Goal: Task Accomplishment & Management: Complete application form

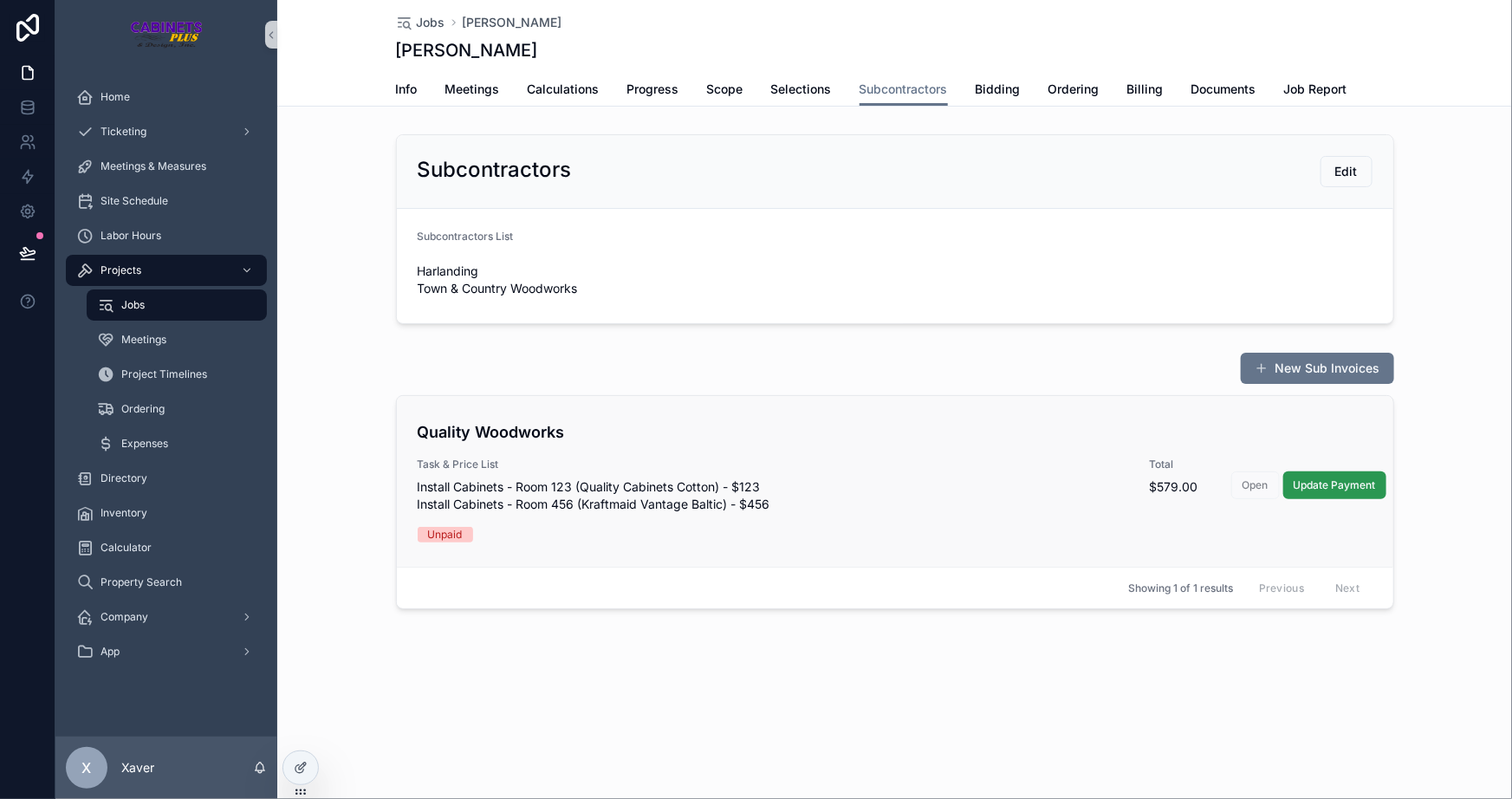
click at [1306, 483] on span "Update Payment" at bounding box center [1335, 485] width 82 height 14
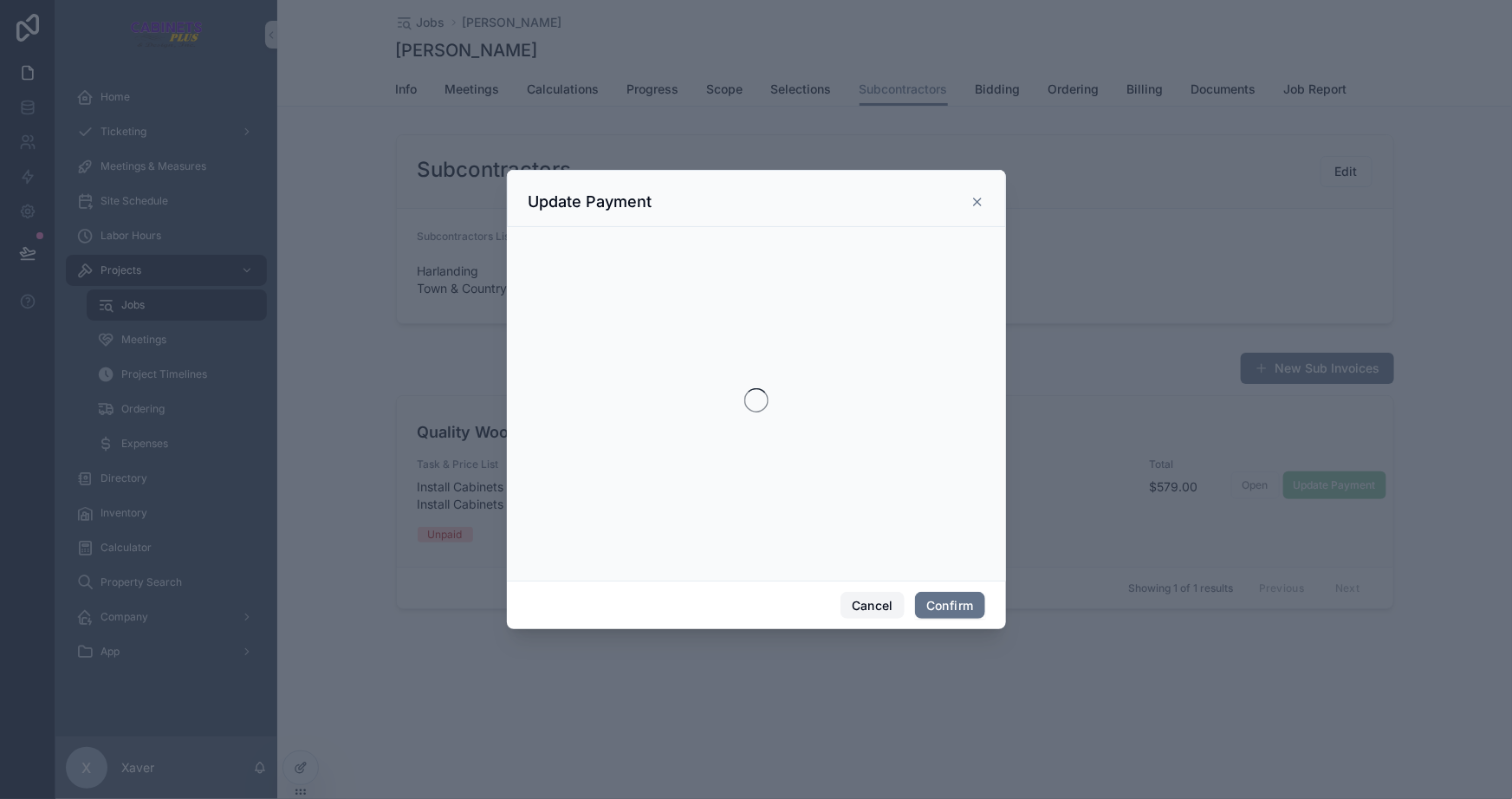
click at [865, 599] on button "Cancel" at bounding box center [872, 606] width 64 height 28
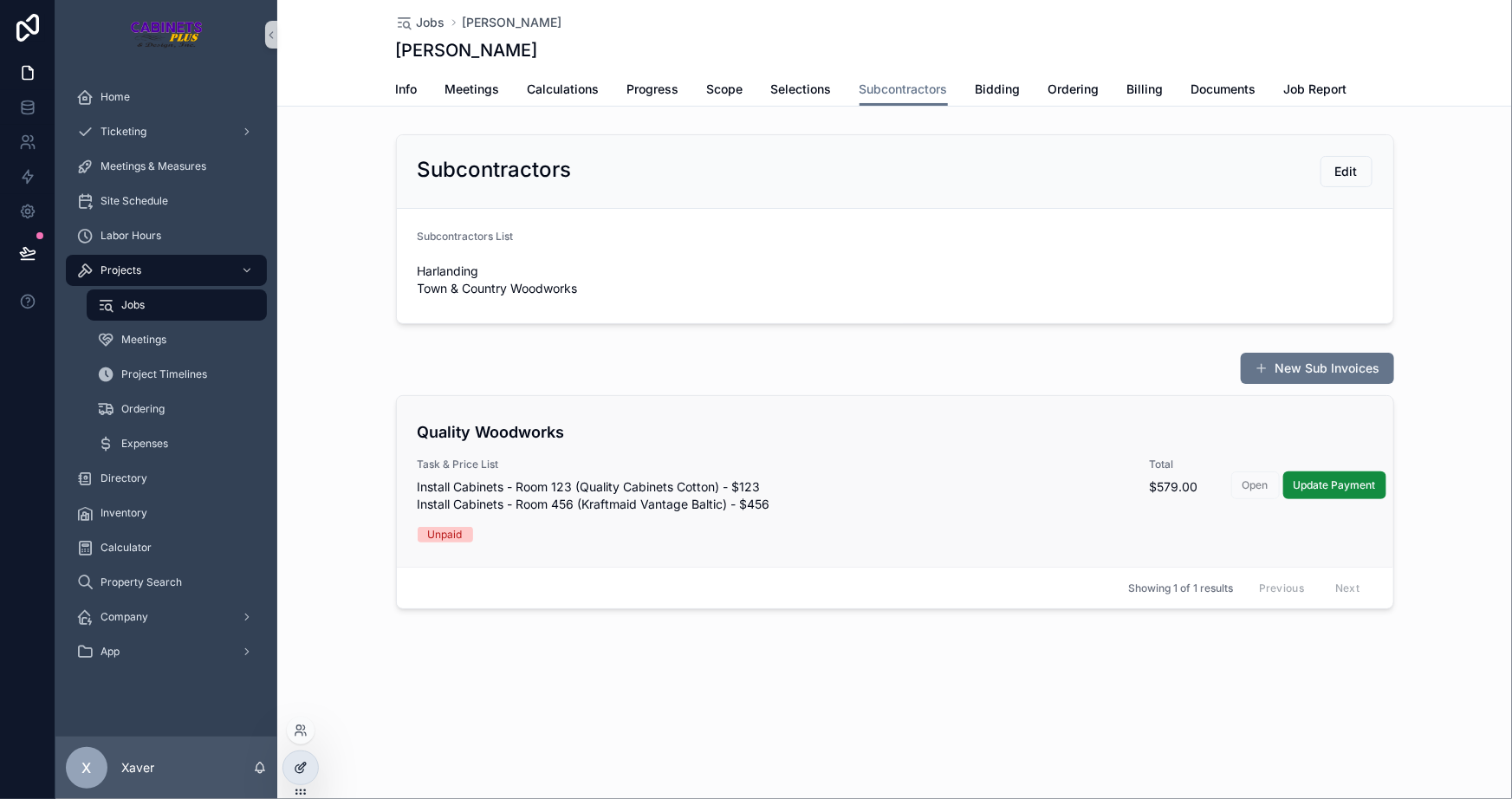
click at [305, 768] on icon at bounding box center [301, 768] width 14 height 14
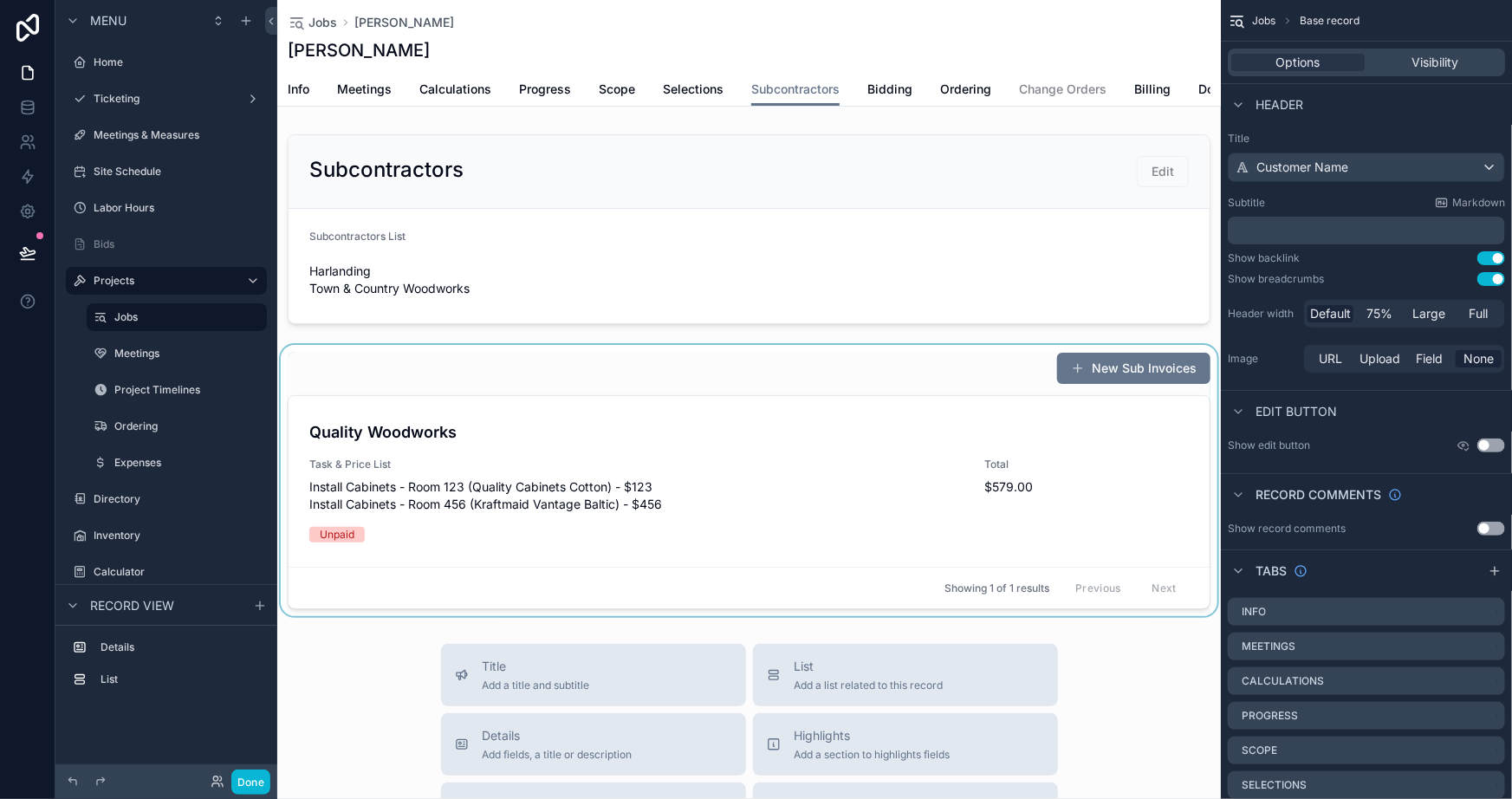
click at [631, 376] on div "scrollable content" at bounding box center [749, 480] width 944 height 271
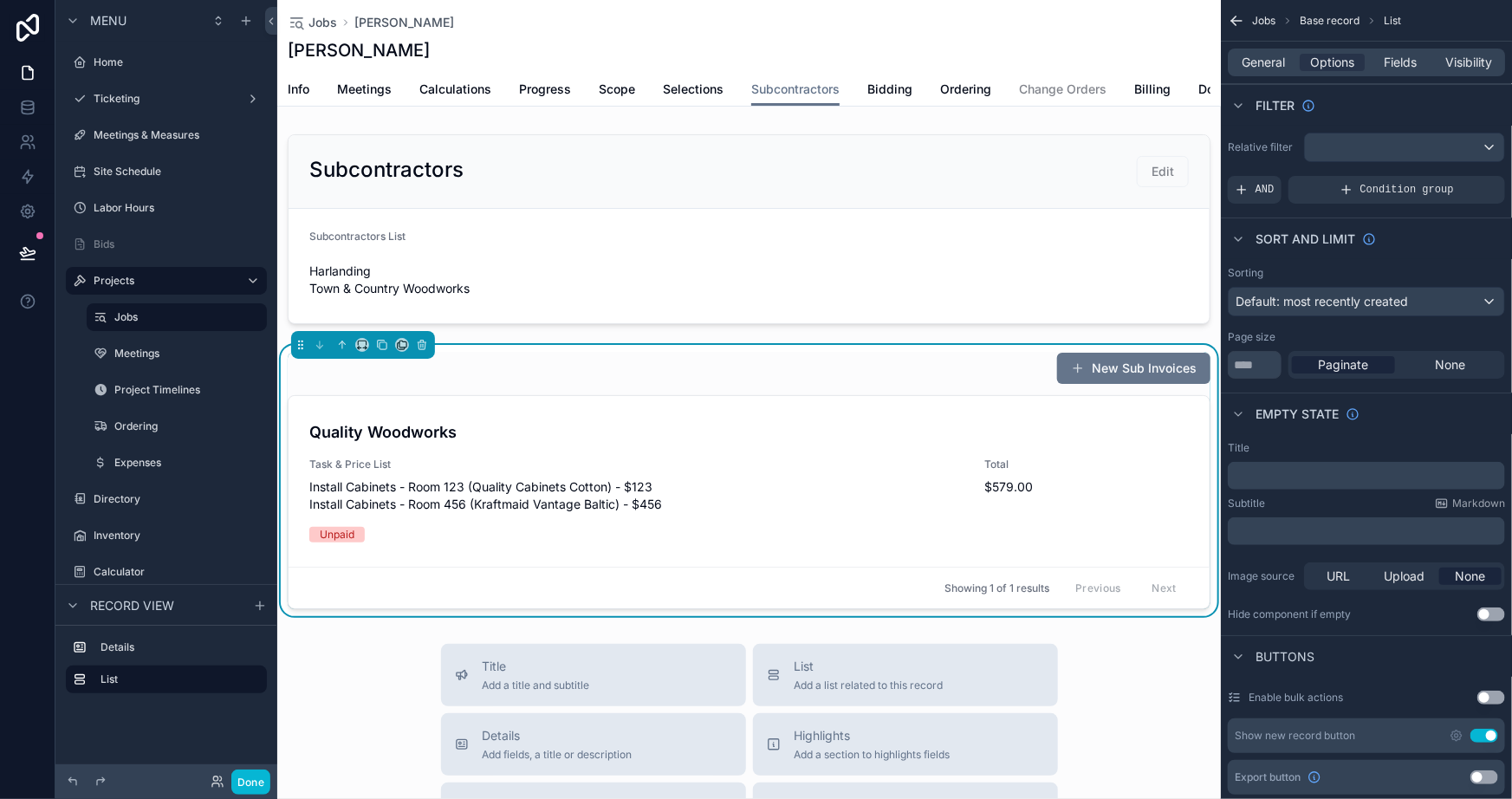
click at [670, 379] on div "New Sub Invoices" at bounding box center [749, 368] width 923 height 33
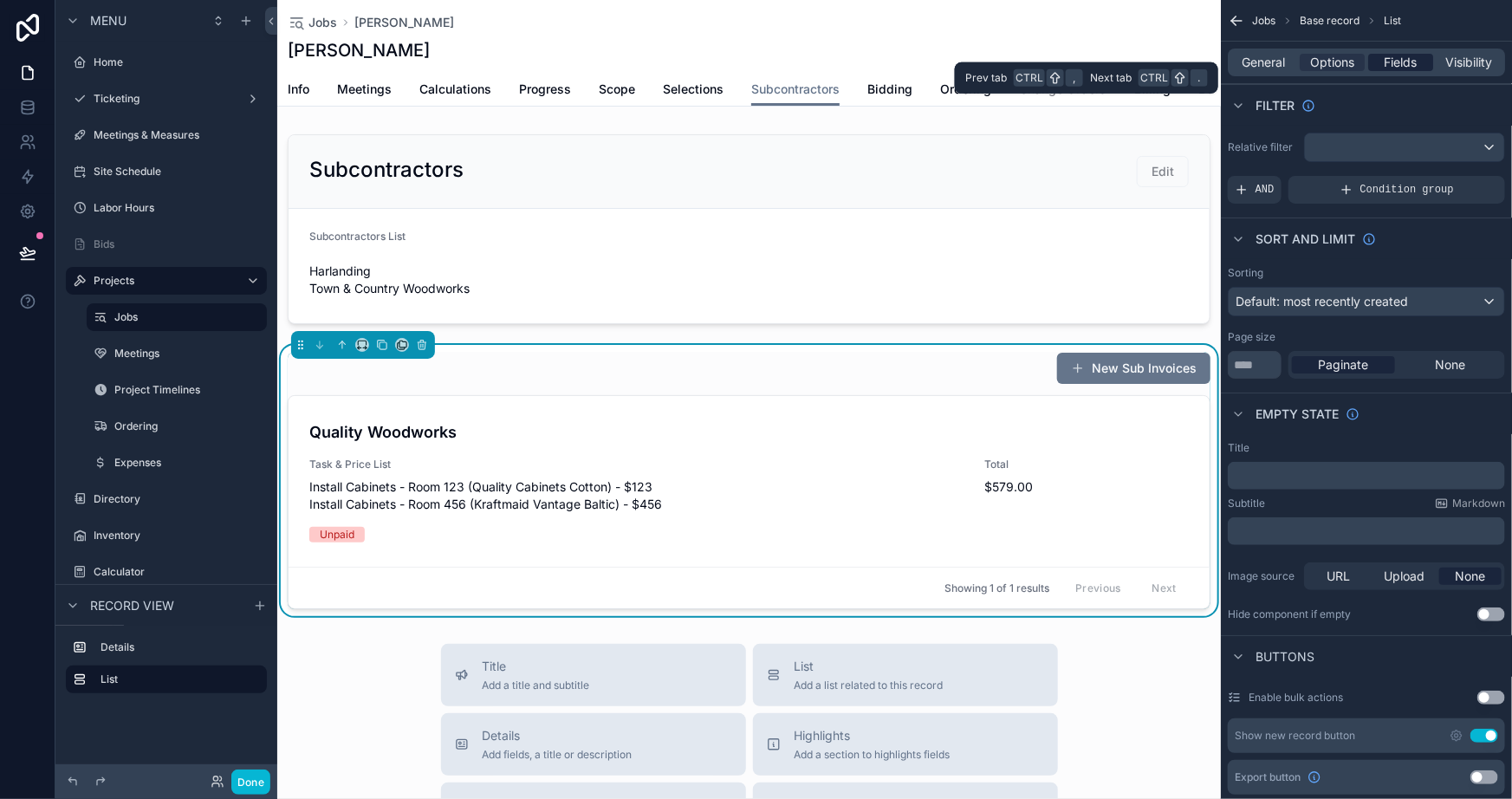
click at [1386, 64] on span "Fields" at bounding box center [1400, 62] width 33 height 17
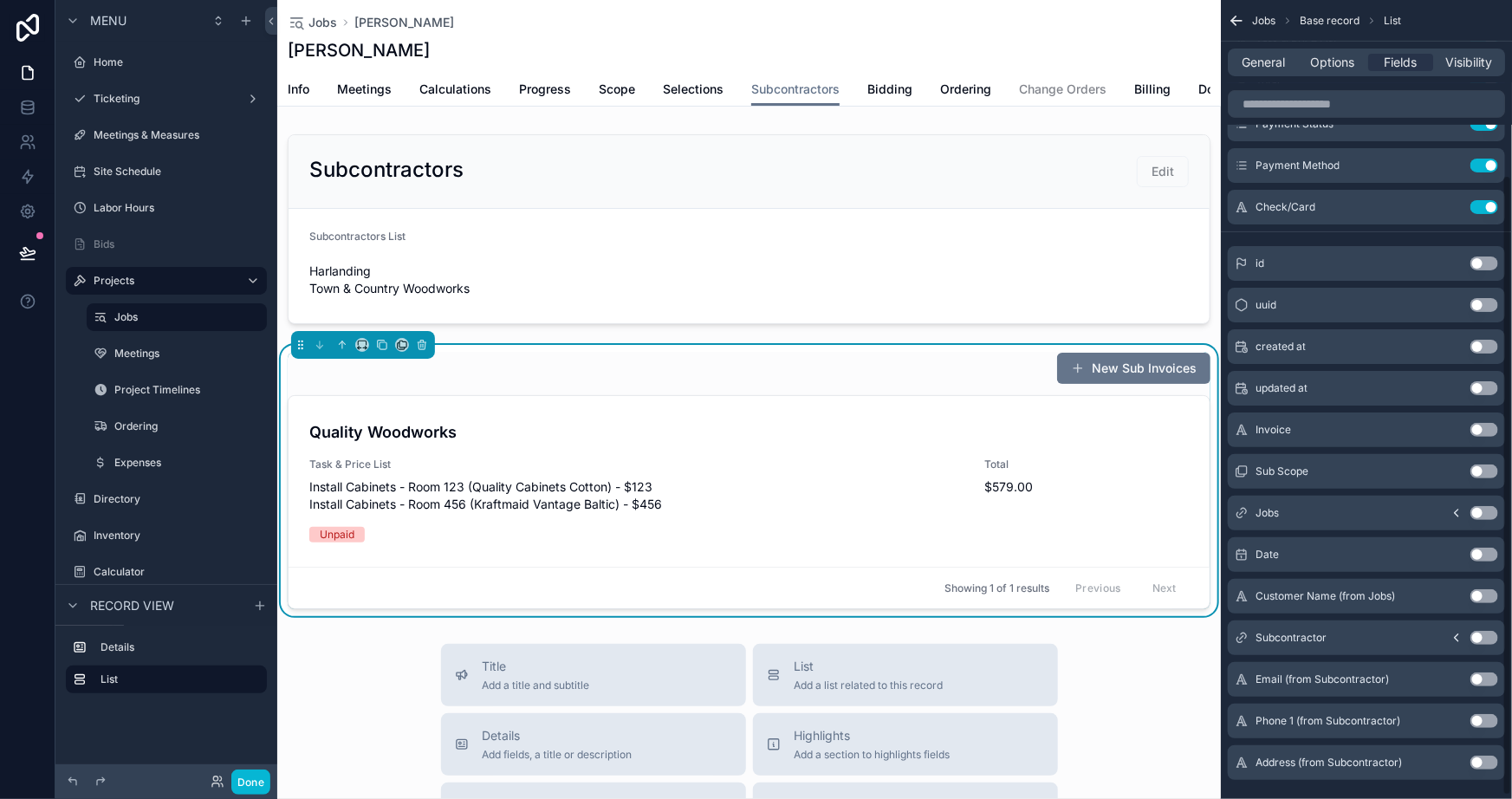
scroll to position [229, 0]
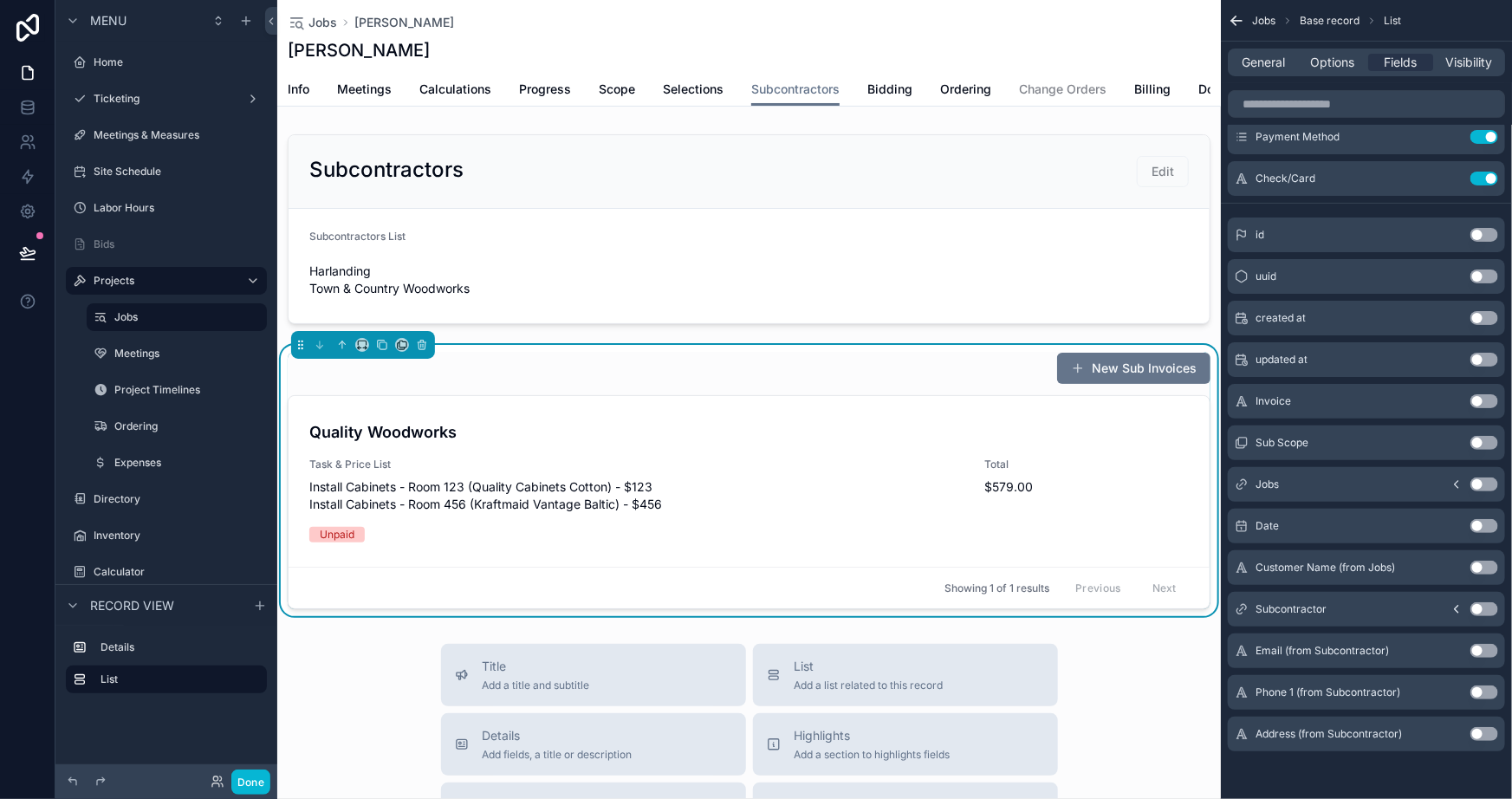
click at [246, 784] on button "Done" at bounding box center [250, 781] width 39 height 25
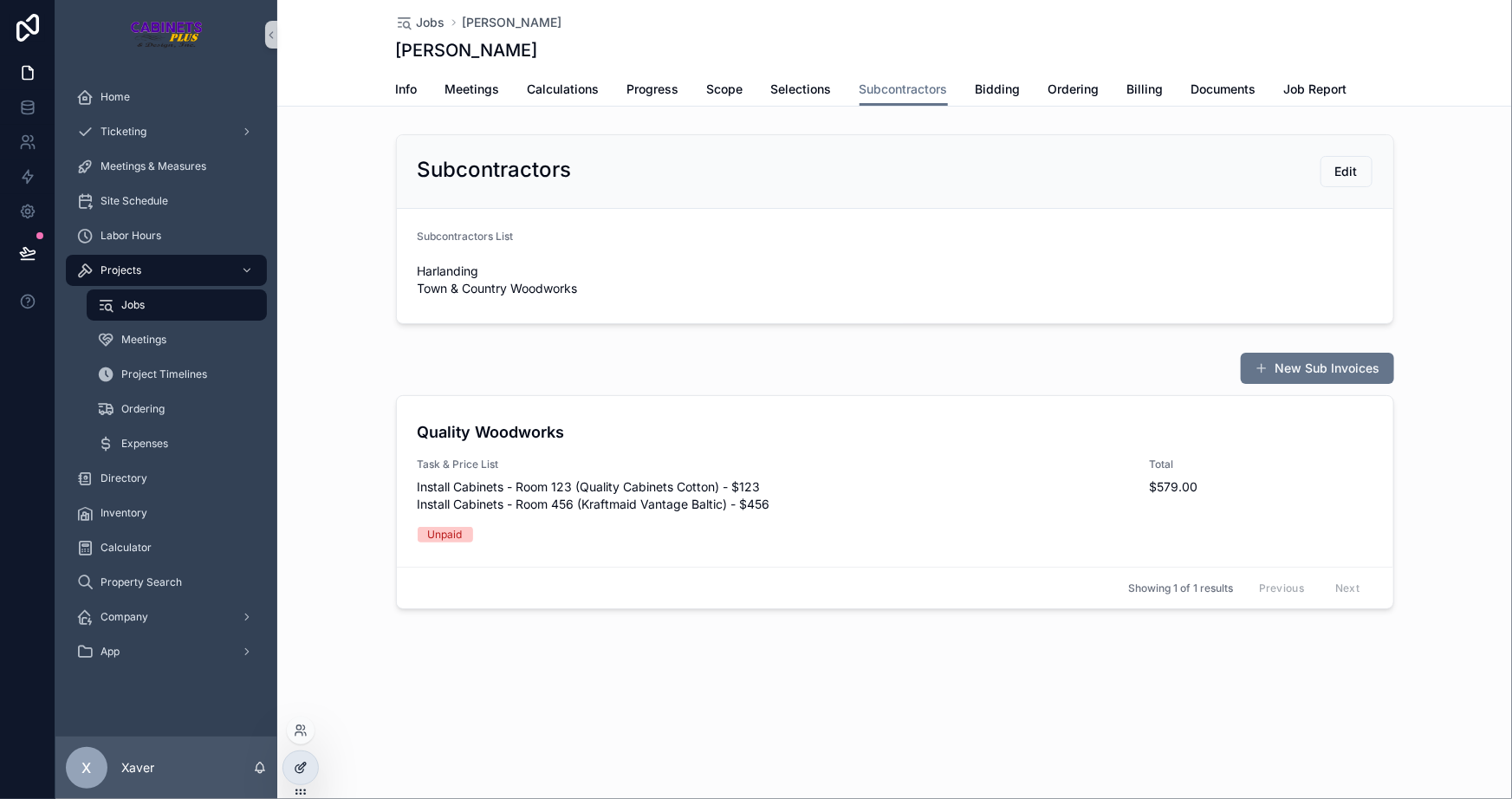
click at [295, 768] on icon at bounding box center [301, 768] width 14 height 14
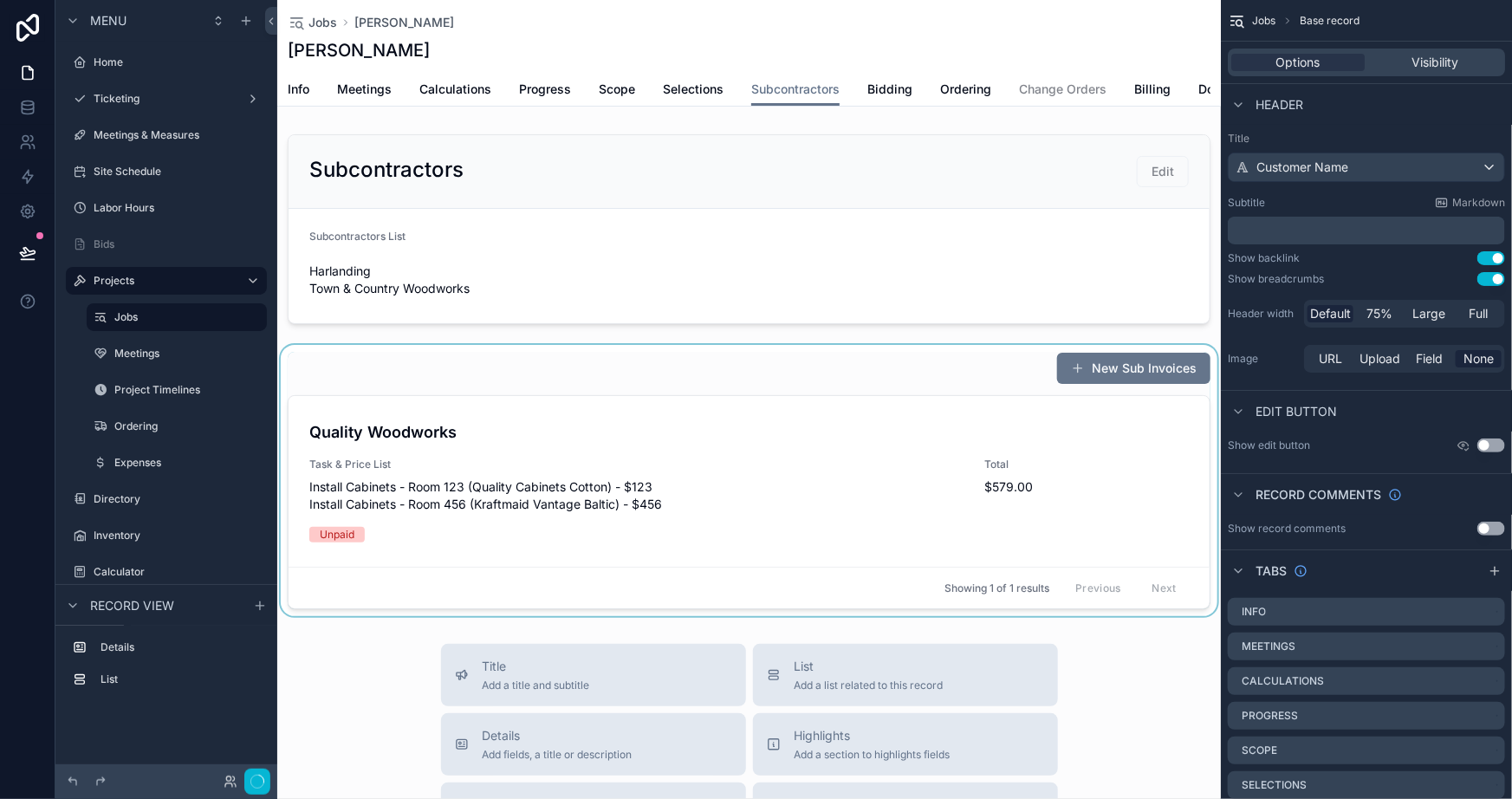
click at [577, 387] on div "scrollable content" at bounding box center [749, 480] width 944 height 271
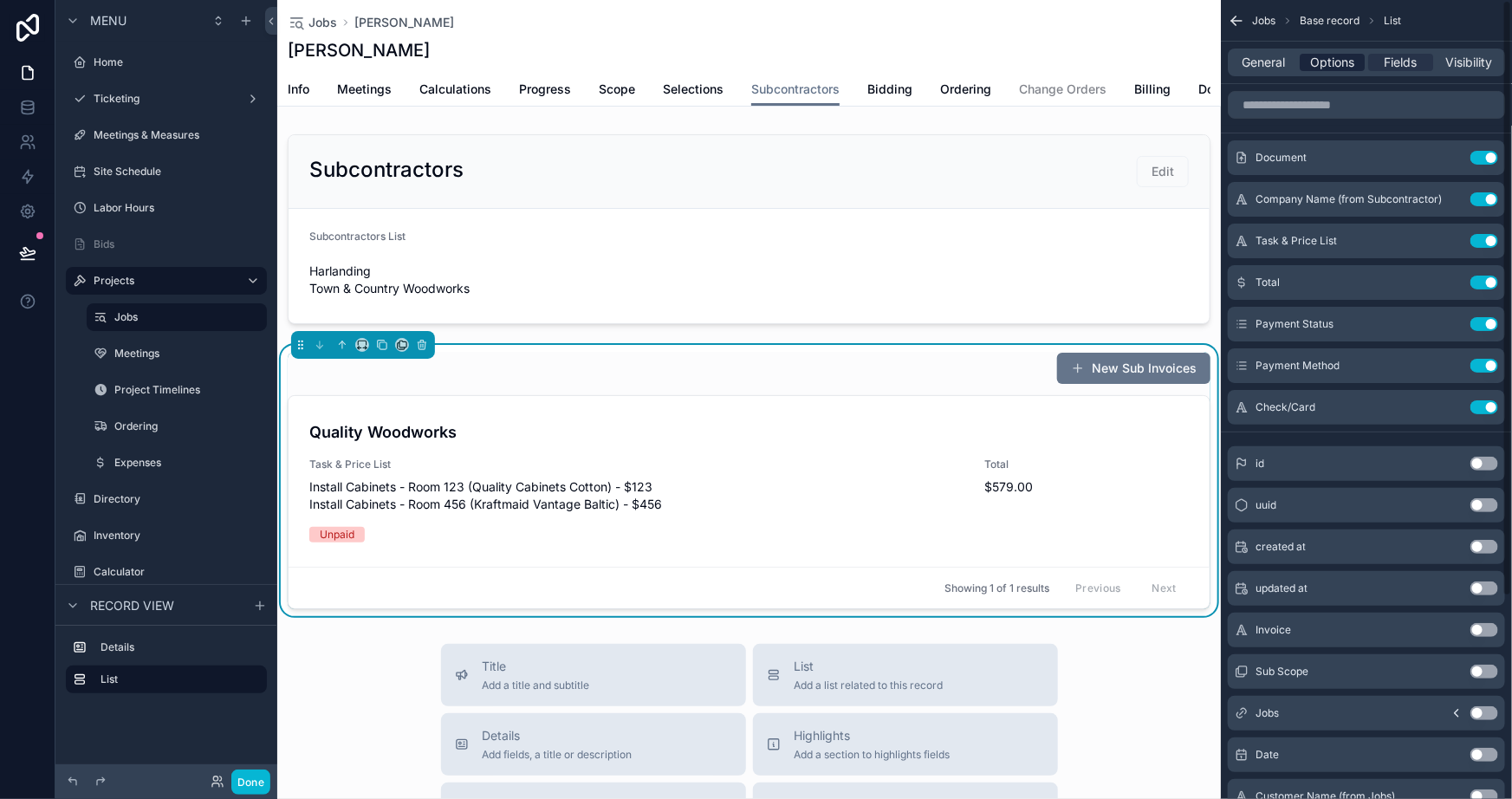
click at [1333, 68] on span "Options" at bounding box center [1332, 62] width 44 height 17
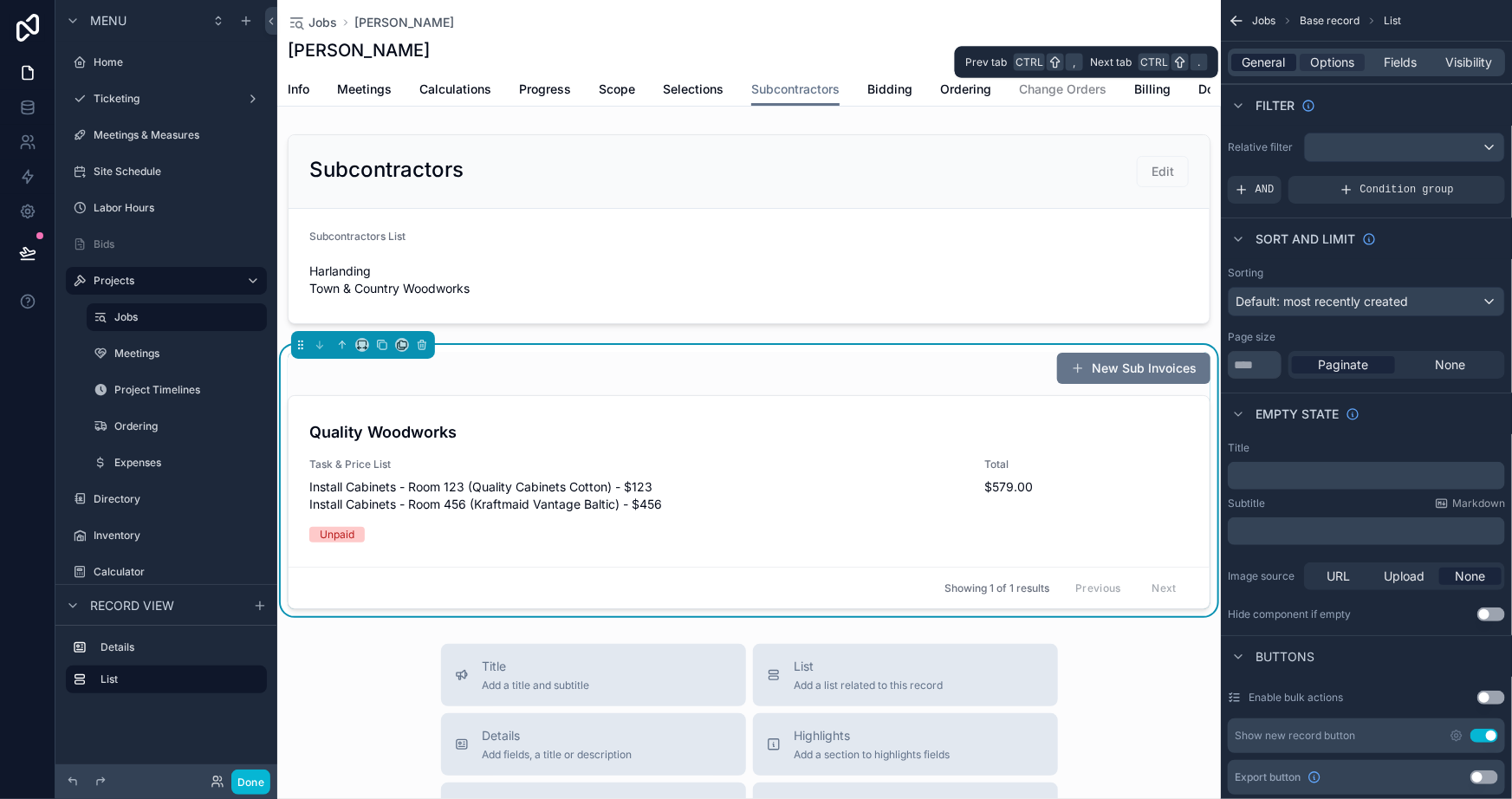
click at [1266, 61] on span "General" at bounding box center [1263, 62] width 43 height 17
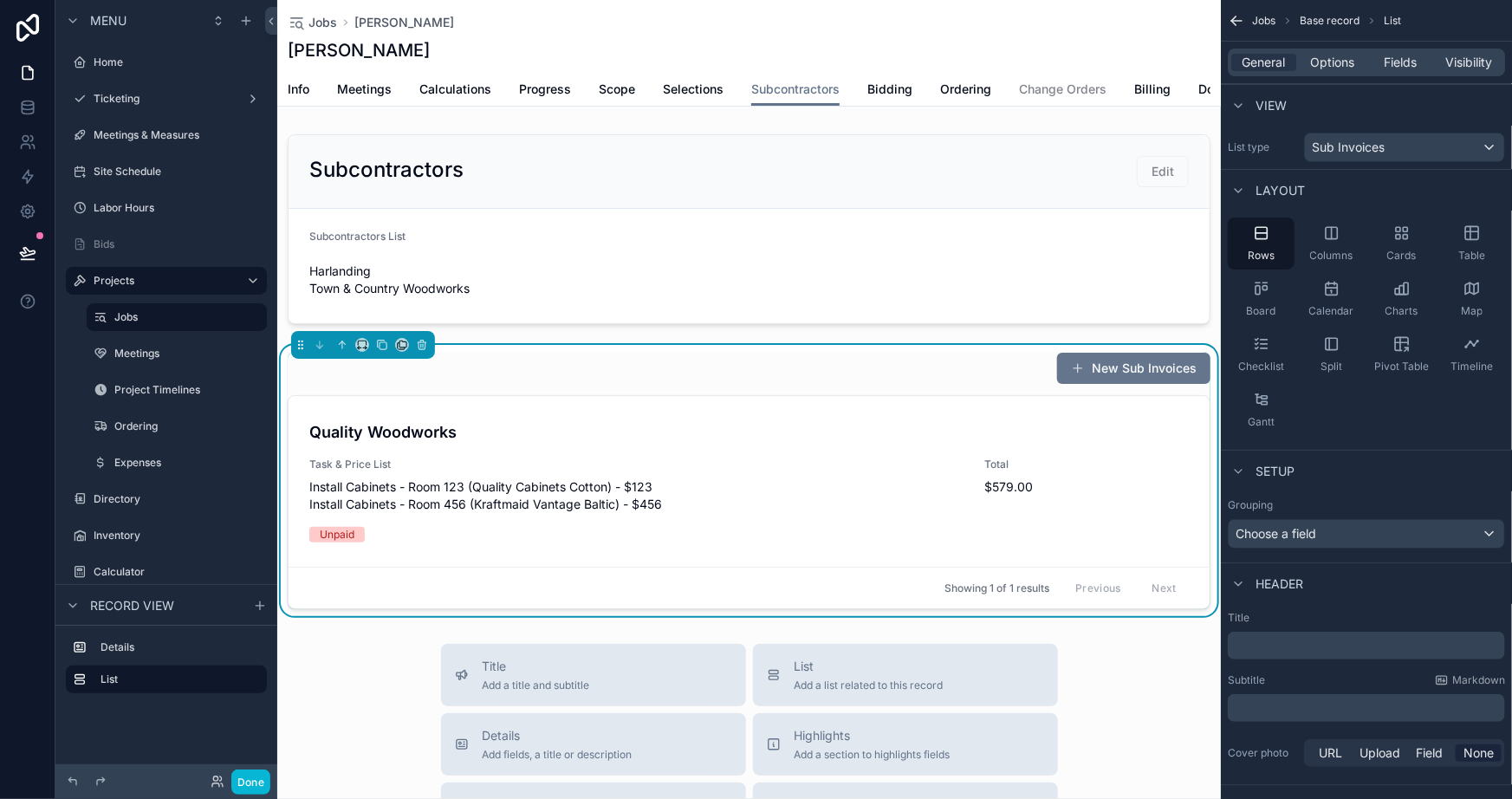
click at [1309, 645] on p "﻿" at bounding box center [1368, 645] width 267 height 17
click at [1326, 680] on div "Subtitle Markdown" at bounding box center [1366, 680] width 277 height 14
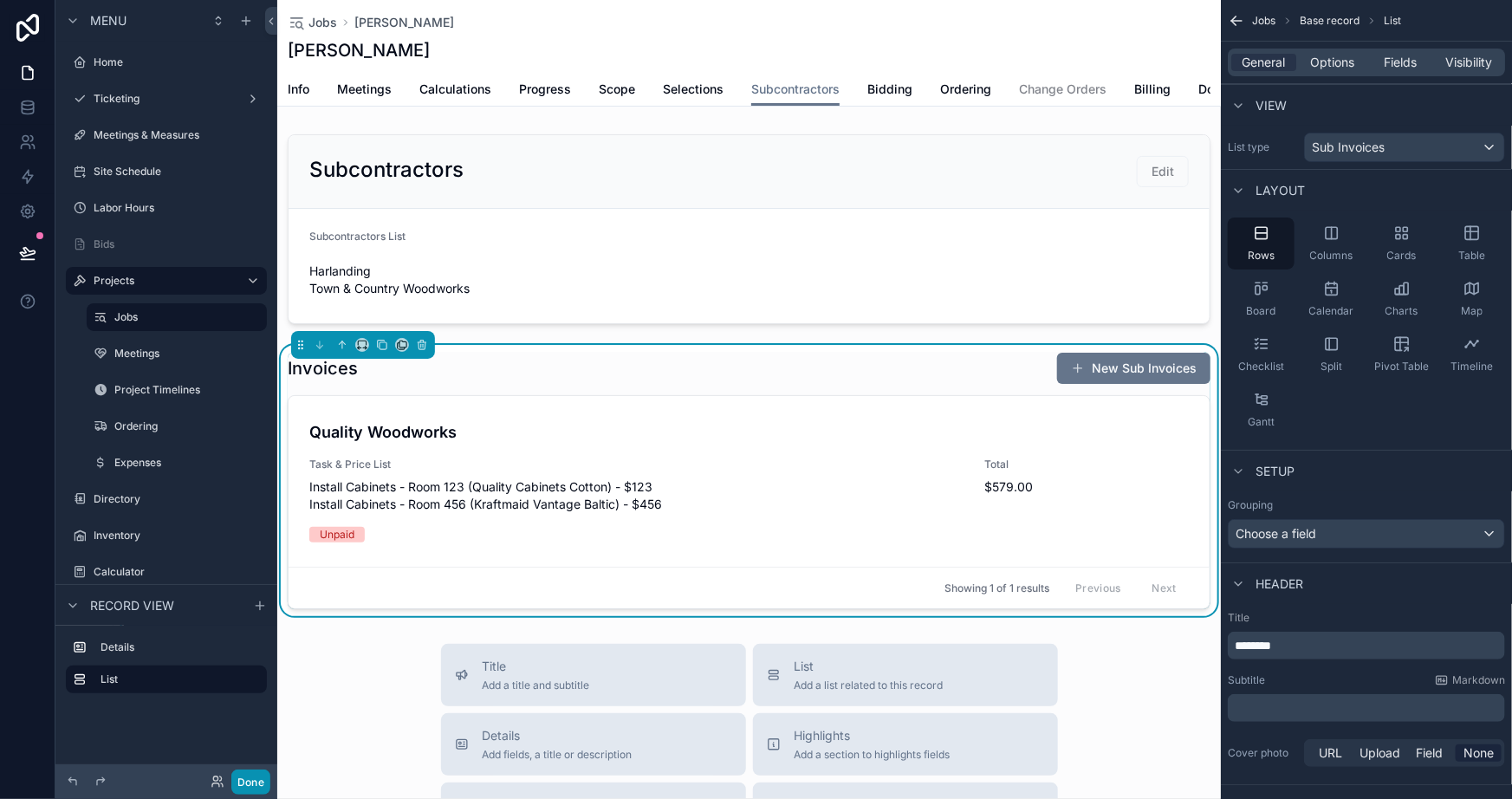
click at [249, 778] on button "Done" at bounding box center [250, 781] width 39 height 25
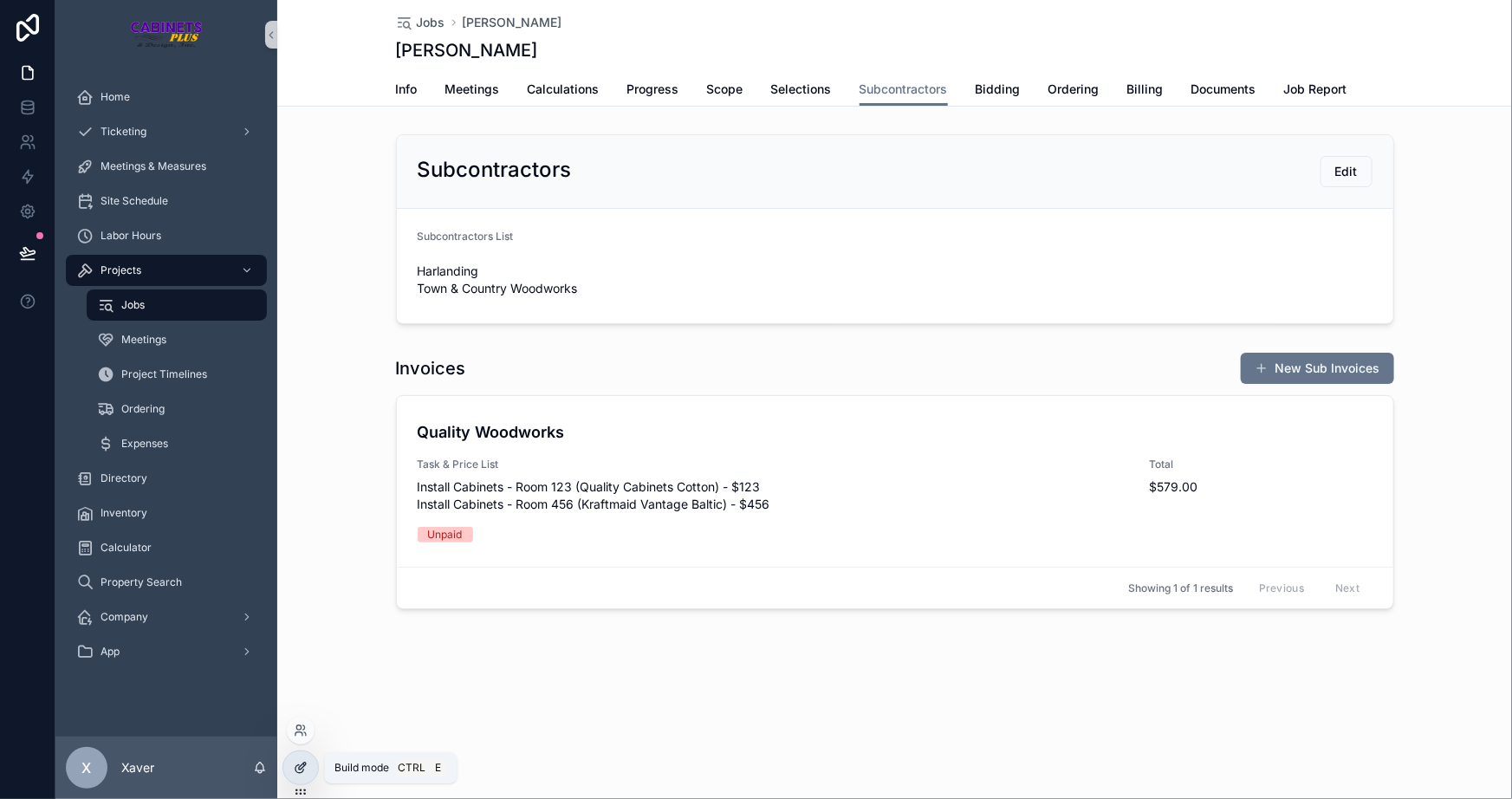
click at [298, 770] on icon at bounding box center [301, 768] width 14 height 14
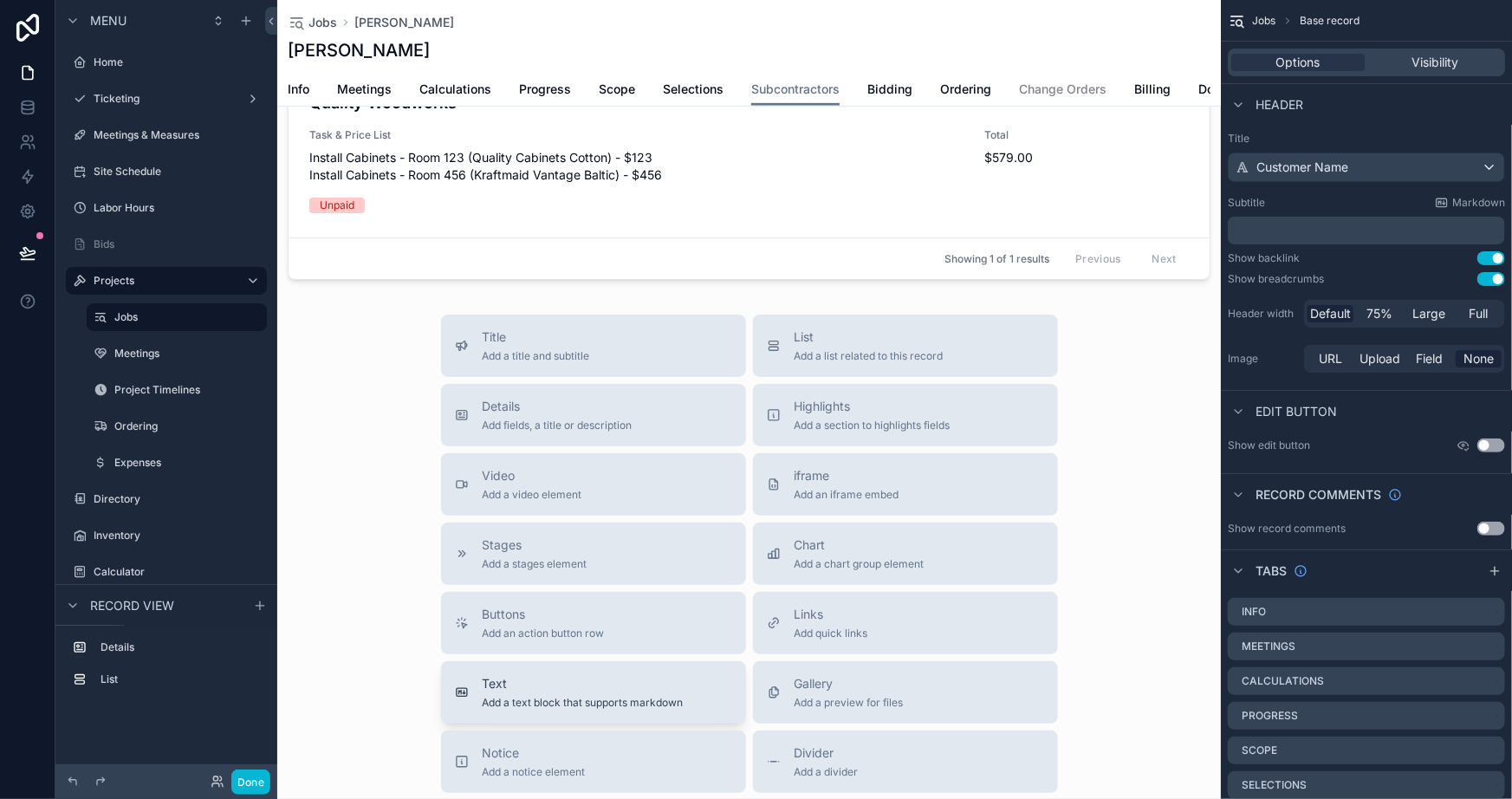
scroll to position [472, 0]
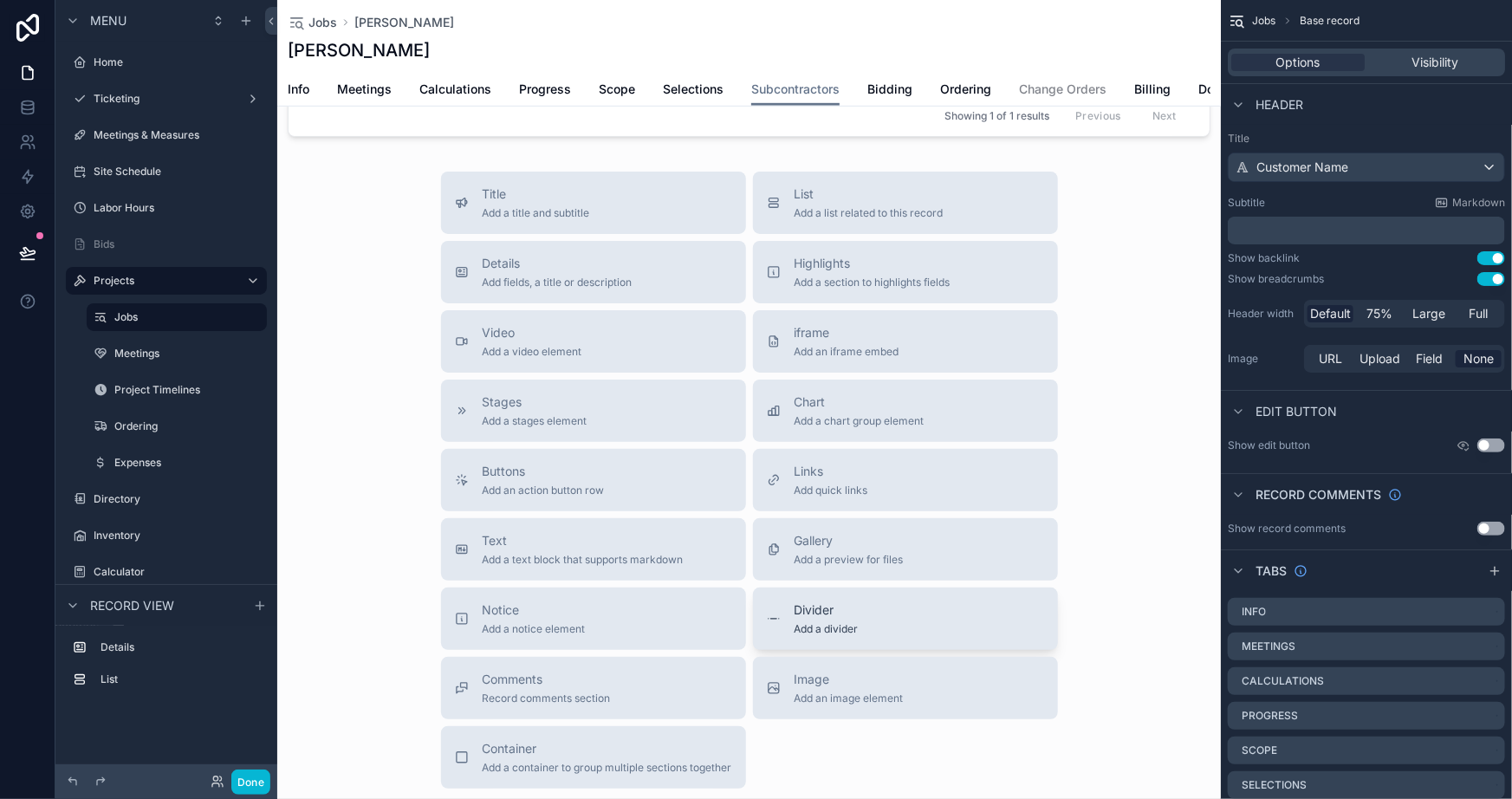
click at [802, 636] on span "Add a divider" at bounding box center [826, 629] width 64 height 14
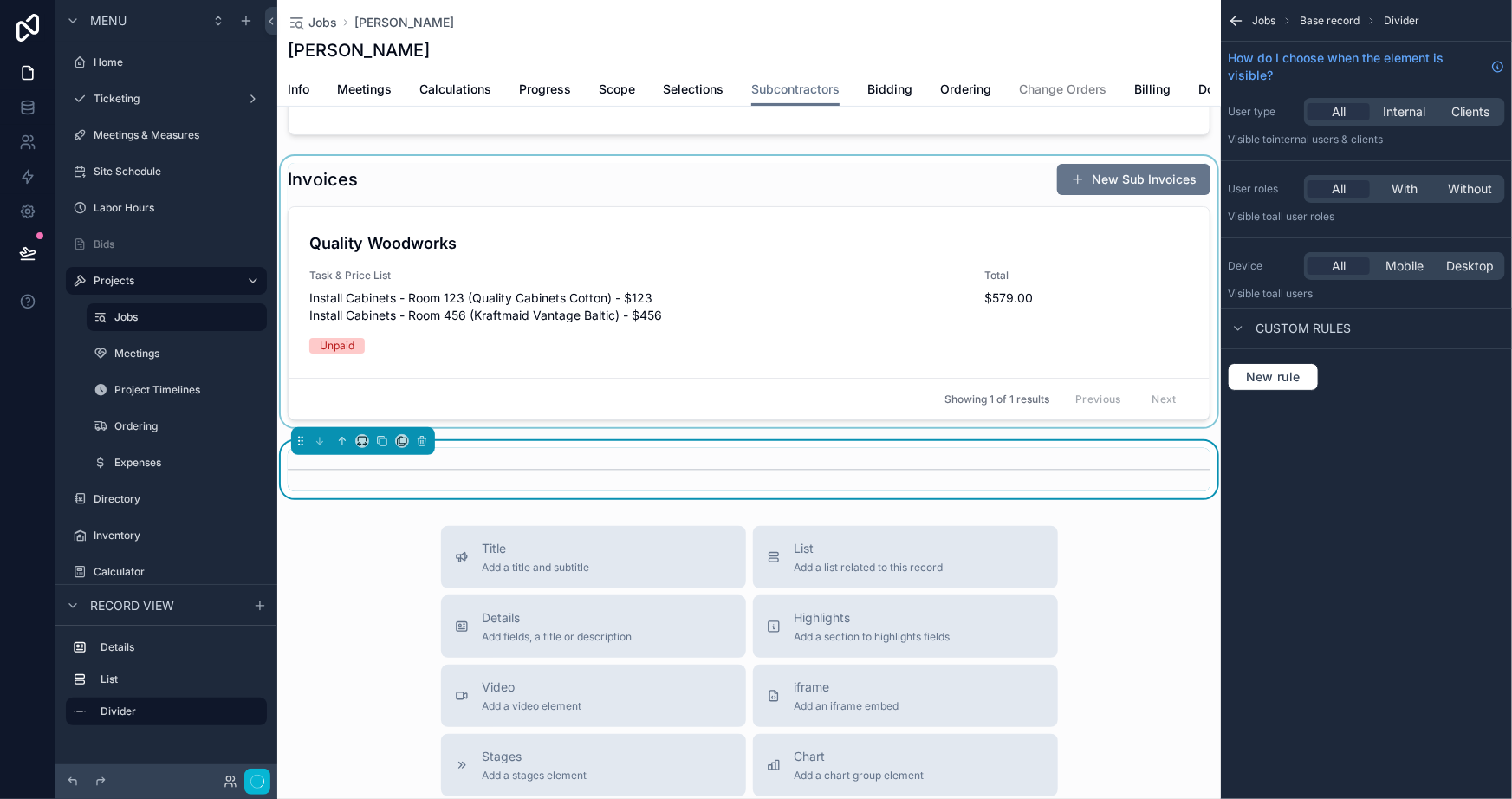
scroll to position [112, 0]
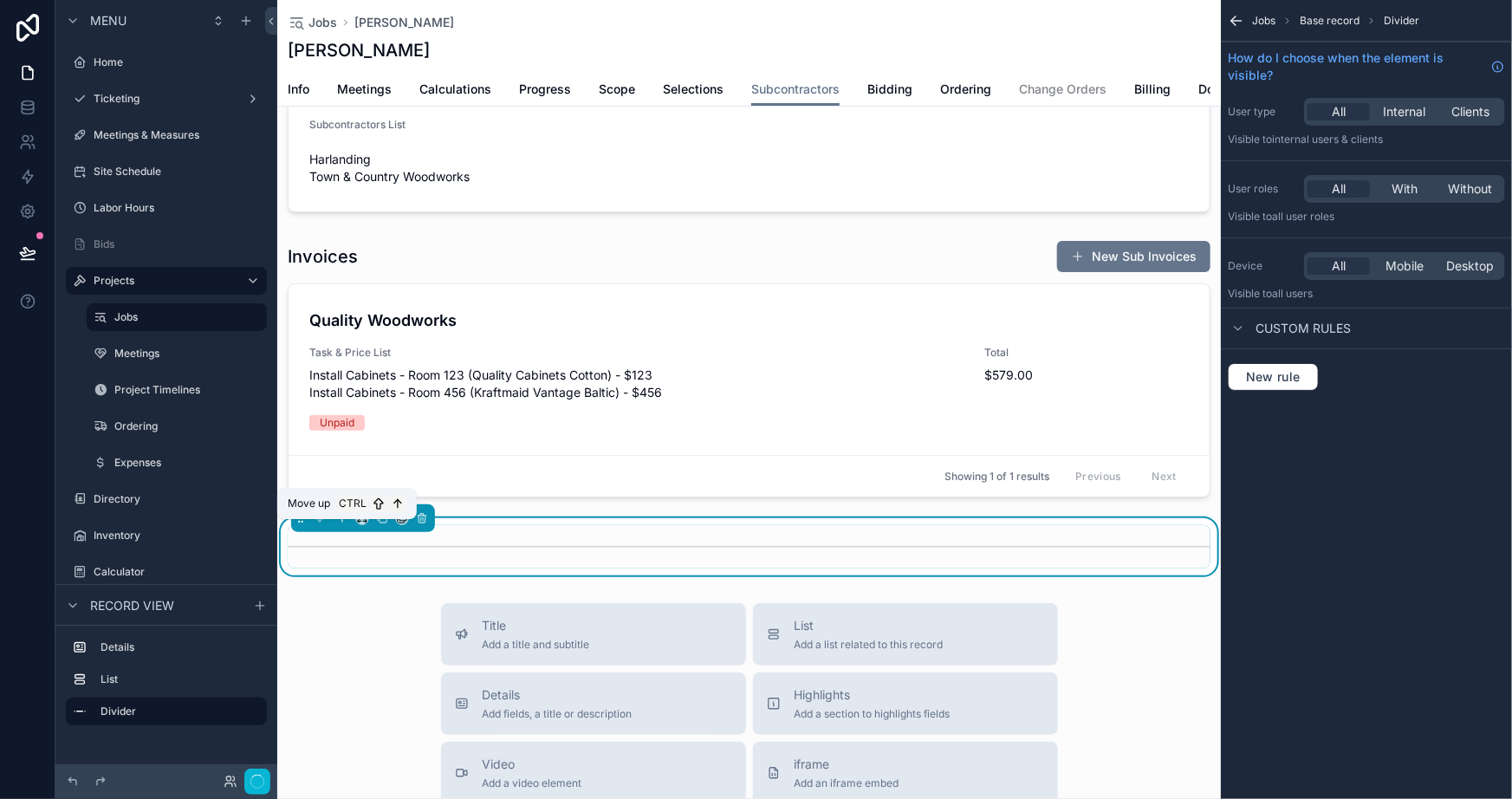
click at [337, 524] on icon "scrollable content" at bounding box center [342, 518] width 12 height 12
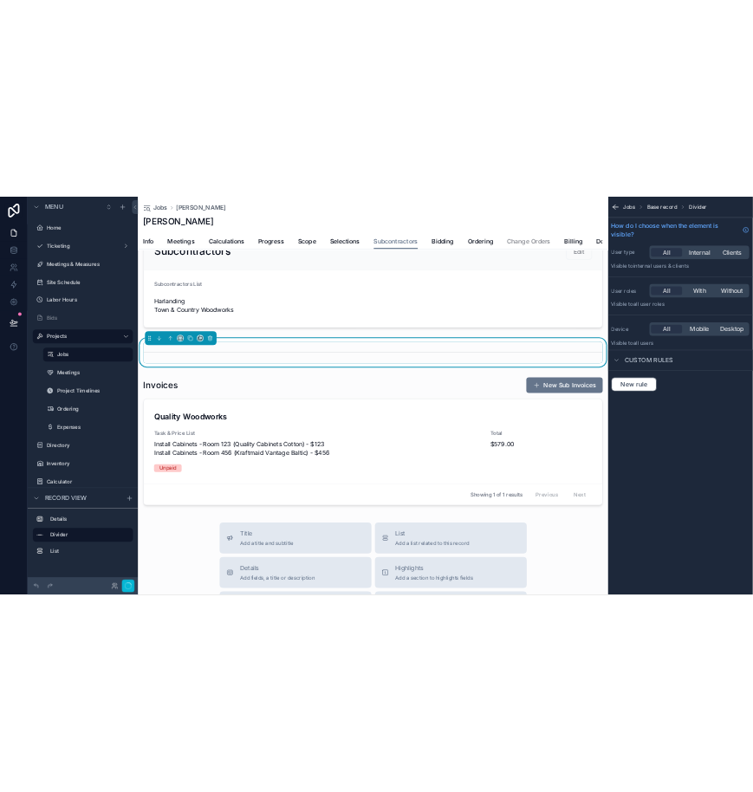
scroll to position [0, 0]
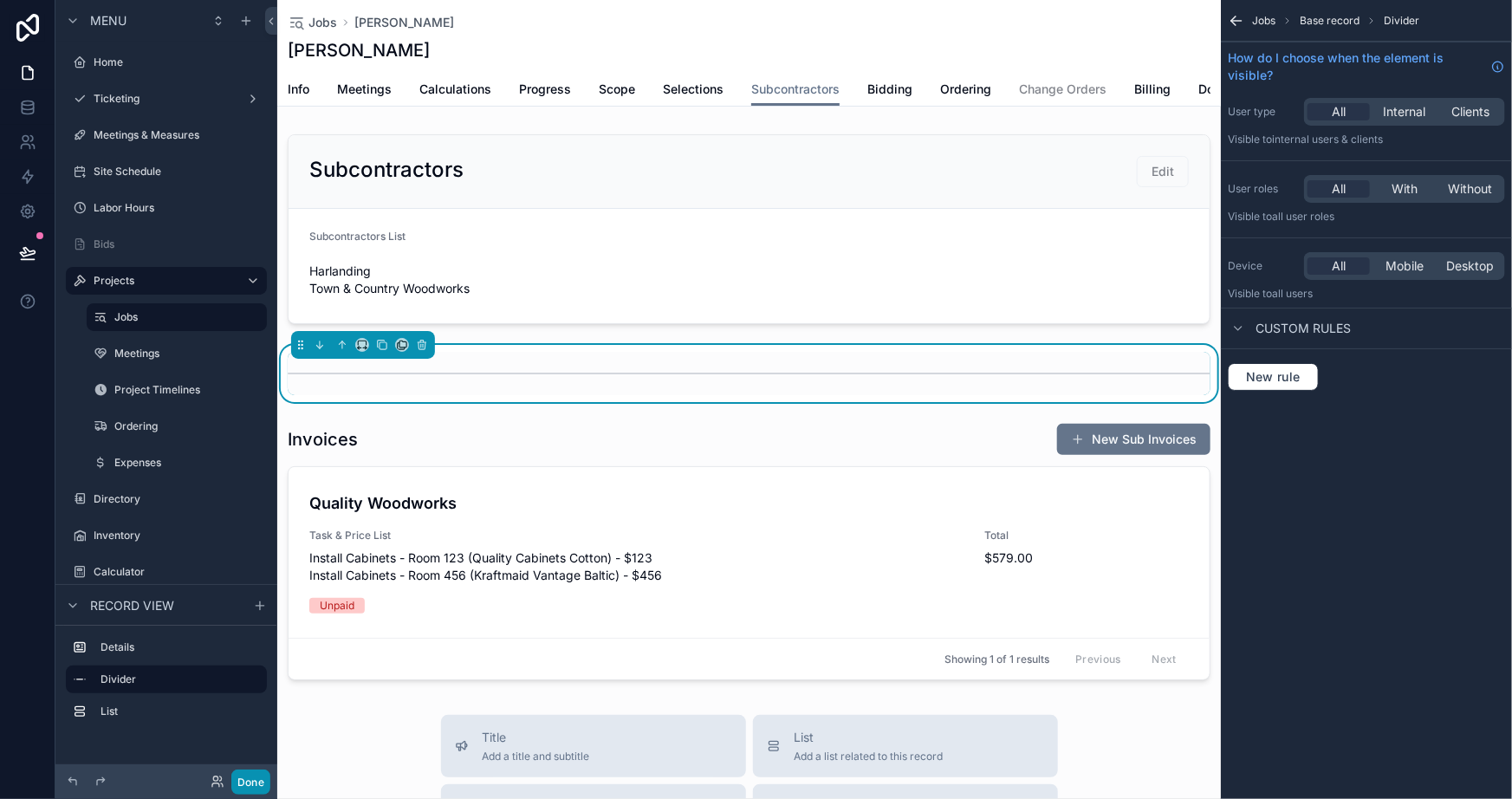
click at [256, 779] on button "Done" at bounding box center [250, 781] width 39 height 25
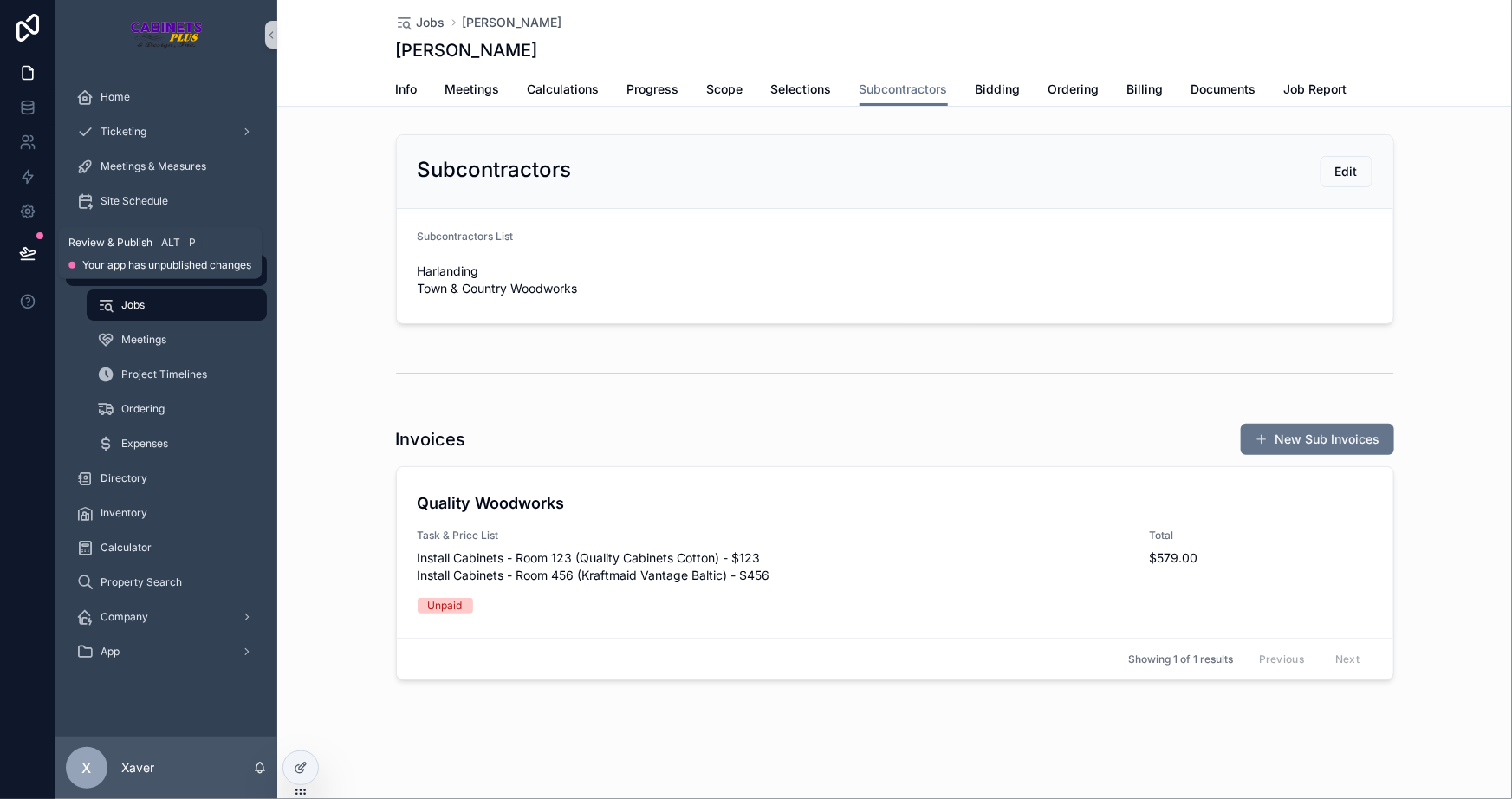
click at [29, 250] on icon at bounding box center [27, 252] width 17 height 17
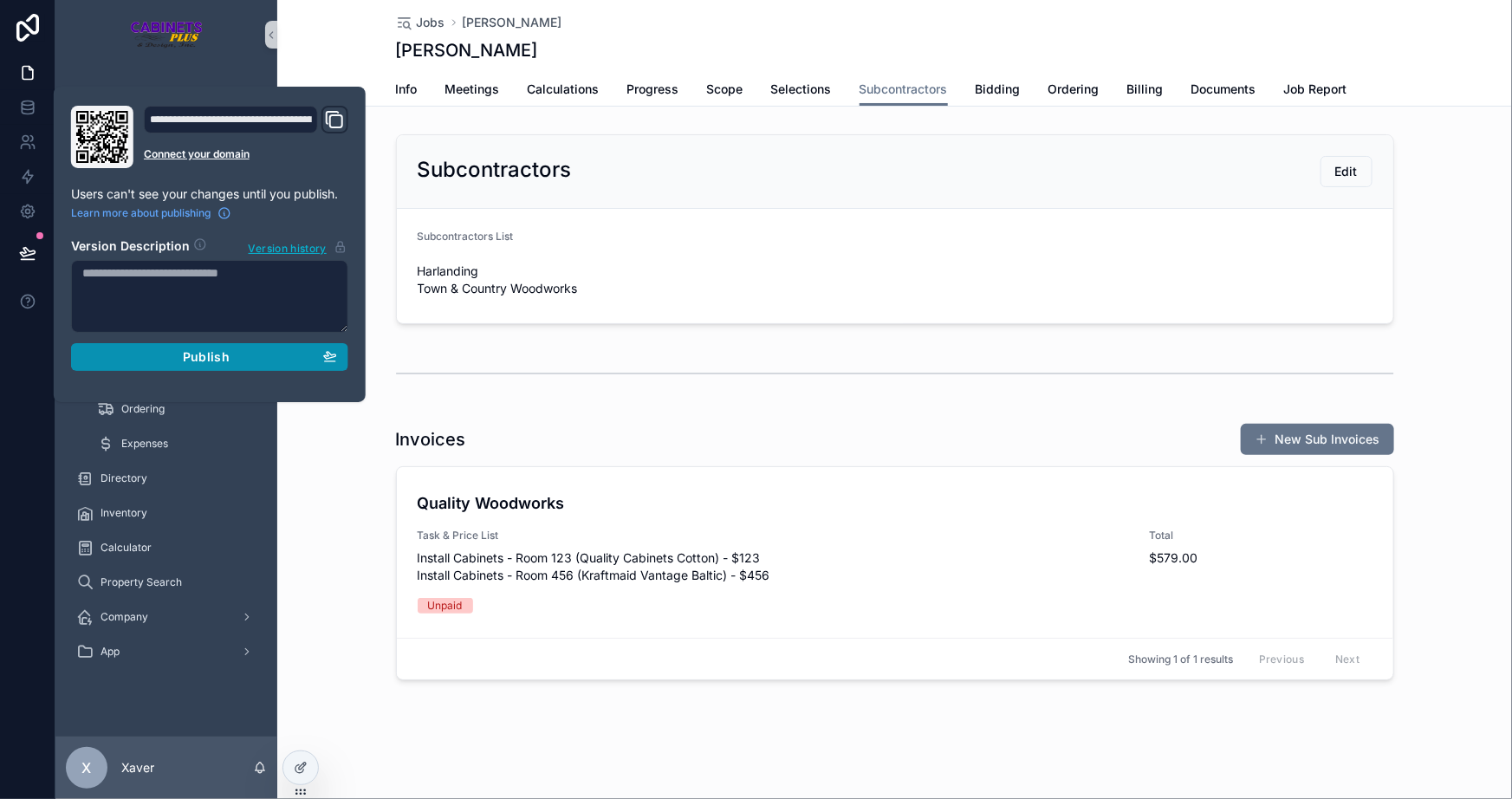
click at [186, 366] on button "Publish" at bounding box center [209, 357] width 277 height 28
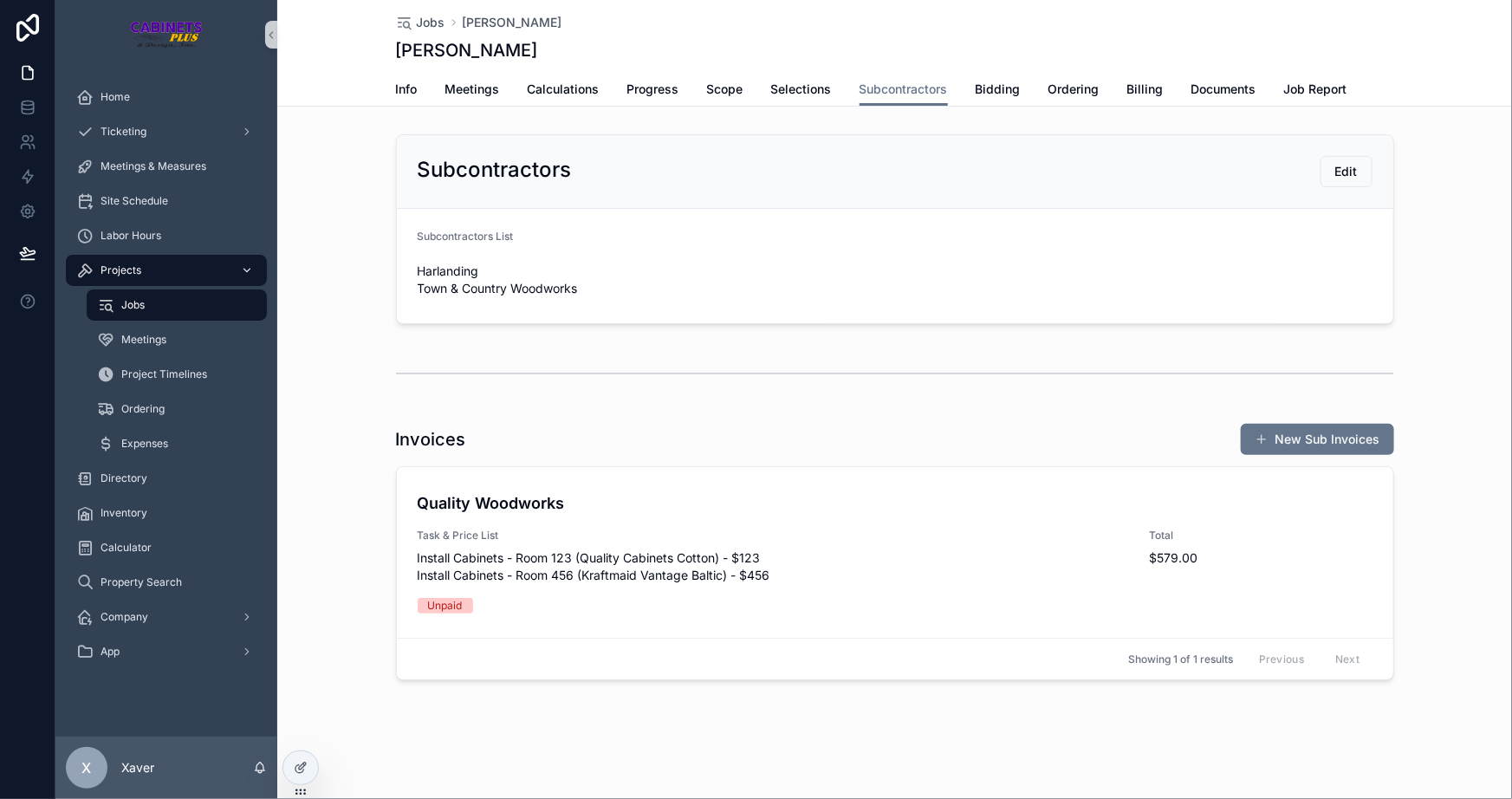
click at [158, 258] on div "Projects" at bounding box center [166, 270] width 180 height 28
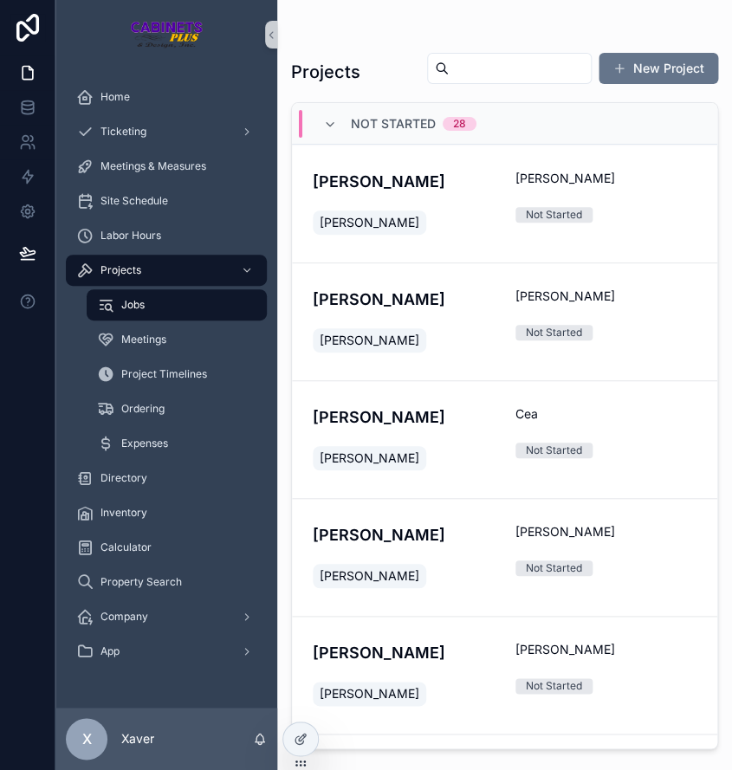
drag, startPoint x: 730, startPoint y: 769, endPoint x: 759, endPoint y: 785, distance: 33.3
click at [732, 770] on html "Home Ticketing Meetings & Measures Site Schedule Labor Hours Projects Jobs Meet…" at bounding box center [366, 385] width 732 height 770
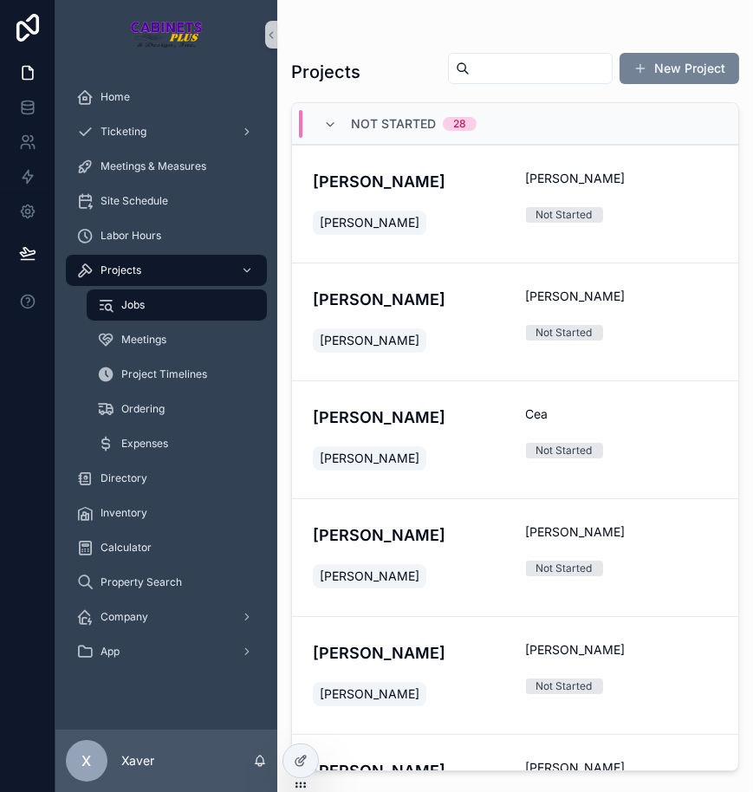
click at [650, 67] on button "New Project" at bounding box center [679, 68] width 120 height 31
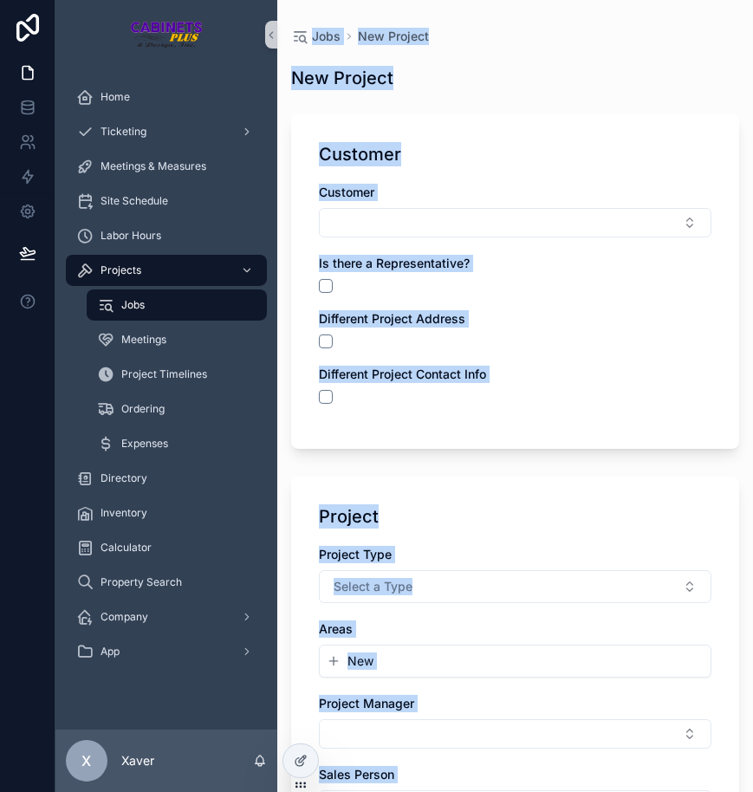
click at [504, 159] on div "Customer" at bounding box center [515, 154] width 392 height 24
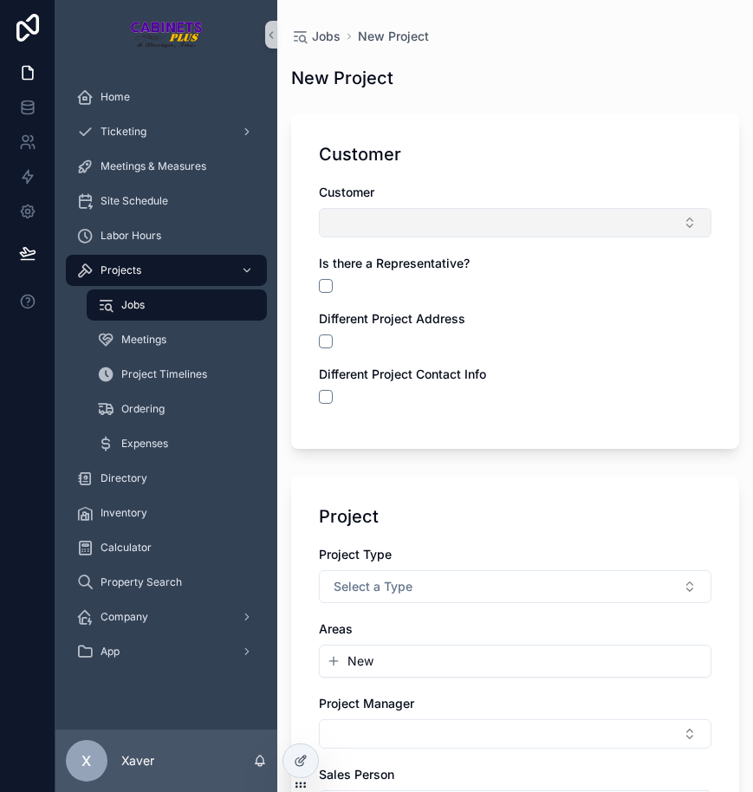
click at [457, 230] on button "Select Button" at bounding box center [515, 222] width 392 height 29
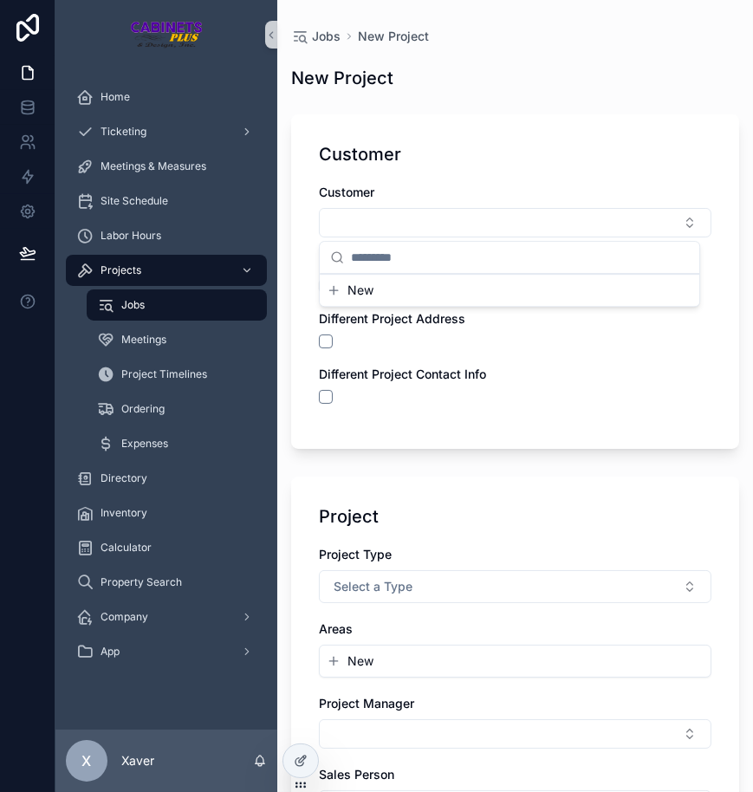
click at [475, 155] on div "Customer" at bounding box center [515, 154] width 392 height 24
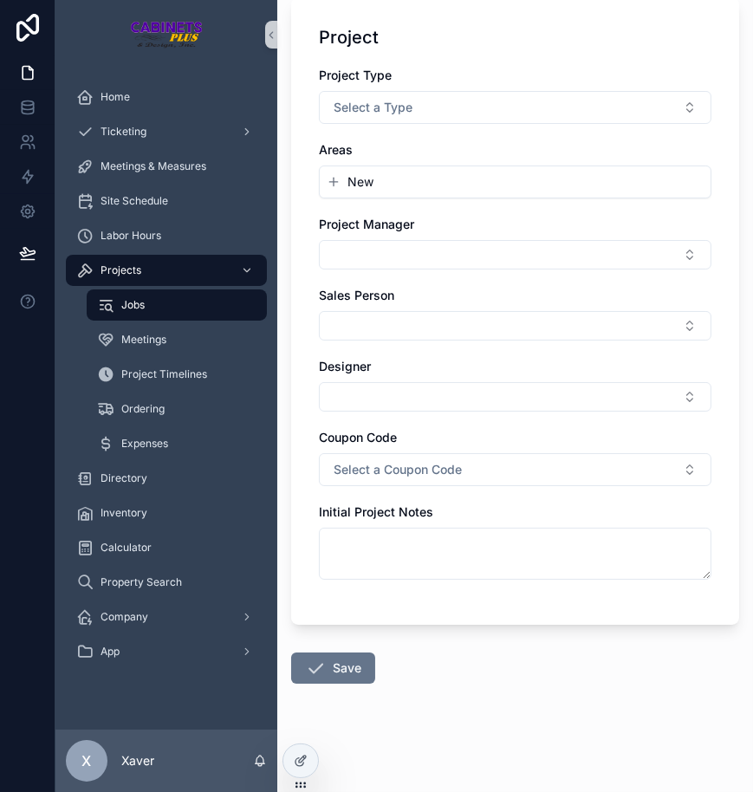
scroll to position [480, 0]
click at [505, 613] on div "Project Project Type Select a Type Areas New Project Manager Sales Person Desig…" at bounding box center [515, 310] width 448 height 627
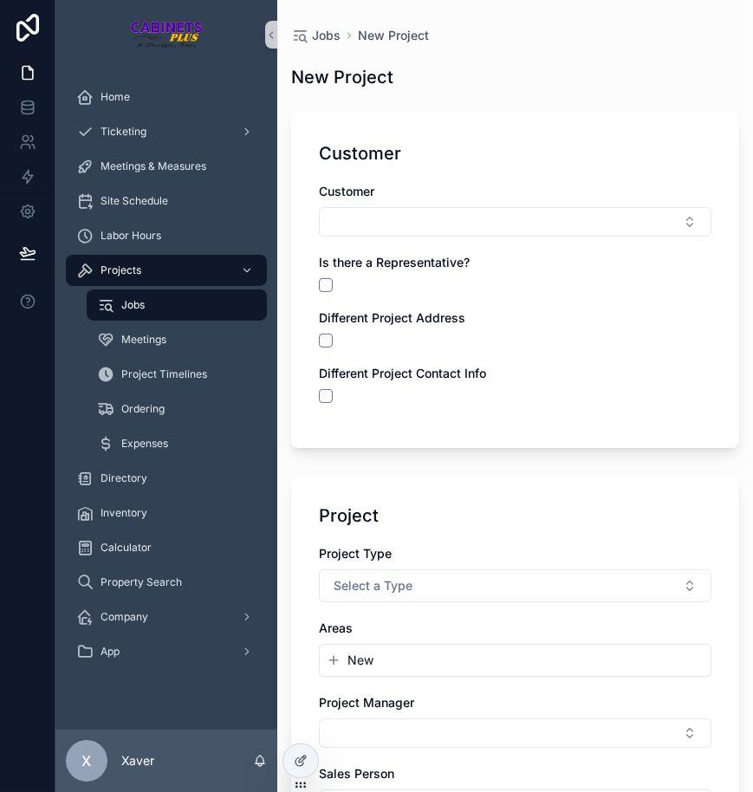
scroll to position [0, 0]
click at [478, 108] on form "Customer Customer Is there a Representative? Different Project Address Differen…" at bounding box center [515, 689] width 448 height 1170
click at [490, 136] on div "Customer Customer Is there a Representative? Different Project Address Differen…" at bounding box center [515, 281] width 448 height 334
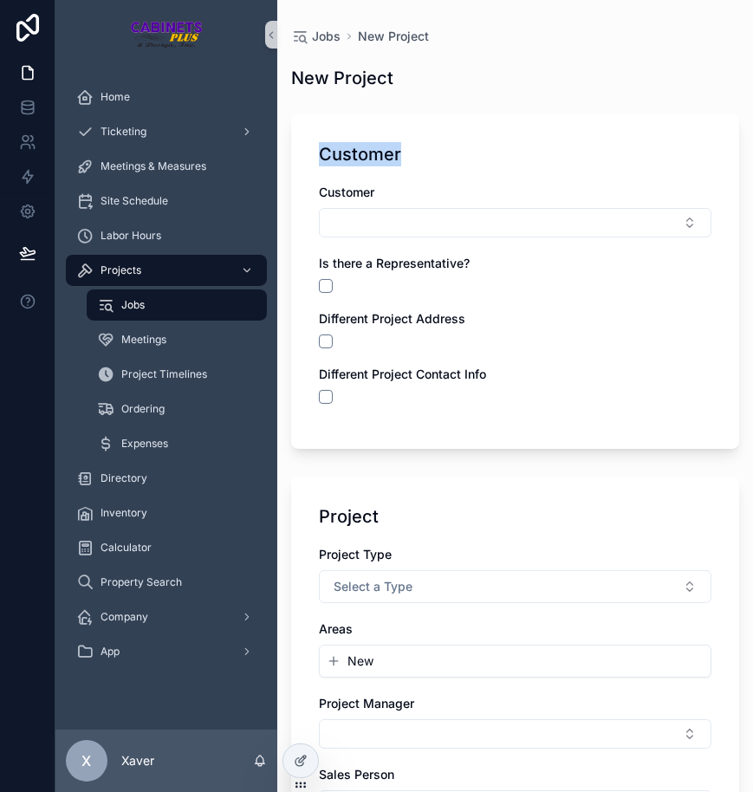
click at [511, 122] on div "Customer Customer Is there a Representative? Different Project Address Differen…" at bounding box center [515, 281] width 448 height 334
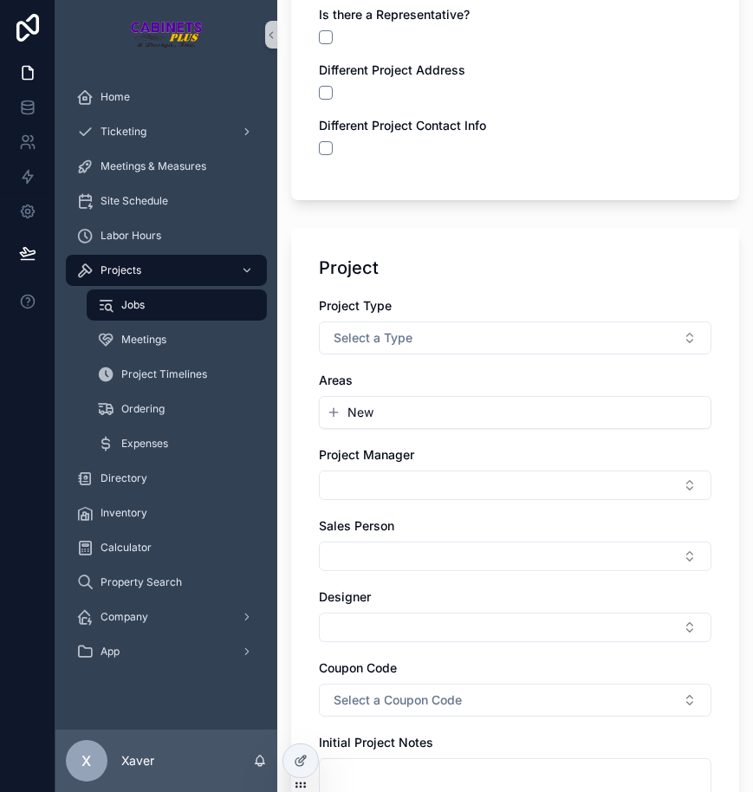
scroll to position [315, 0]
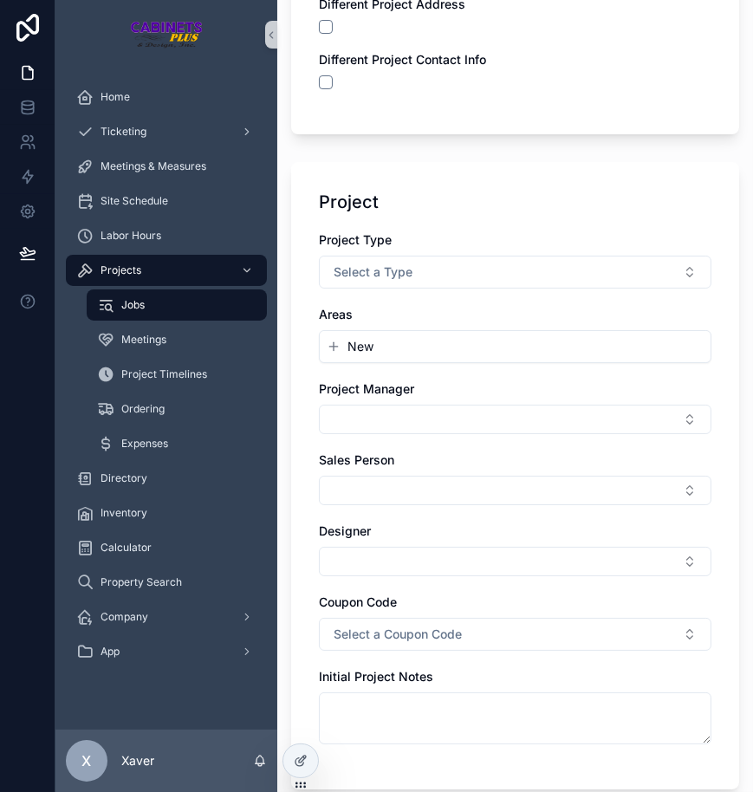
click at [497, 179] on div "Project Project Type Select a Type Areas New Project Manager Sales Person Desig…" at bounding box center [515, 475] width 448 height 627
click at [509, 187] on div "Project Project Type Select a Type Areas New Project Manager Sales Person Desig…" at bounding box center [515, 475] width 448 height 627
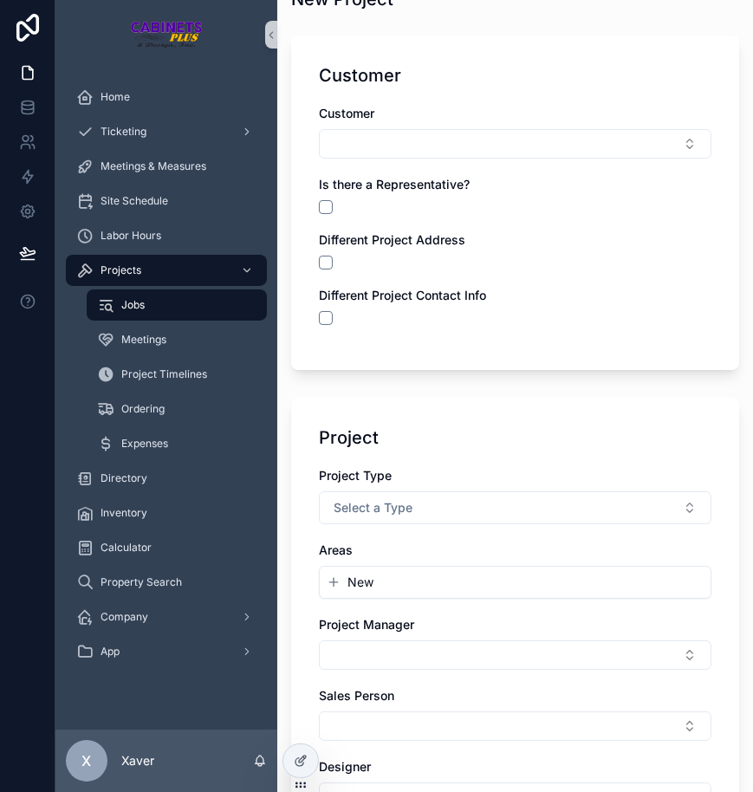
scroll to position [0, 0]
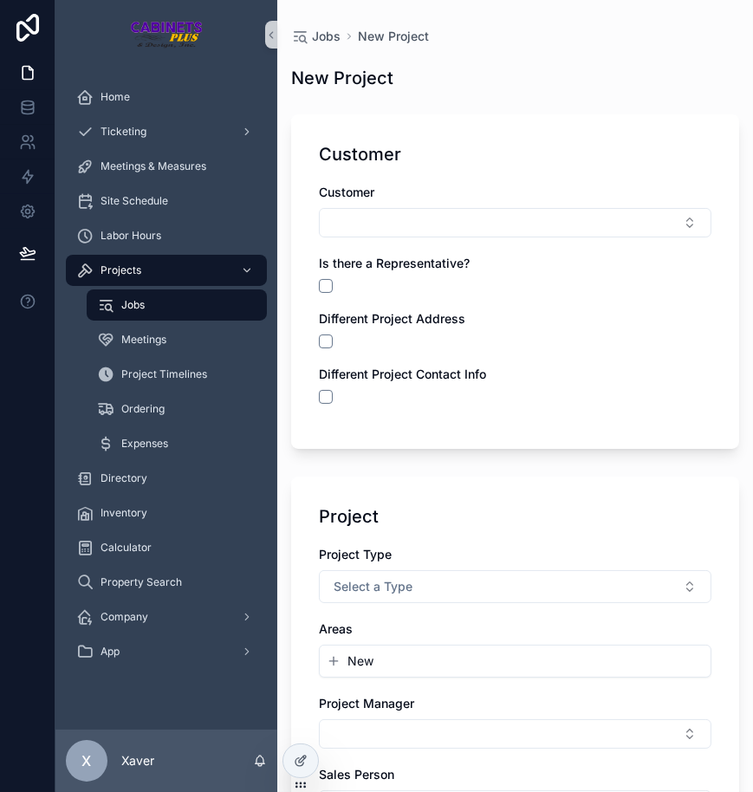
click at [517, 140] on div "Customer Customer Is there a Representative? Different Project Address Differen…" at bounding box center [515, 281] width 448 height 334
click at [527, 139] on div "Customer Customer Is there a Representative? Different Project Address Differen…" at bounding box center [515, 281] width 448 height 334
click at [519, 129] on div "Customer Customer Is there a Representative? Different Project Address Differen…" at bounding box center [515, 281] width 448 height 334
click at [514, 127] on div "Customer Customer Is there a Representative? Different Project Address Differen…" at bounding box center [515, 281] width 448 height 334
click at [503, 126] on div "Customer Customer Is there a Representative? Different Project Address Differen…" at bounding box center [515, 281] width 448 height 334
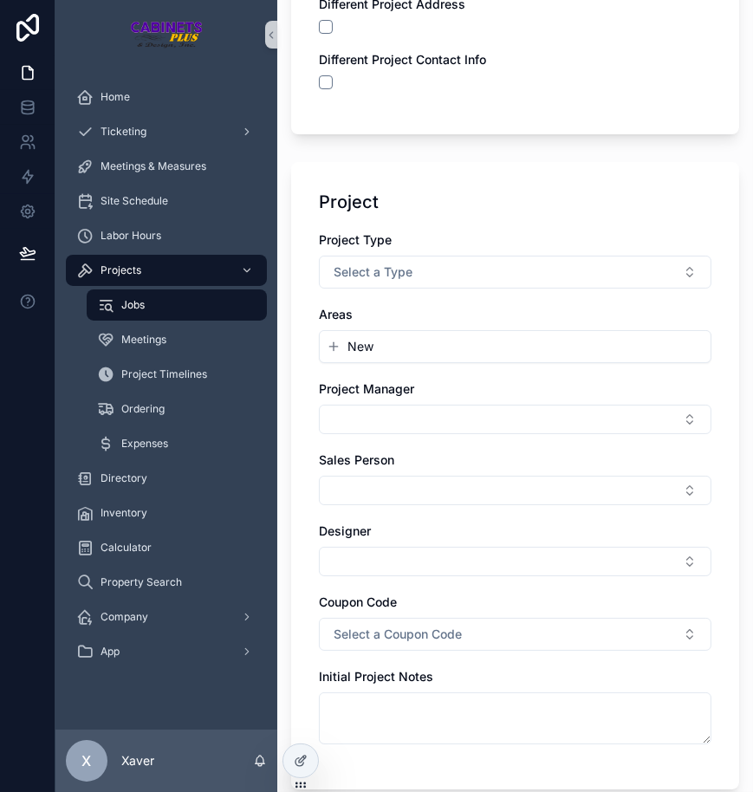
scroll to position [480, 0]
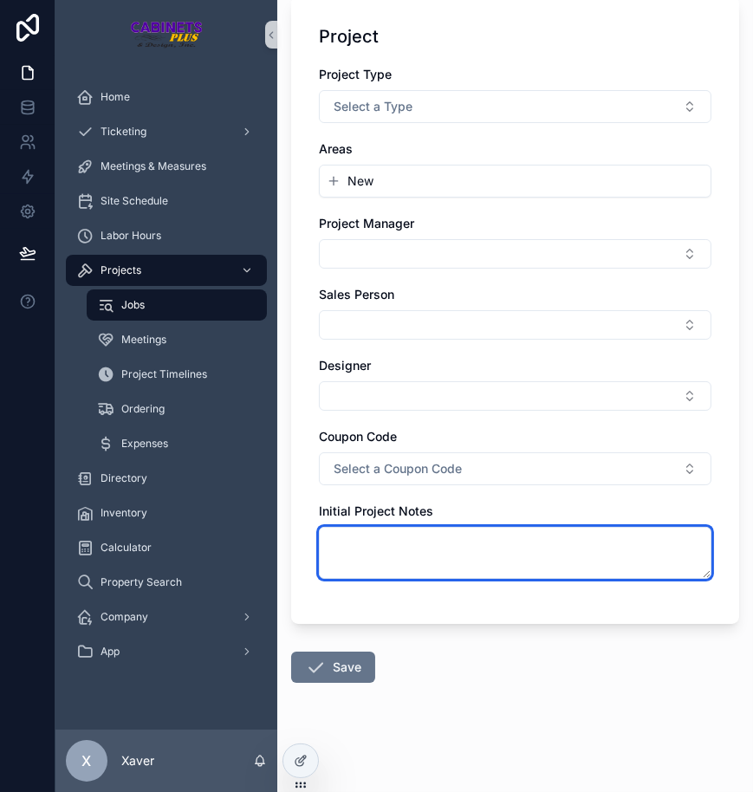
click at [448, 567] on textarea "scrollable content" at bounding box center [515, 553] width 392 height 52
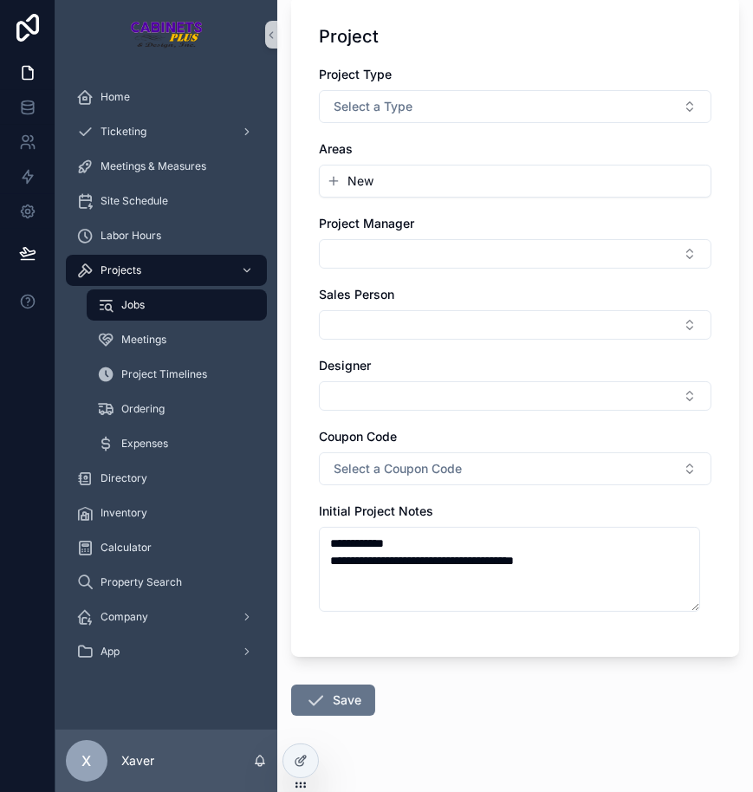
click at [546, 633] on div "**********" at bounding box center [515, 327] width 448 height 660
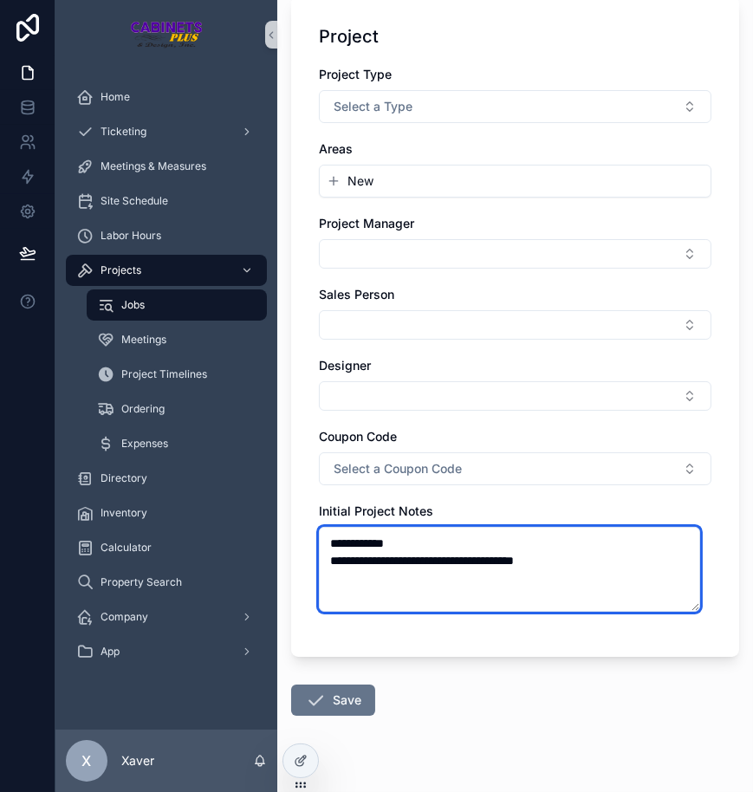
click at [522, 547] on textarea "**********" at bounding box center [509, 569] width 381 height 85
click at [522, 560] on textarea "**********" at bounding box center [509, 569] width 381 height 85
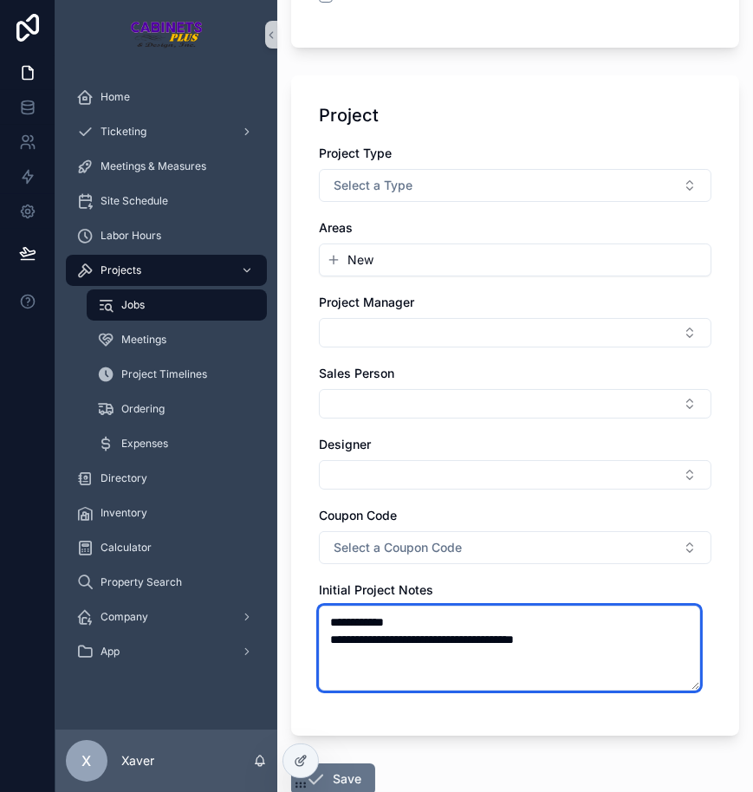
click at [624, 645] on textarea "**********" at bounding box center [509, 648] width 381 height 85
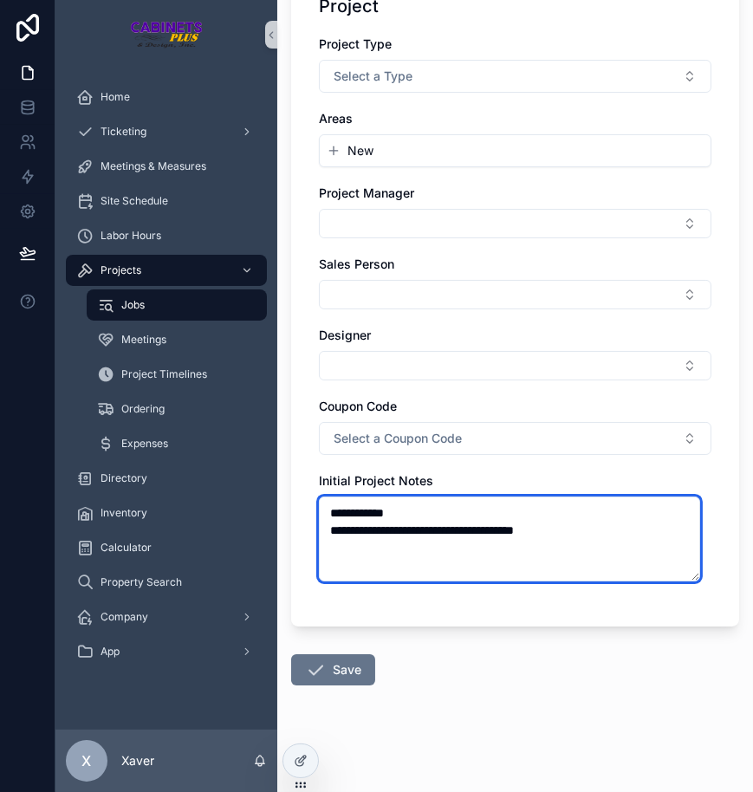
scroll to position [513, 0]
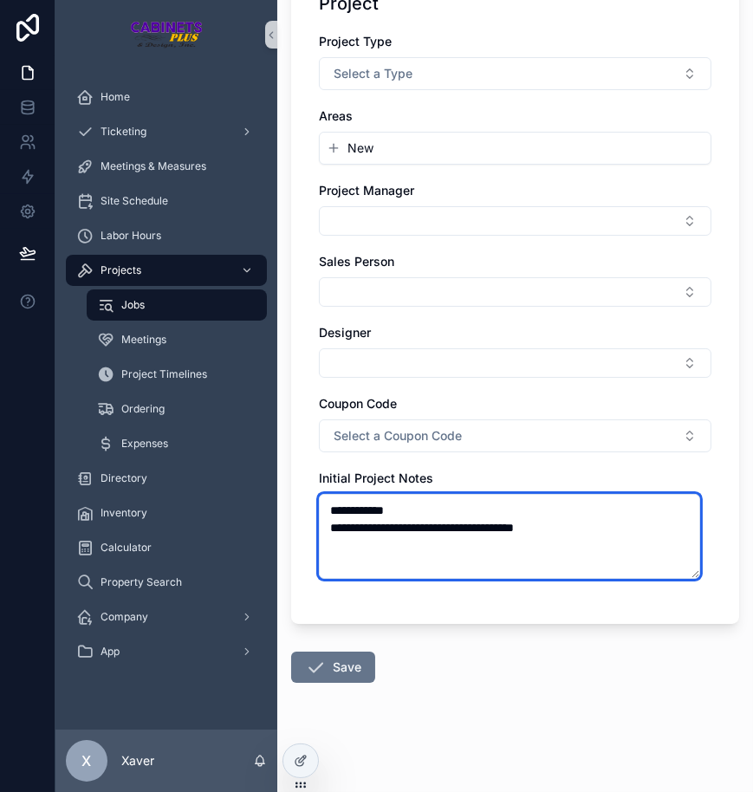
type textarea "**********"
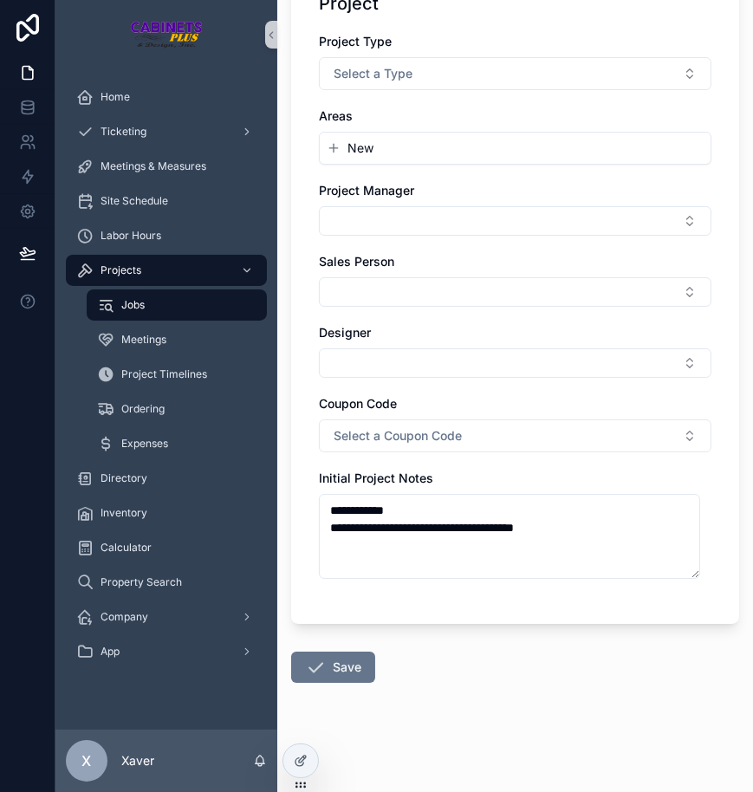
click at [626, 606] on div "**********" at bounding box center [515, 294] width 448 height 660
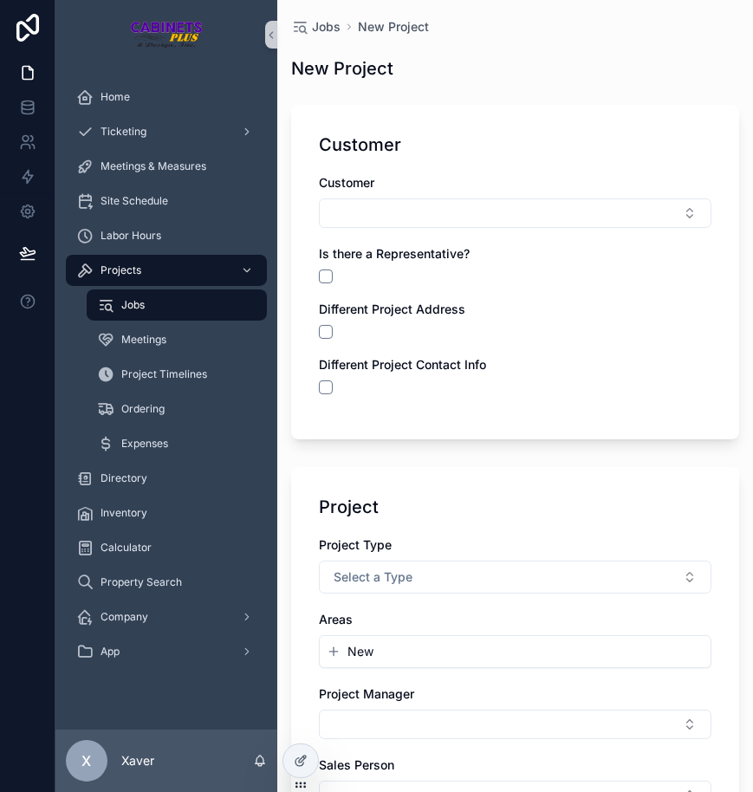
scroll to position [0, 0]
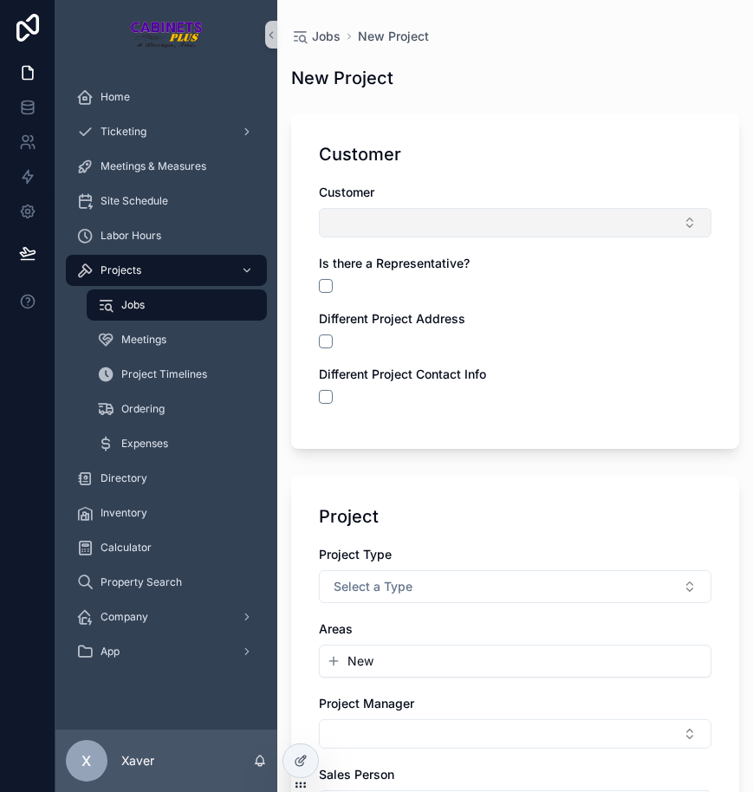
click at [541, 224] on button "Select Button" at bounding box center [515, 222] width 392 height 29
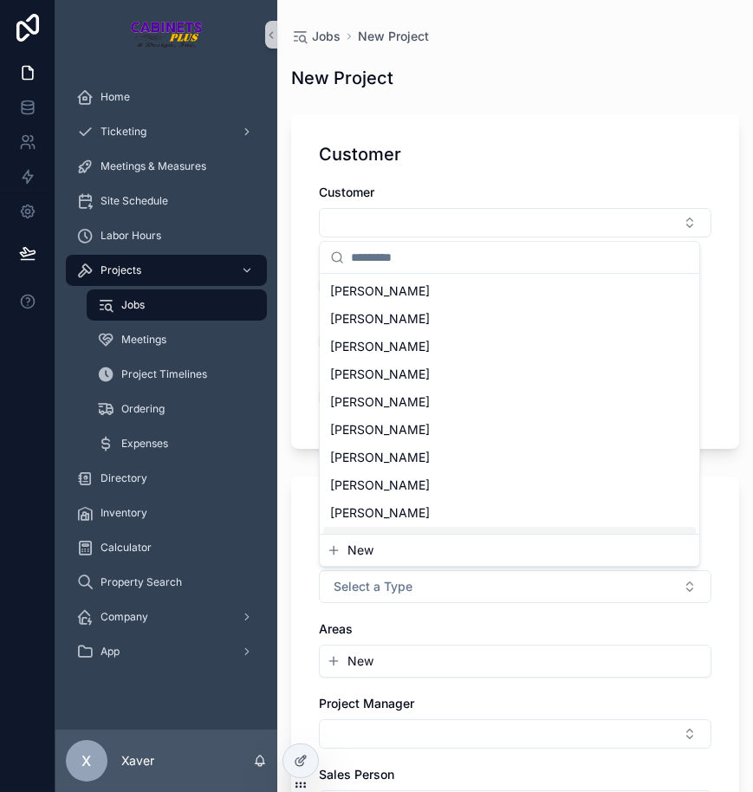
click at [360, 549] on span "New" at bounding box center [360, 549] width 26 height 17
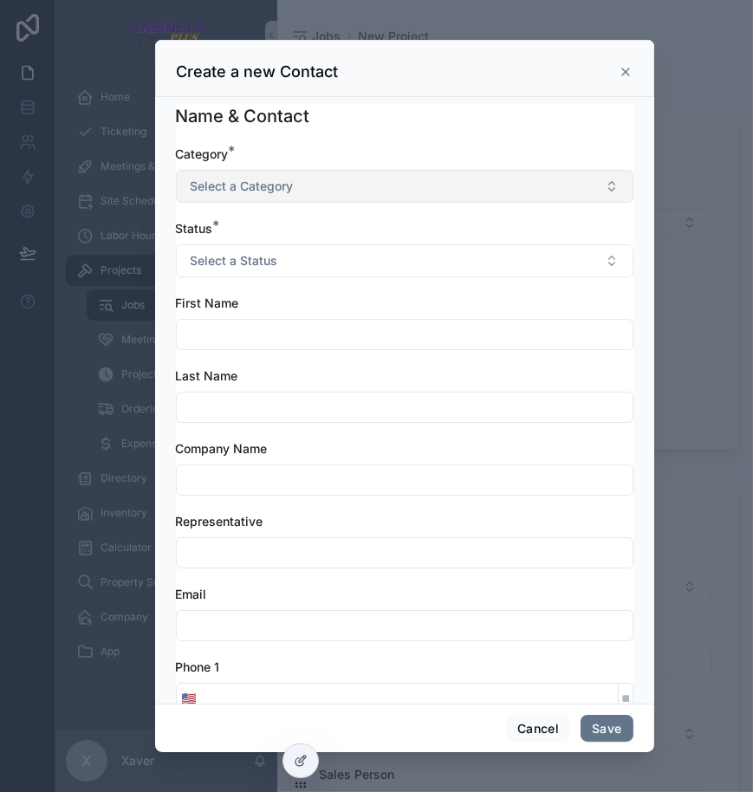
click at [333, 186] on button "Select a Category" at bounding box center [404, 186] width 457 height 33
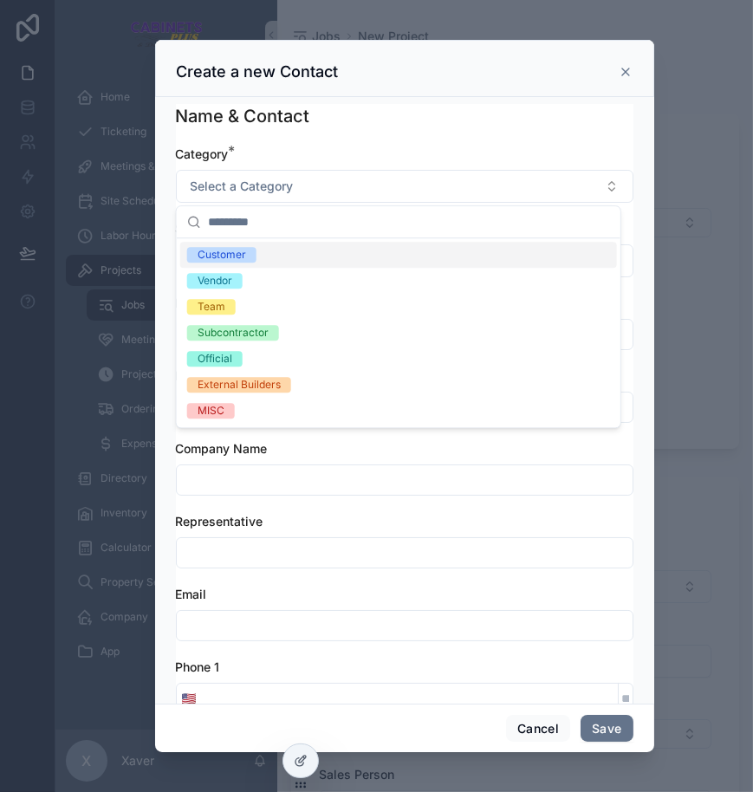
click at [251, 254] on span "Customer" at bounding box center [221, 255] width 69 height 16
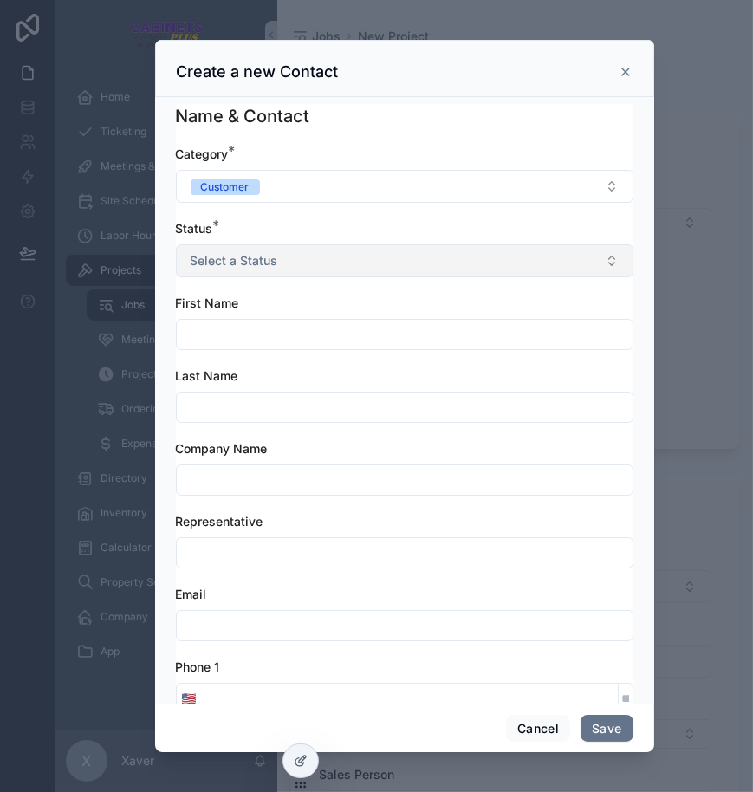
click at [230, 265] on span "Select a Status" at bounding box center [235, 260] width 88 height 17
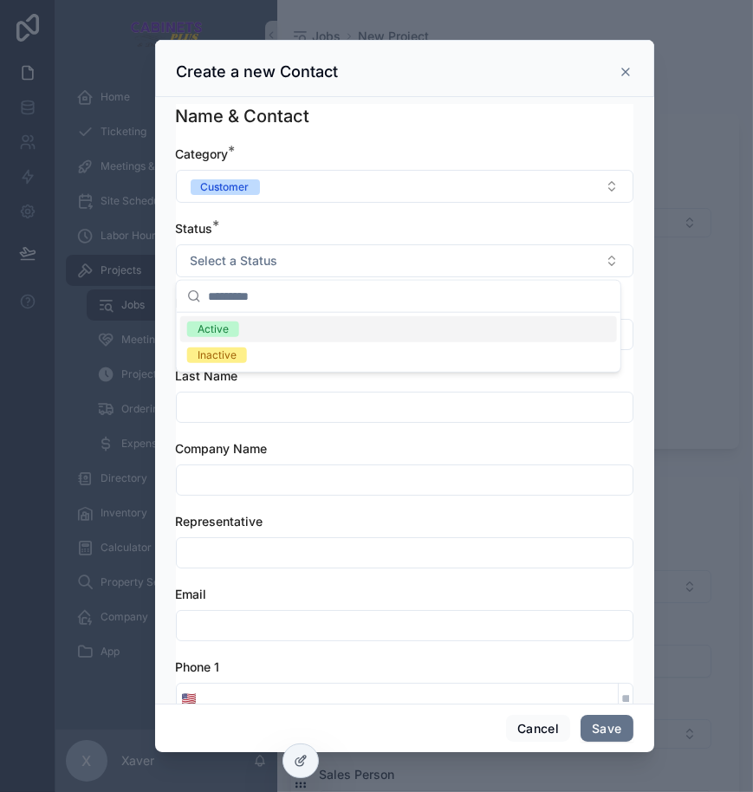
click at [225, 323] on div "Active" at bounding box center [213, 329] width 31 height 16
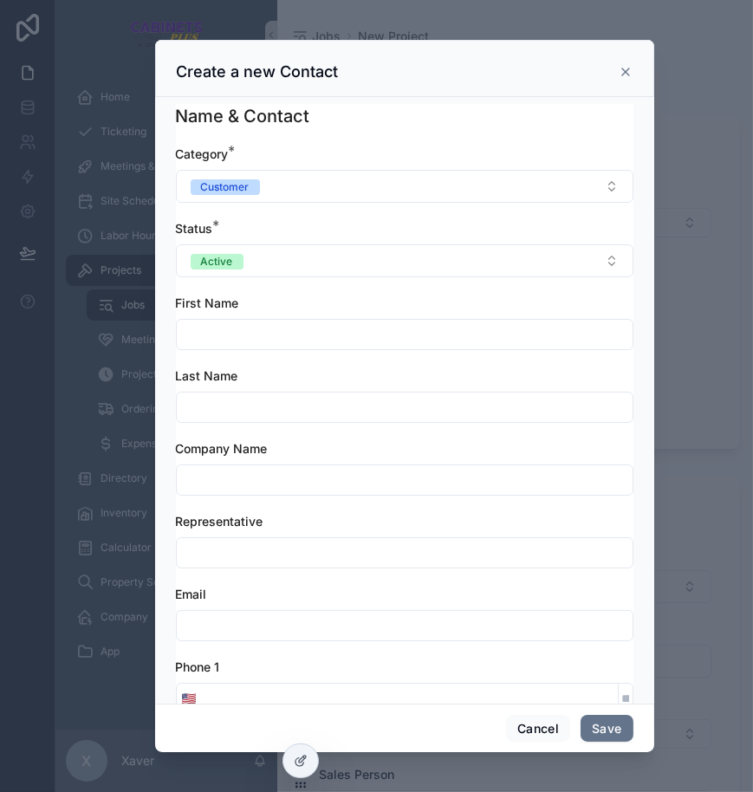
click at [237, 326] on input "scrollable content" at bounding box center [405, 334] width 456 height 24
type input "****"
type input "********"
click at [243, 403] on input "********" at bounding box center [405, 407] width 456 height 24
click at [272, 475] on input "scrollable content" at bounding box center [405, 480] width 456 height 24
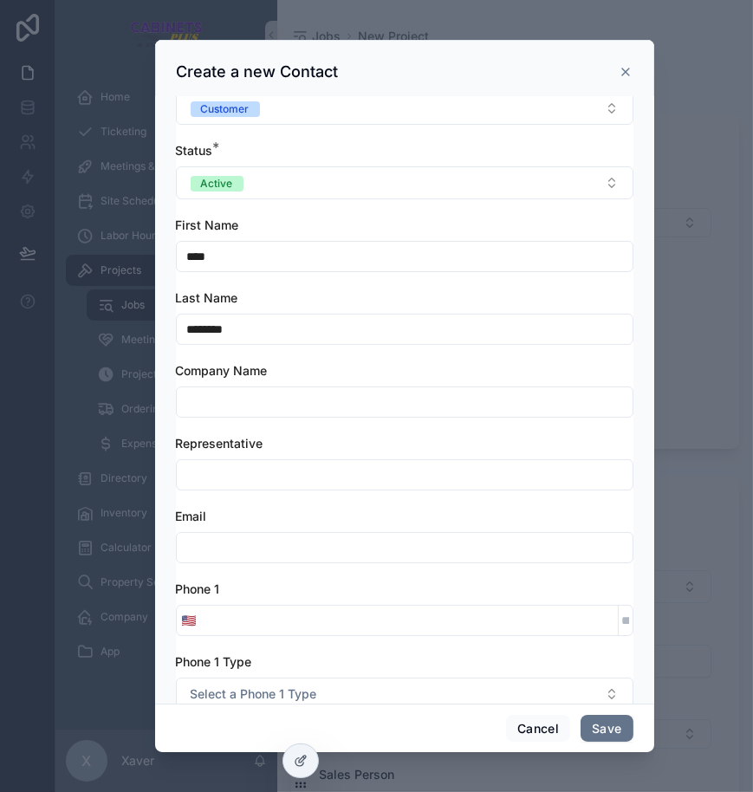
drag, startPoint x: 230, startPoint y: 469, endPoint x: 249, endPoint y: 451, distance: 26.4
click at [230, 470] on input "scrollable content" at bounding box center [405, 475] width 456 height 24
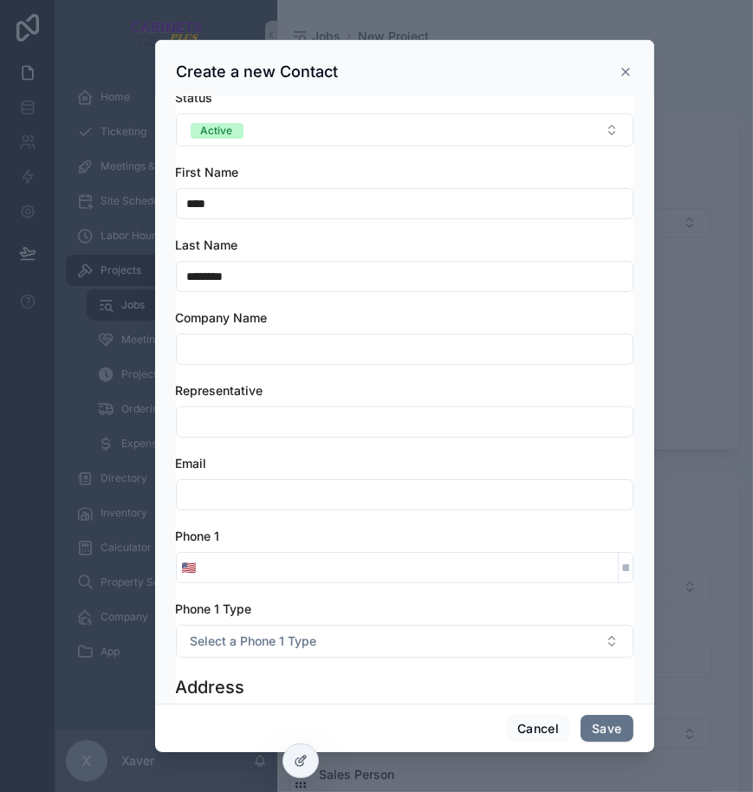
scroll to position [157, 0]
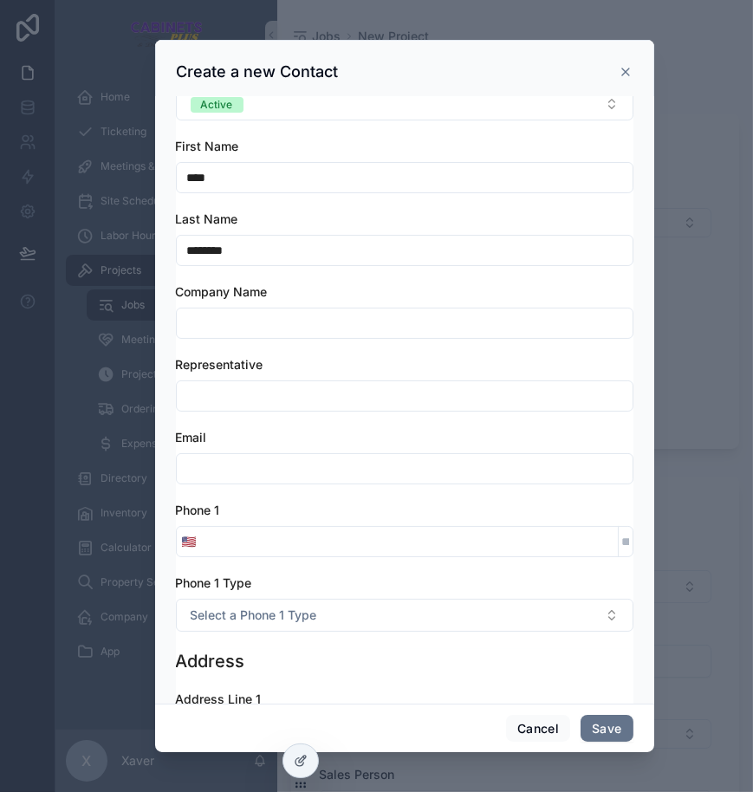
click at [350, 468] on input "scrollable content" at bounding box center [405, 469] width 456 height 24
click at [303, 466] on input "scrollable content" at bounding box center [405, 469] width 456 height 24
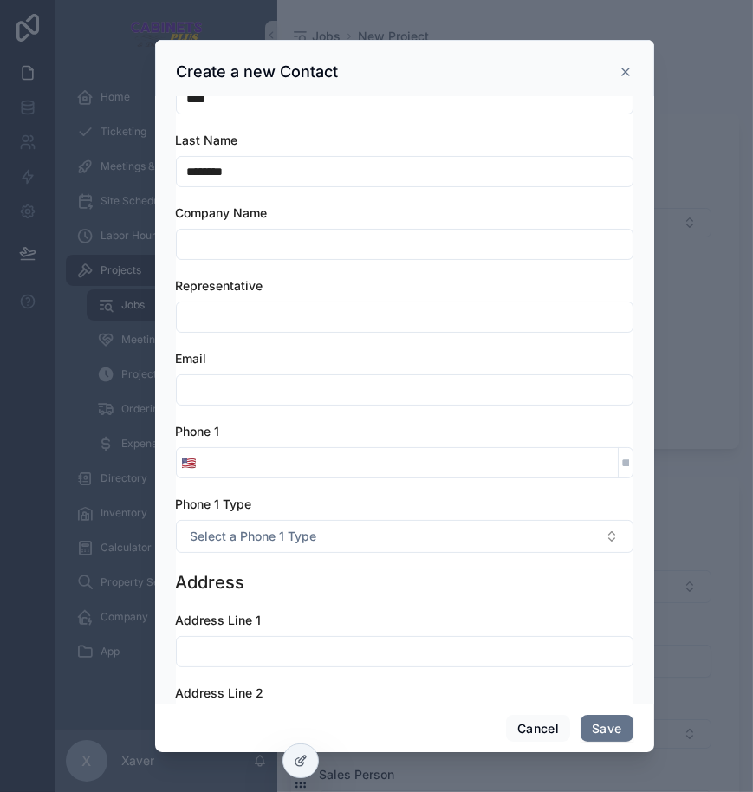
click at [249, 451] on input "scrollable content" at bounding box center [410, 463] width 416 height 24
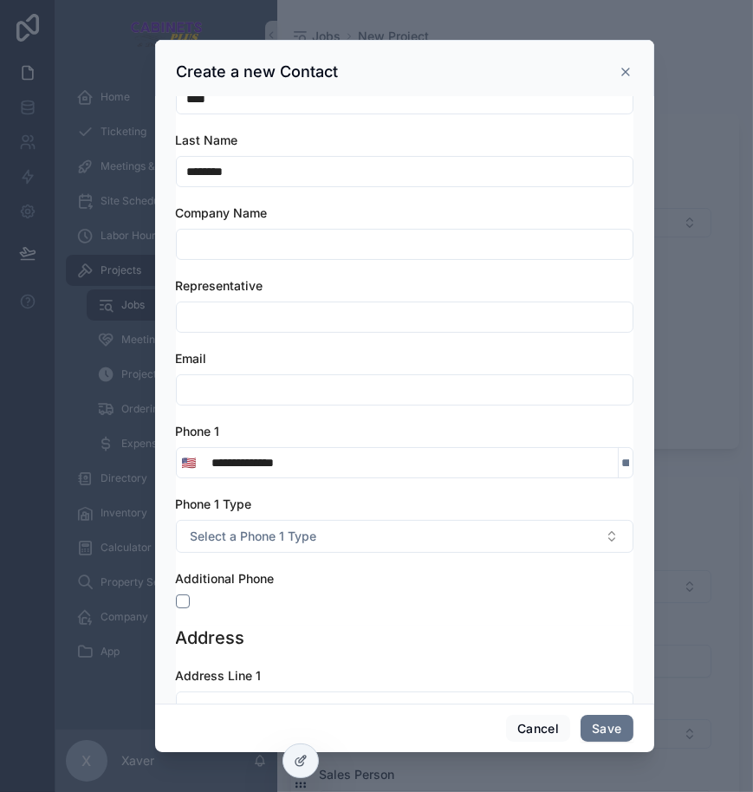
scroll to position [315, 0]
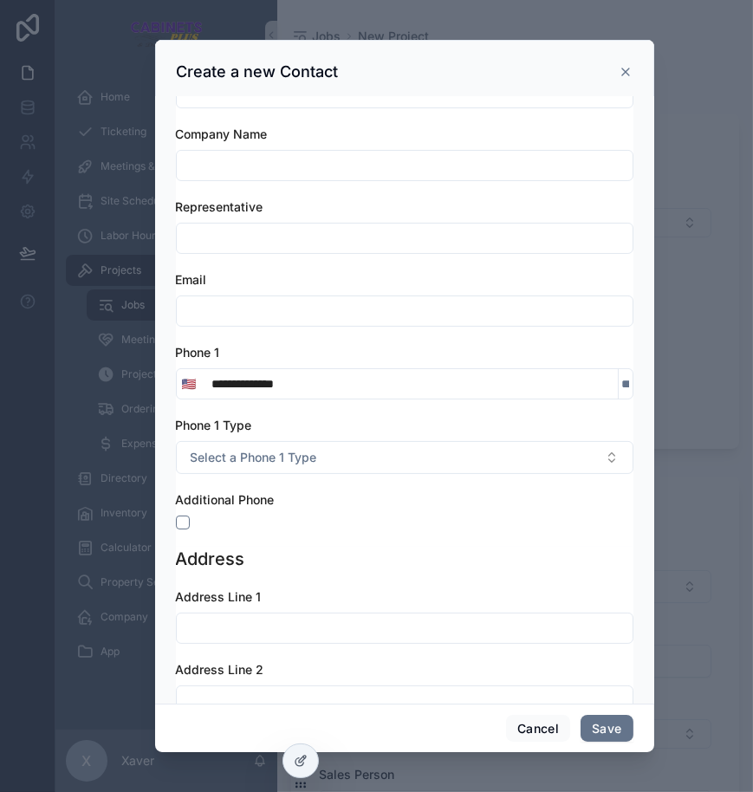
type input "**********"
click at [339, 512] on div "Additional Phone" at bounding box center [404, 510] width 457 height 38
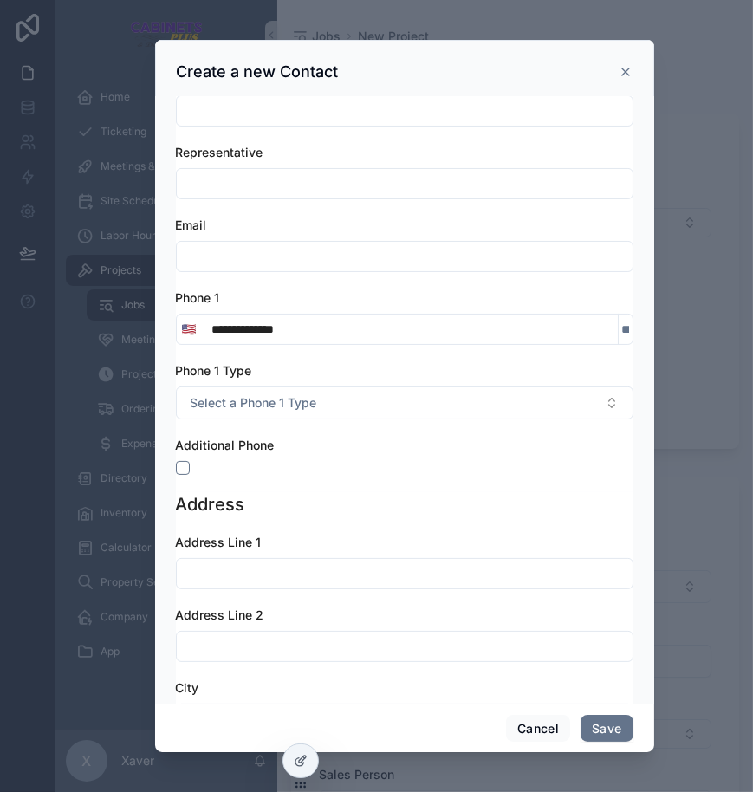
scroll to position [393, 0]
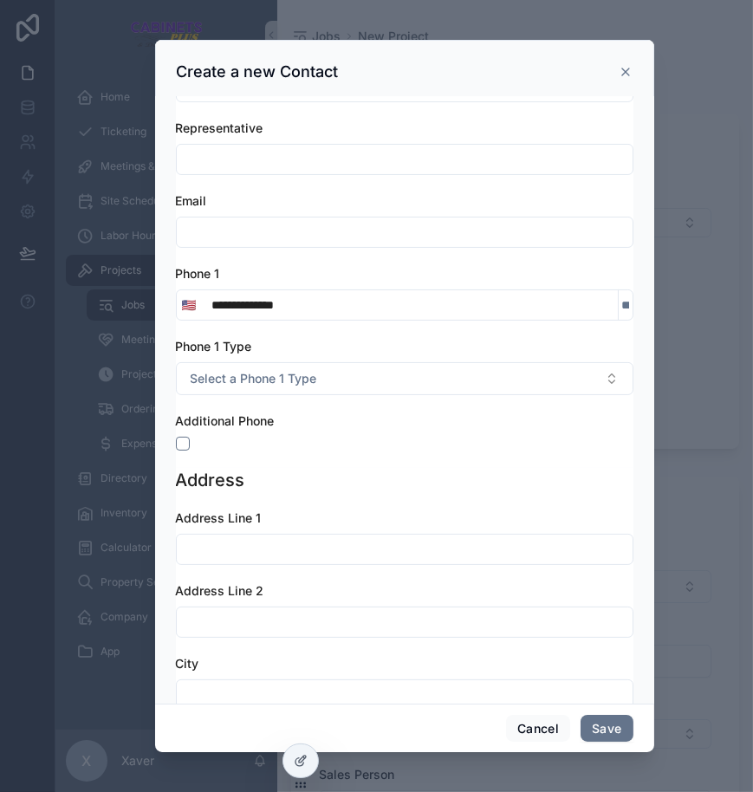
click at [328, 548] on input "scrollable content" at bounding box center [405, 549] width 456 height 24
type input "**********"
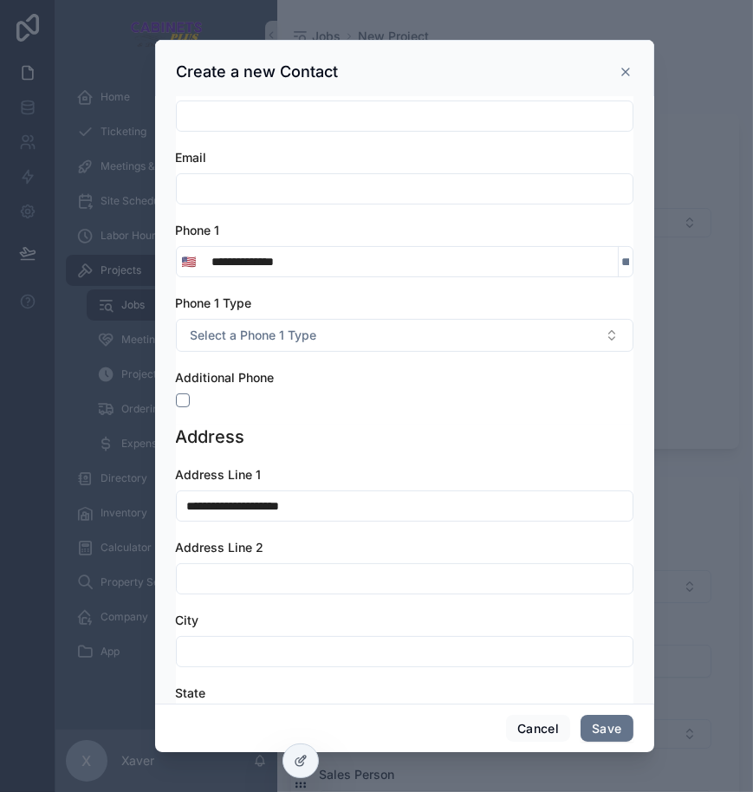
scroll to position [551, 0]
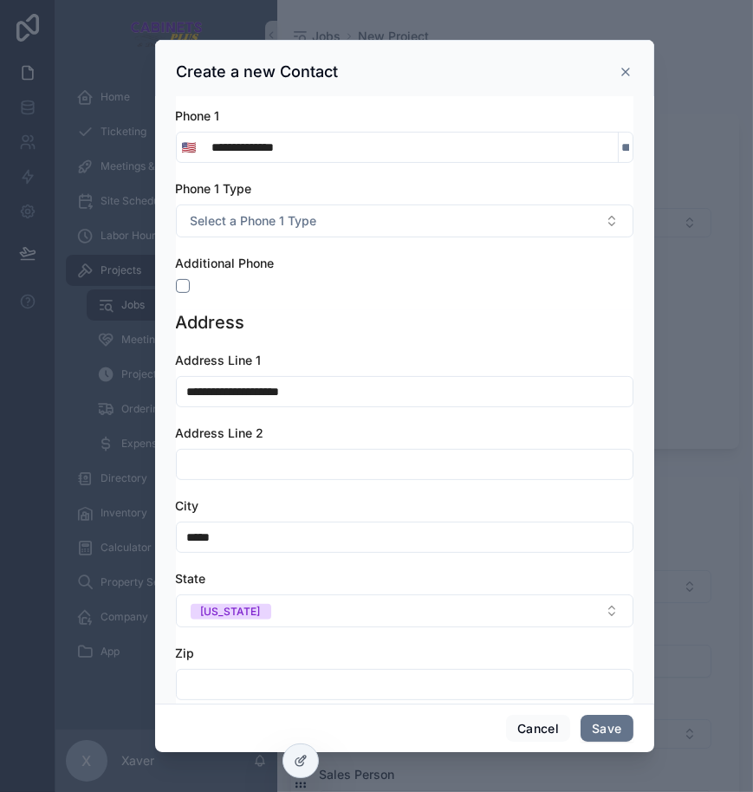
type input "*****"
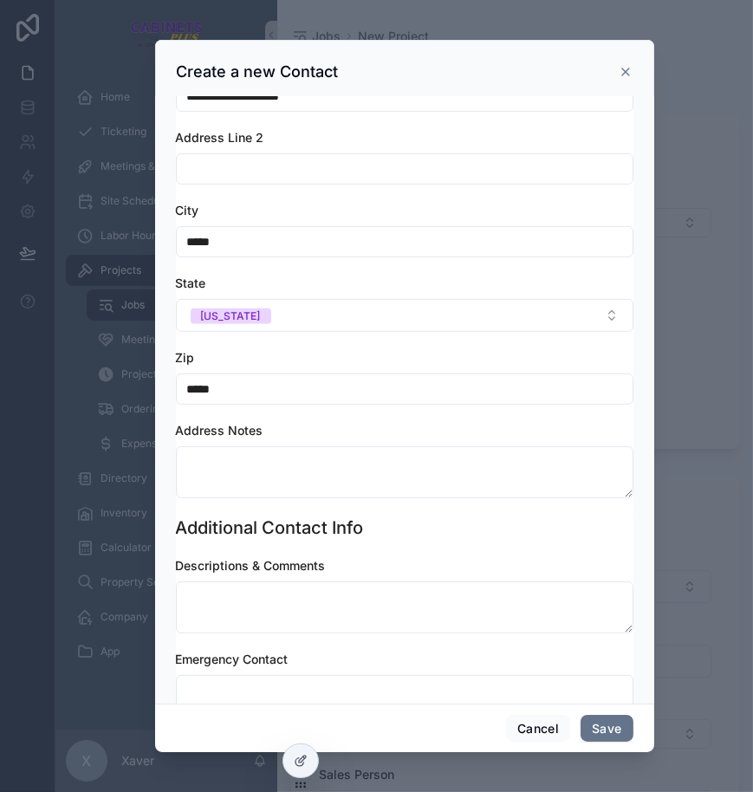
scroll to position [944, 0]
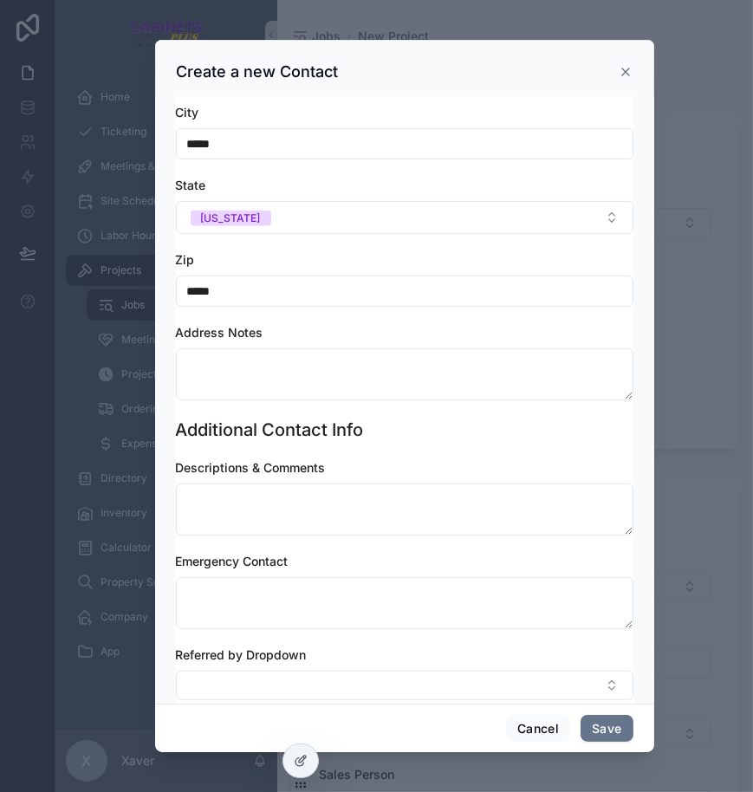
type input "*****"
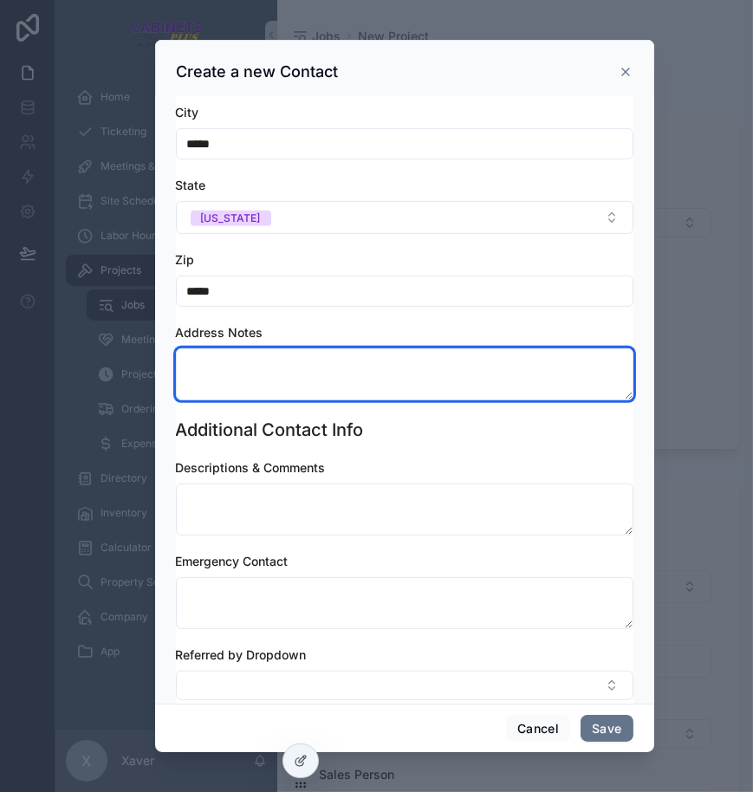
click at [345, 374] on textarea "scrollable content" at bounding box center [404, 374] width 457 height 52
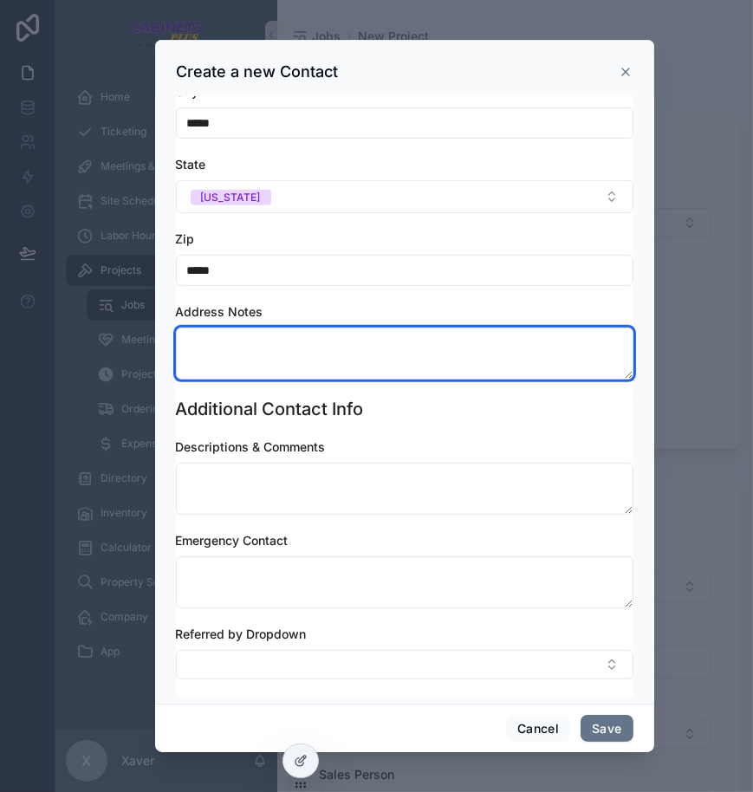
scroll to position [970, 0]
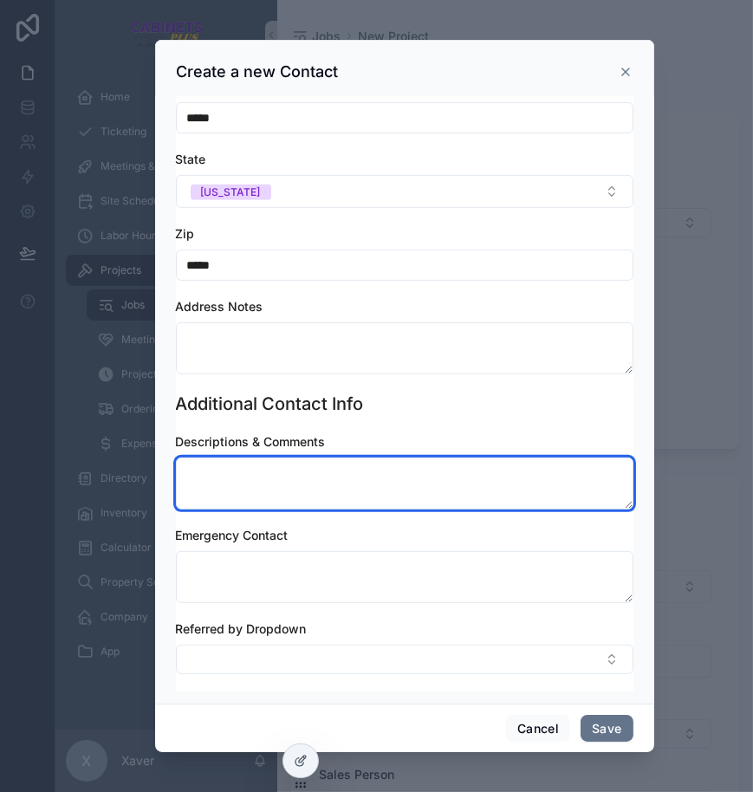
click at [306, 468] on textarea "scrollable content" at bounding box center [404, 483] width 457 height 52
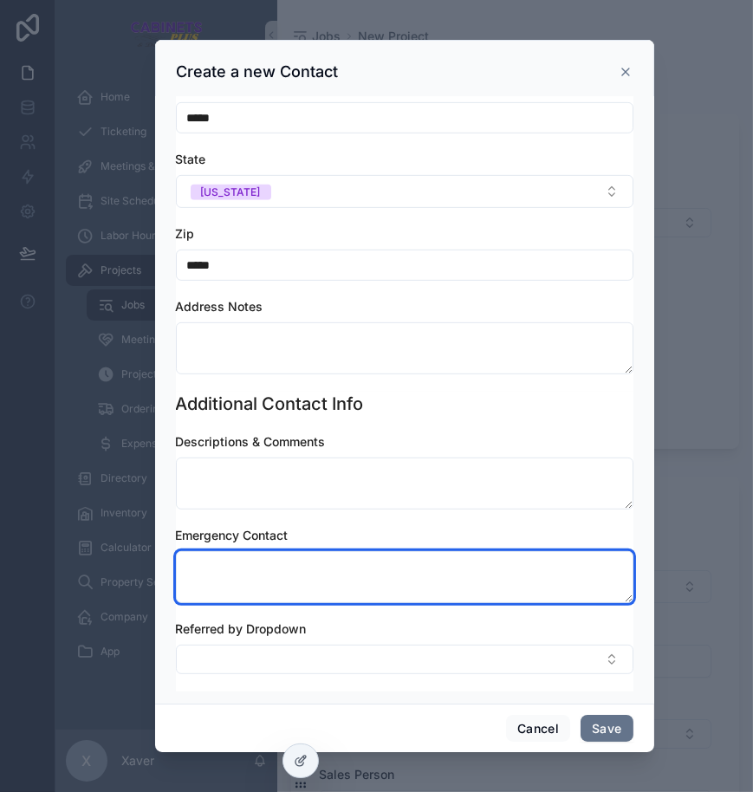
click at [325, 561] on textarea "scrollable content" at bounding box center [404, 577] width 457 height 52
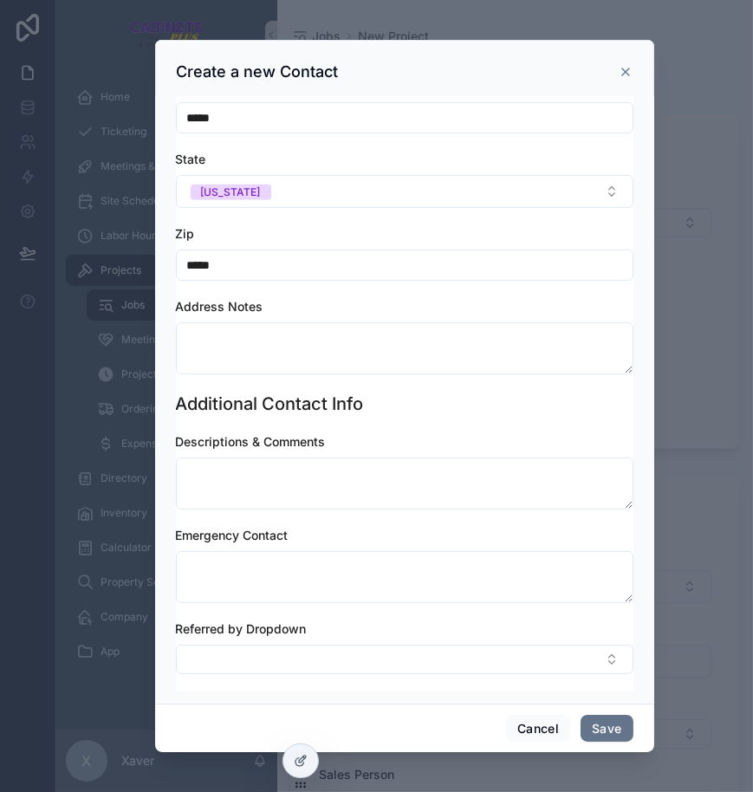
click at [374, 719] on div "Cancel Save" at bounding box center [404, 728] width 499 height 49
click at [615, 736] on button "Save" at bounding box center [606, 729] width 52 height 28
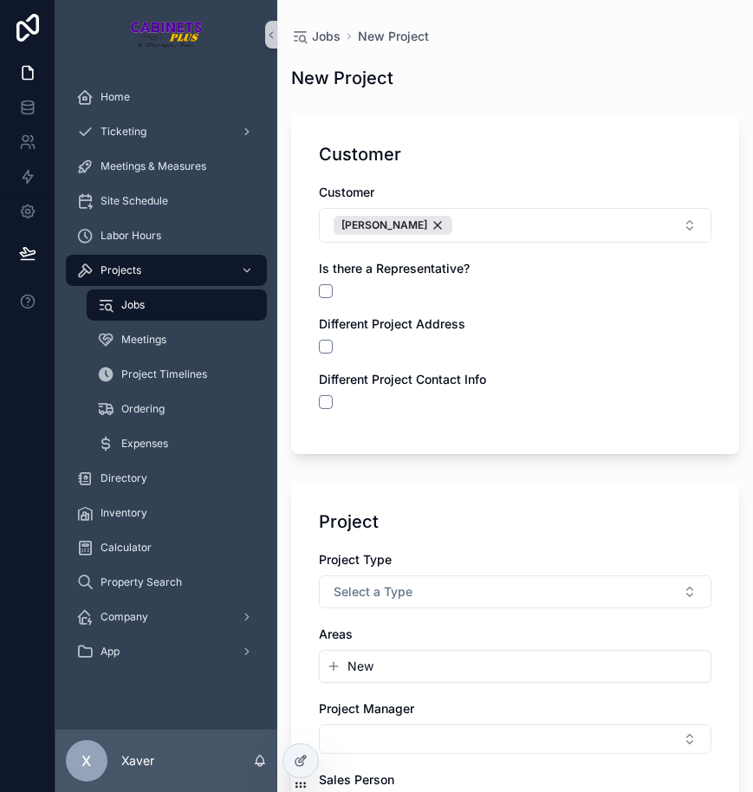
scroll to position [157, 0]
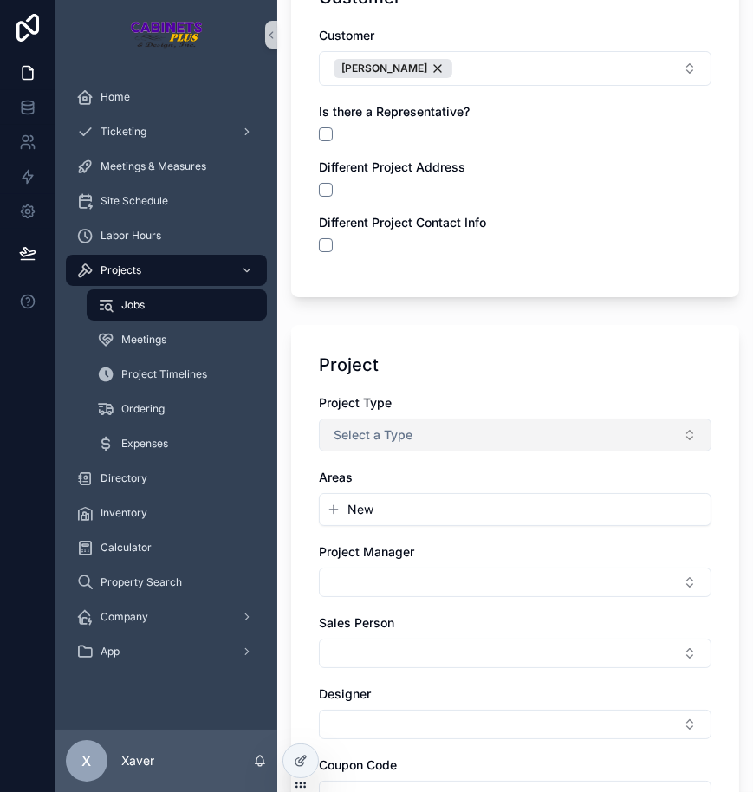
click at [533, 425] on button "Select a Type" at bounding box center [515, 434] width 392 height 33
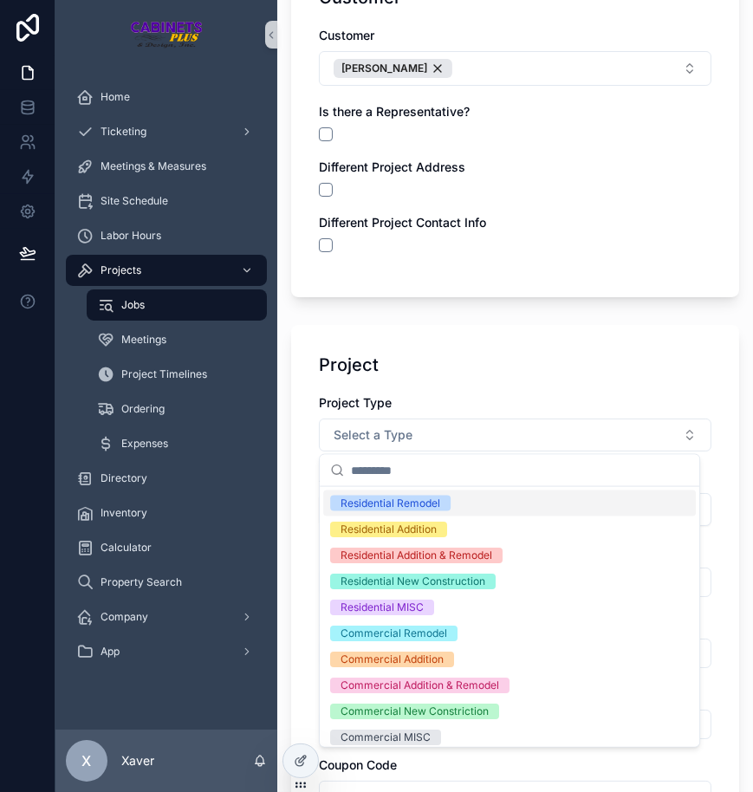
click at [435, 501] on div "Residential Remodel" at bounding box center [390, 504] width 100 height 16
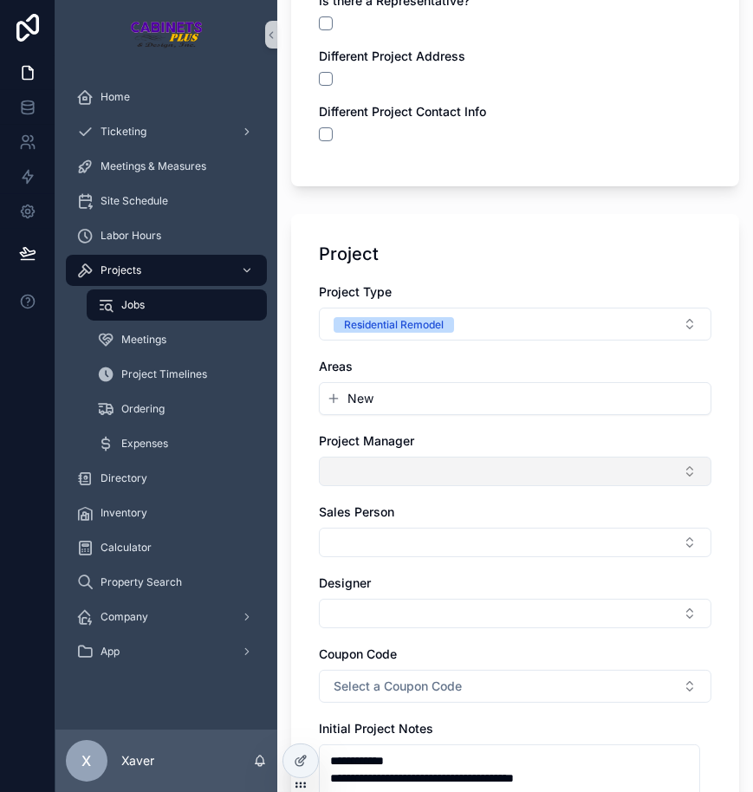
scroll to position [315, 0]
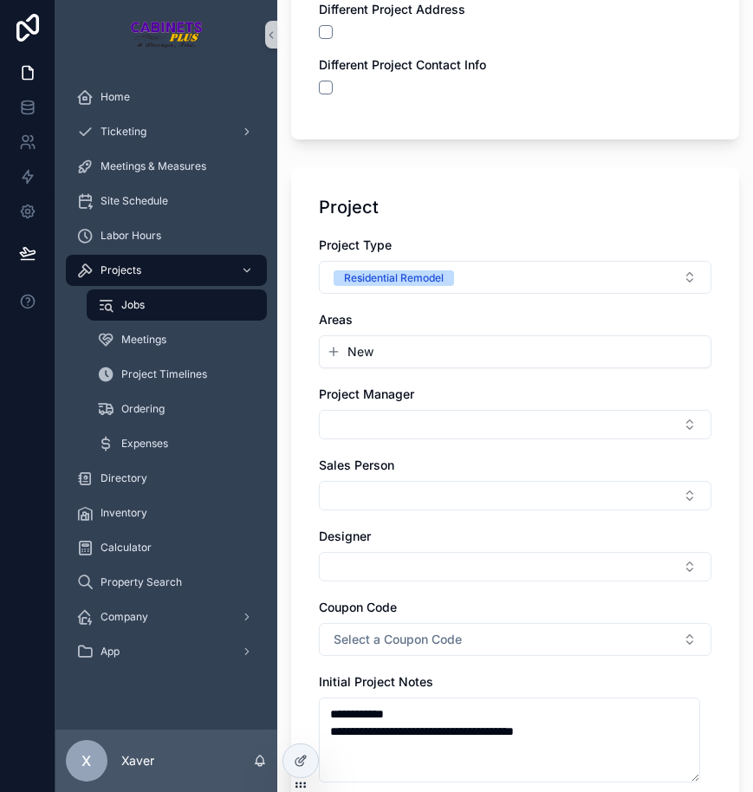
click at [379, 354] on button "New" at bounding box center [515, 351] width 377 height 17
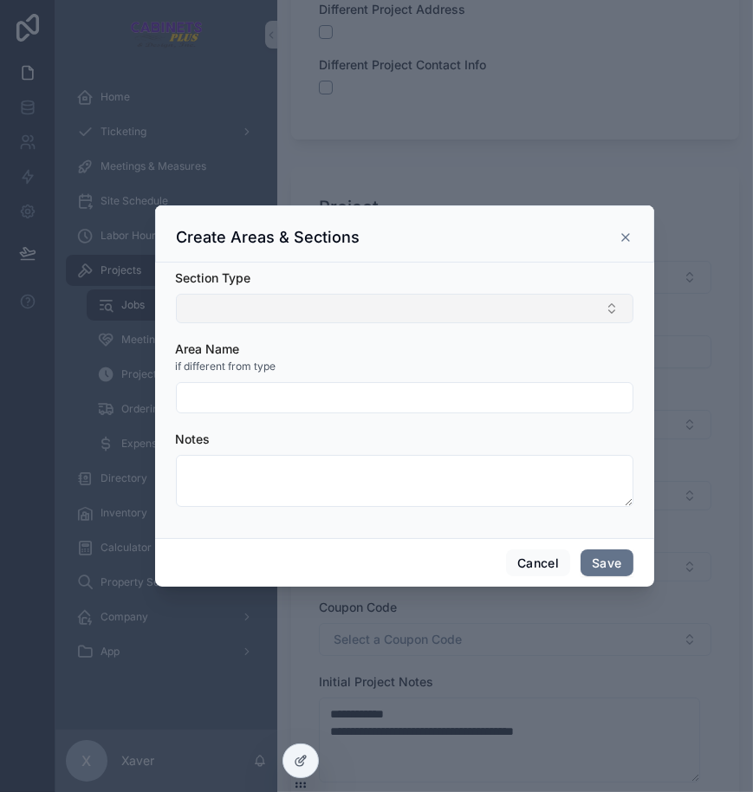
click at [329, 298] on button "Select Button" at bounding box center [404, 308] width 457 height 29
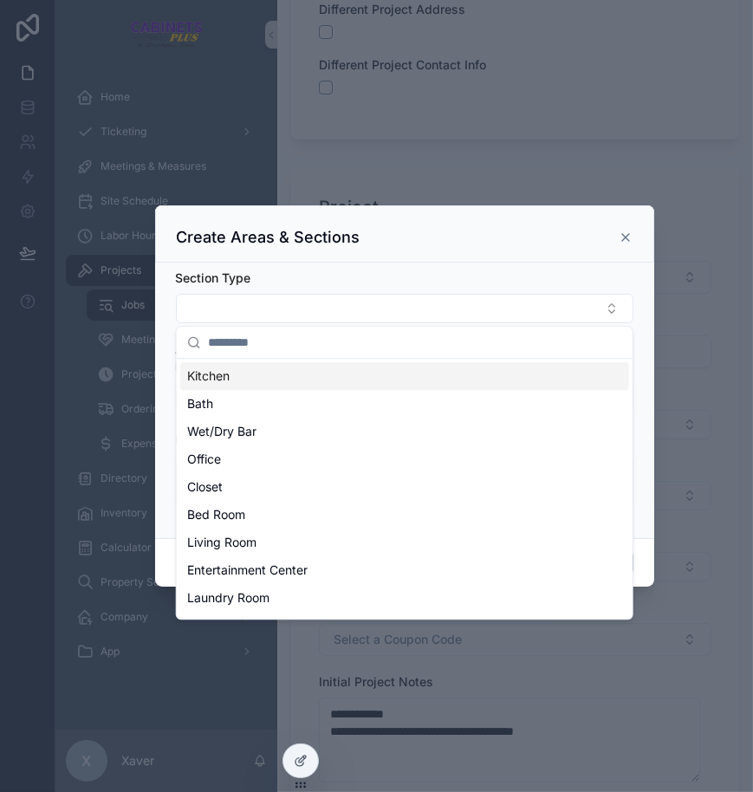
click at [261, 373] on div "Kitchen" at bounding box center [404, 376] width 449 height 28
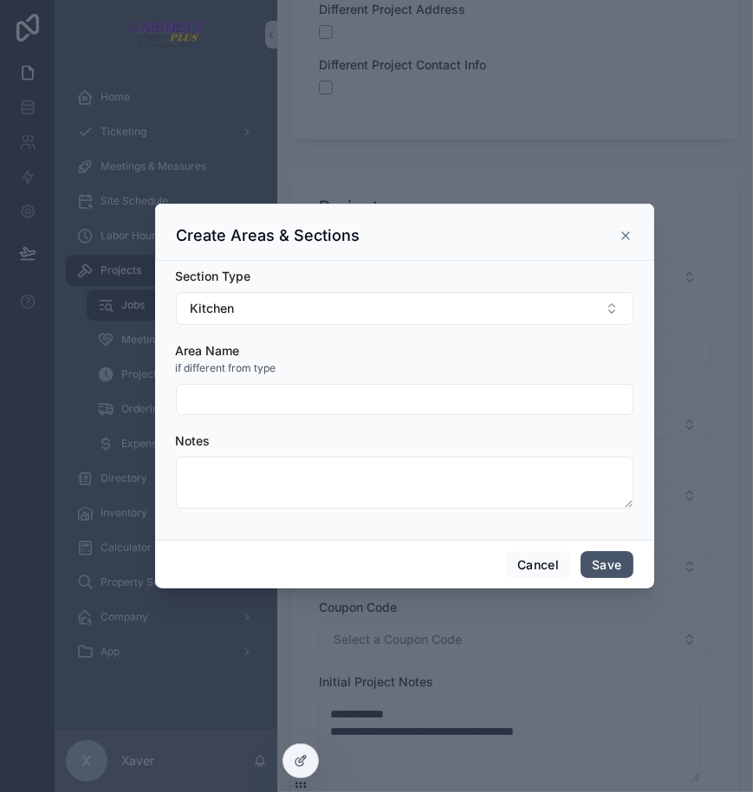
click at [613, 557] on button "Save" at bounding box center [606, 565] width 52 height 28
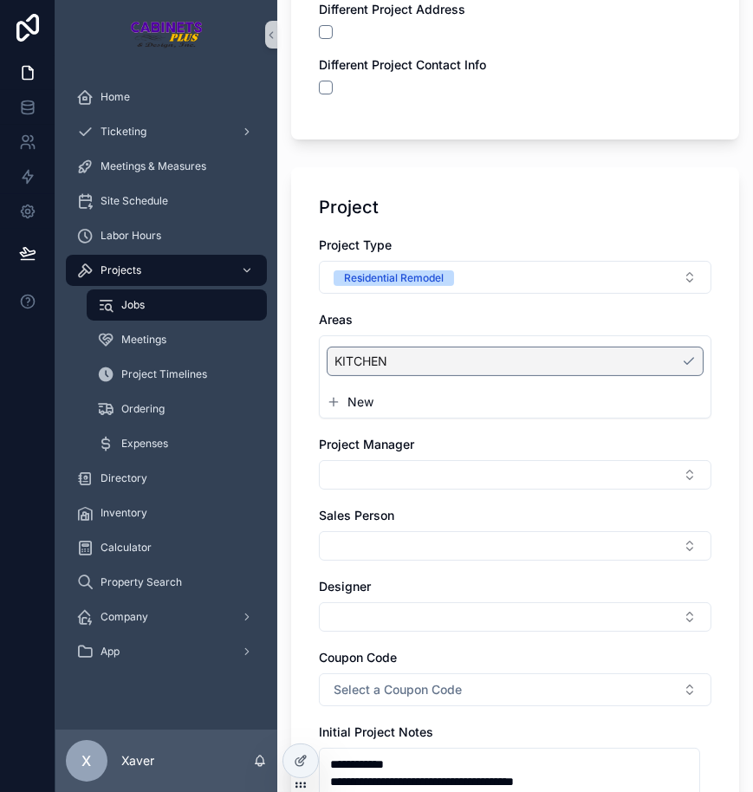
click at [295, 336] on div "**********" at bounding box center [515, 522] width 448 height 710
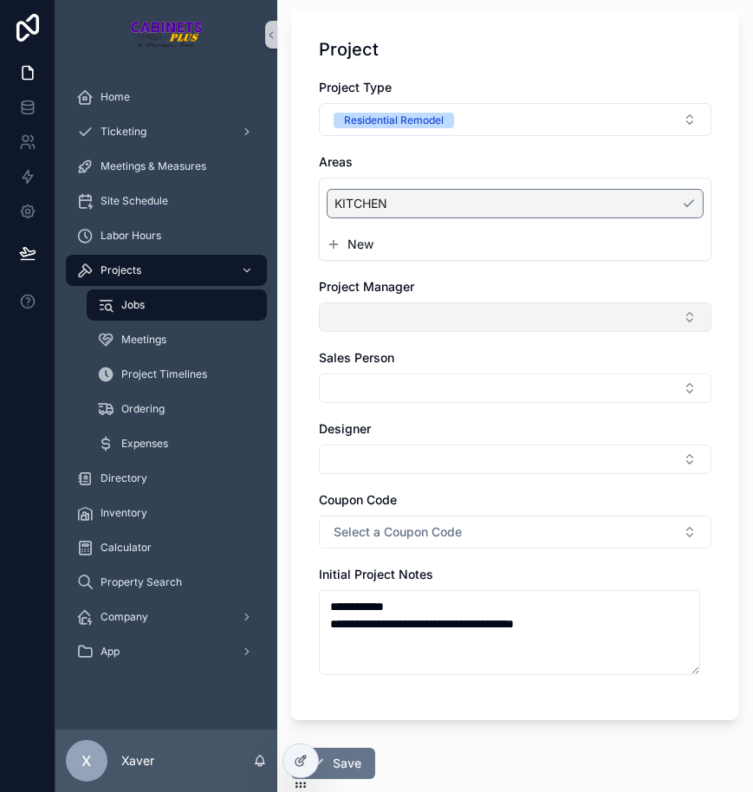
click at [366, 304] on button "Select Button" at bounding box center [515, 316] width 392 height 29
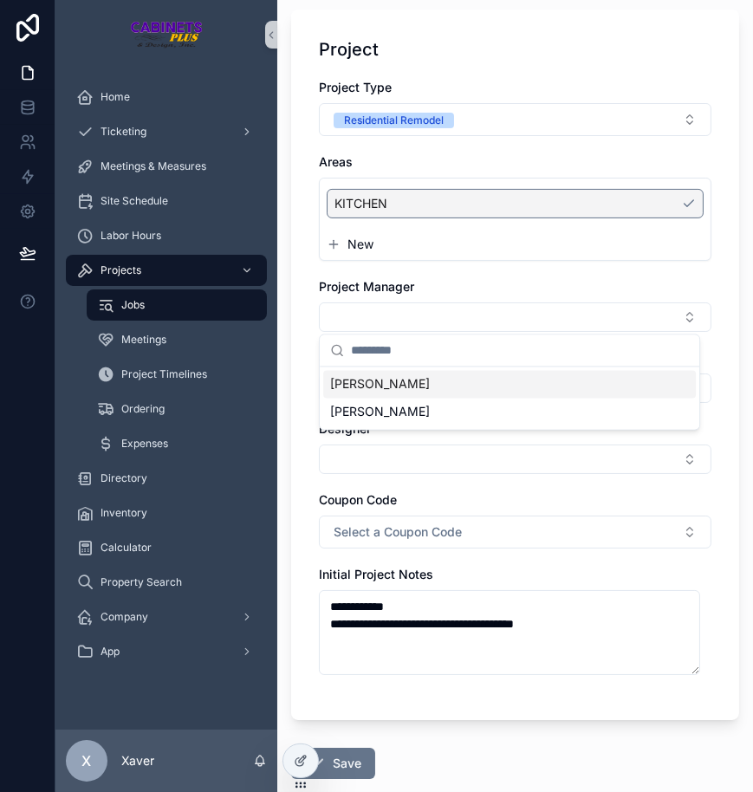
click at [368, 386] on div "[PERSON_NAME]" at bounding box center [509, 384] width 373 height 28
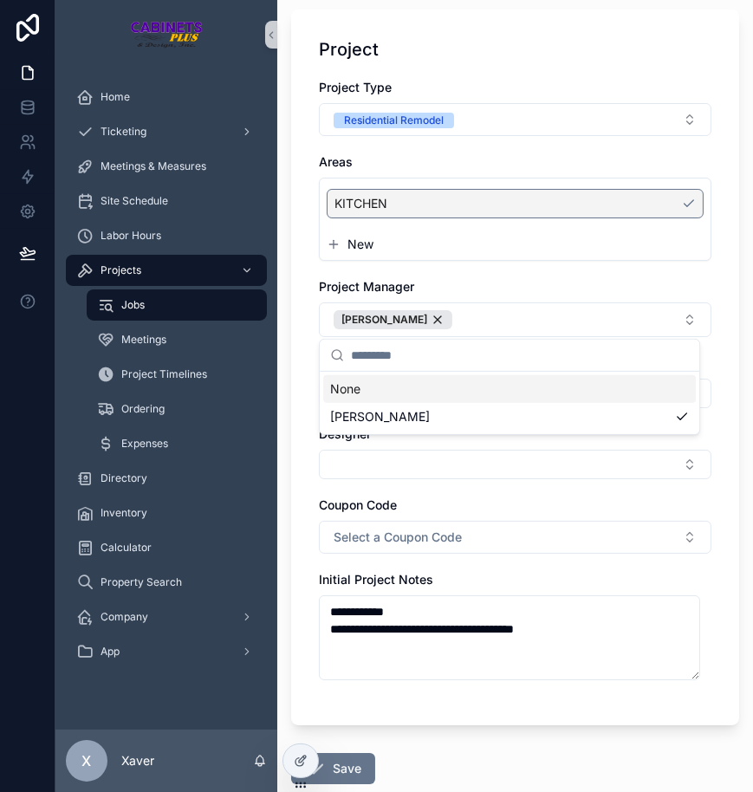
click at [299, 336] on div "**********" at bounding box center [515, 368] width 448 height 716
click at [369, 384] on button "Select Button" at bounding box center [515, 393] width 392 height 29
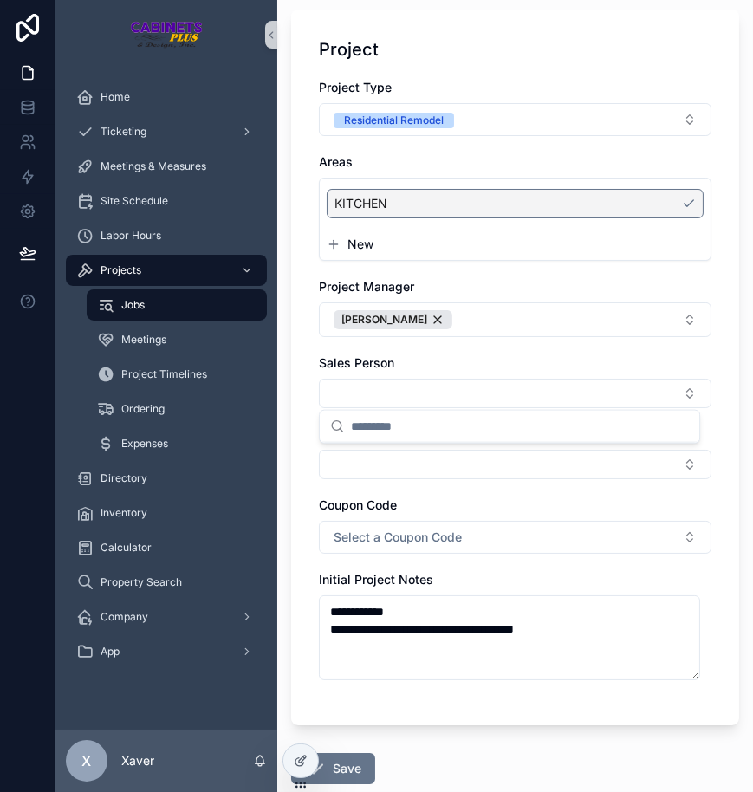
click at [303, 348] on div "**********" at bounding box center [515, 368] width 448 height 716
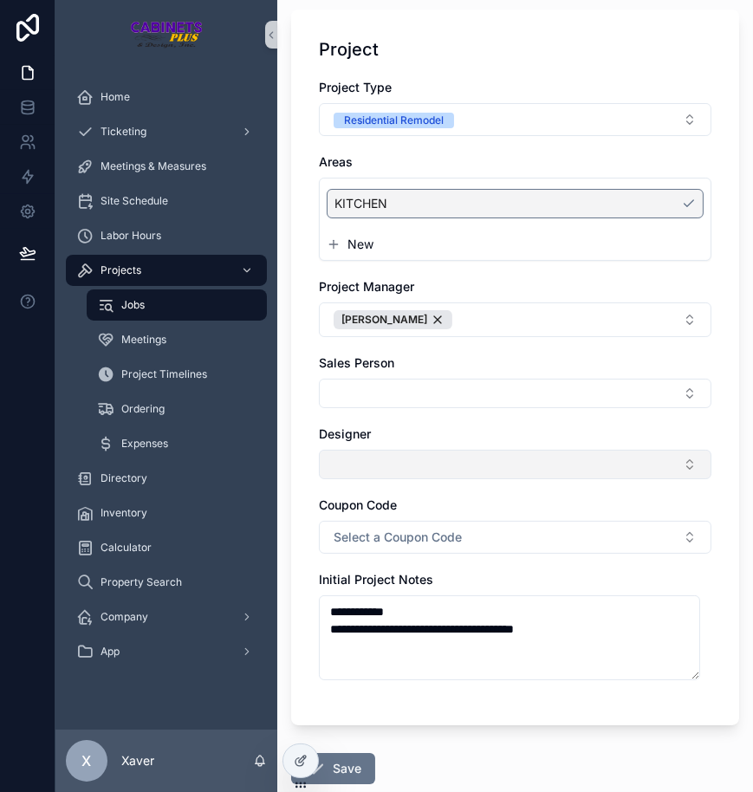
click at [368, 451] on button "Select Button" at bounding box center [515, 464] width 392 height 29
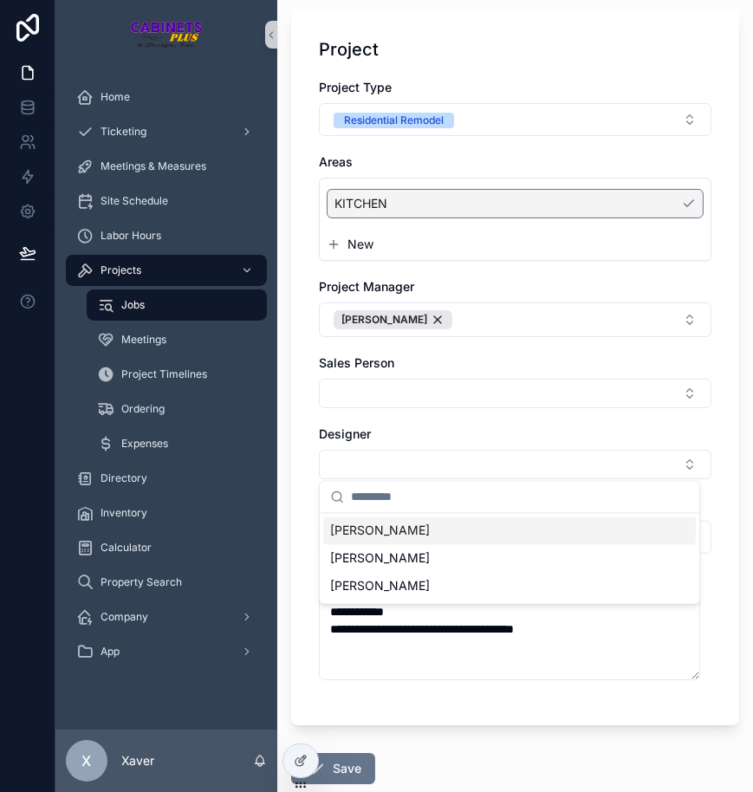
click at [402, 527] on div "[PERSON_NAME]" at bounding box center [509, 531] width 373 height 28
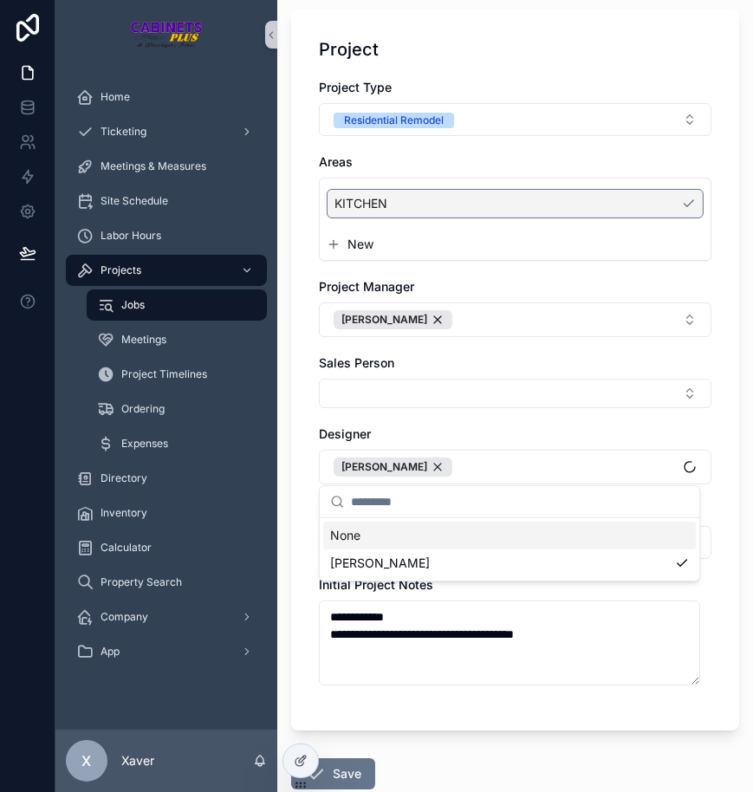
click at [291, 422] on div "**********" at bounding box center [515, 370] width 448 height 721
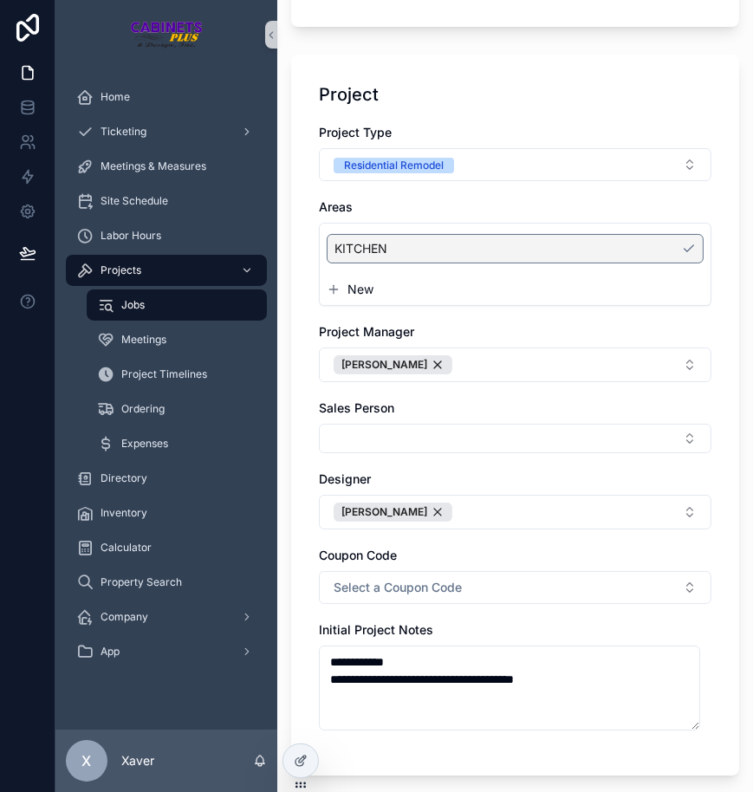
scroll to position [579, 0]
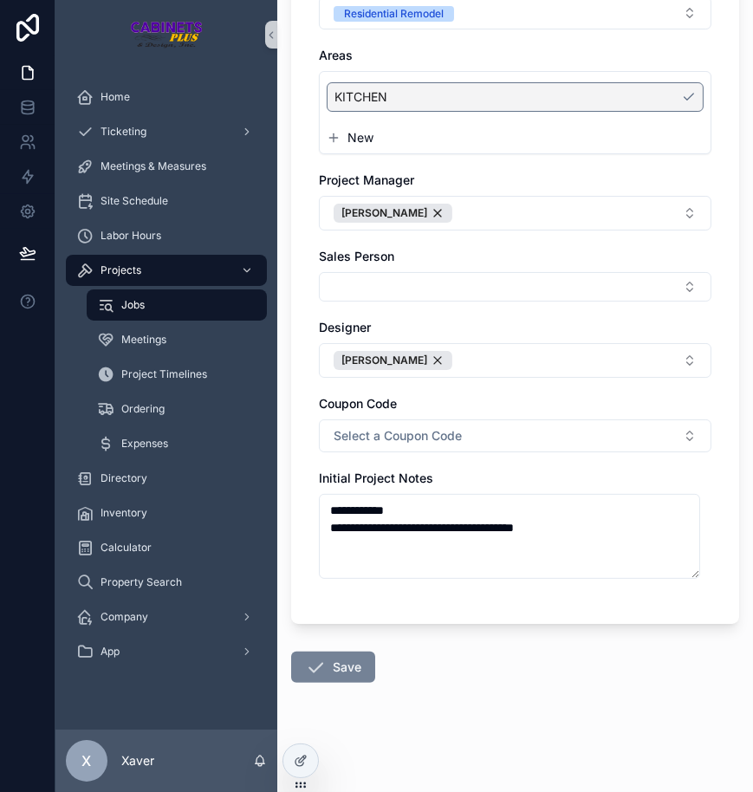
click at [349, 668] on button "Save" at bounding box center [333, 667] width 84 height 31
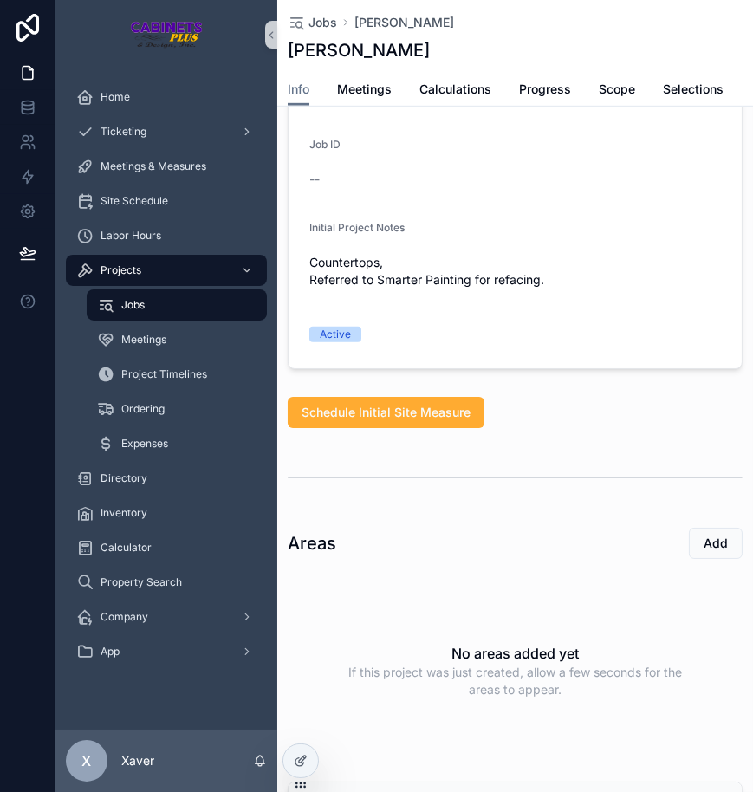
scroll to position [1339, 0]
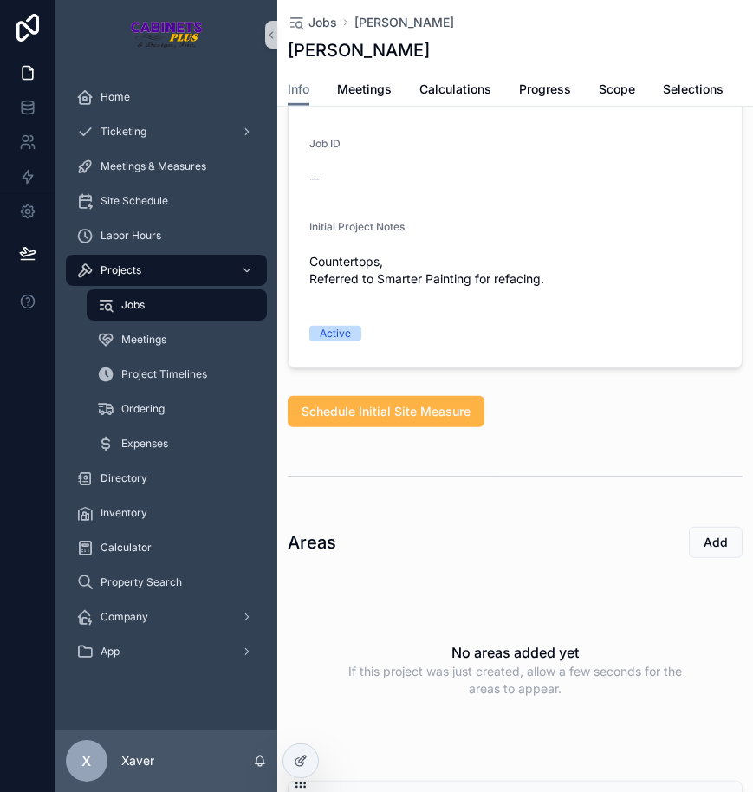
click at [441, 418] on span "Schedule Initial Site Measure" at bounding box center [386, 411] width 169 height 17
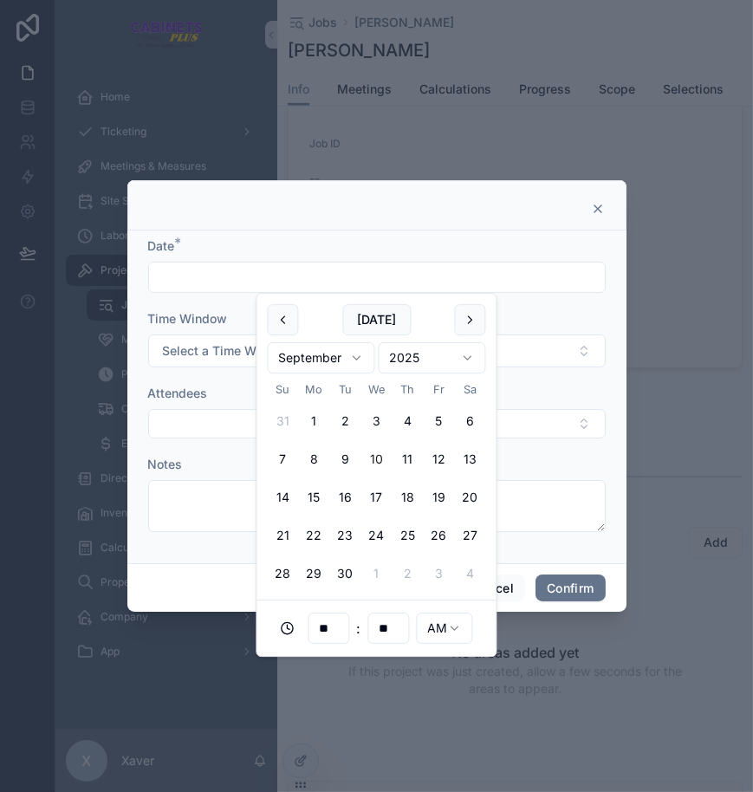
click at [343, 286] on input "text" at bounding box center [377, 277] width 456 height 24
click at [410, 487] on button "18" at bounding box center [407, 497] width 31 height 31
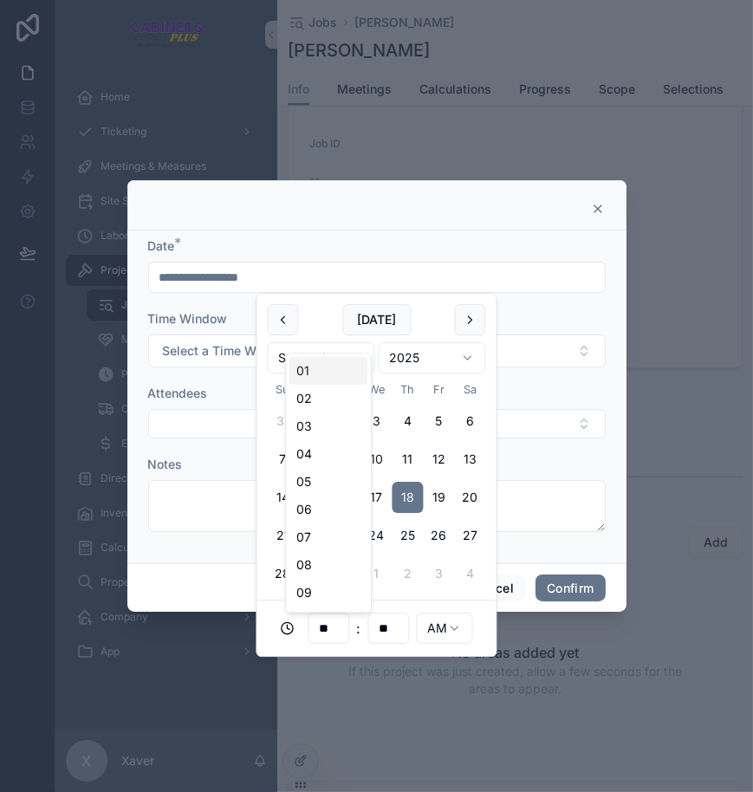
click at [334, 627] on input "**" at bounding box center [328, 628] width 40 height 24
click at [309, 425] on div "03" at bounding box center [328, 426] width 78 height 28
type input "**********"
type input "**"
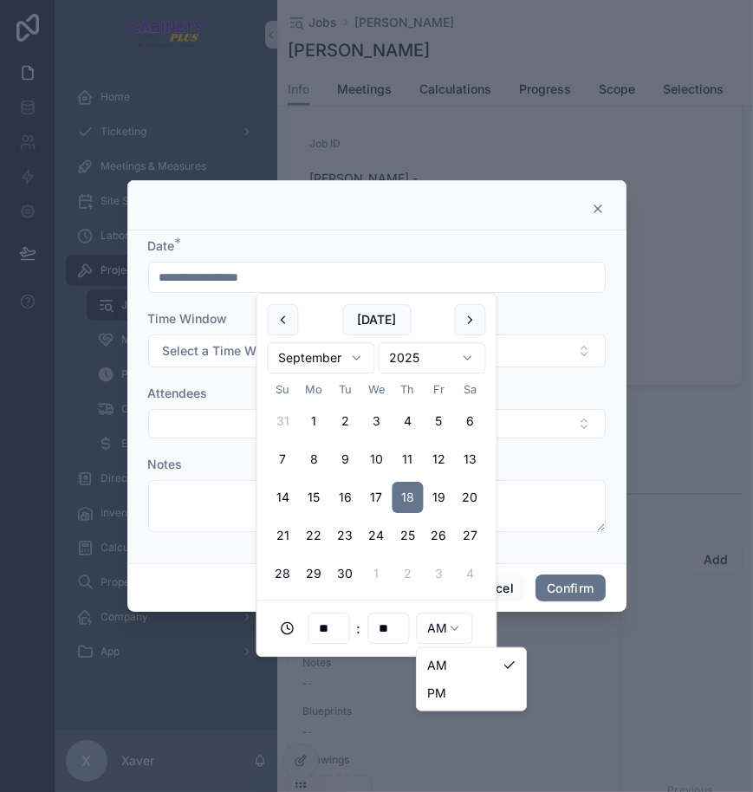
click at [445, 624] on html "Home Ticketing Meetings & Measures Site Schedule Labor Hours Projects Jobs Meet…" at bounding box center [376, 396] width 753 height 792
type input "**********"
click at [527, 385] on div "Attendees" at bounding box center [376, 393] width 457 height 17
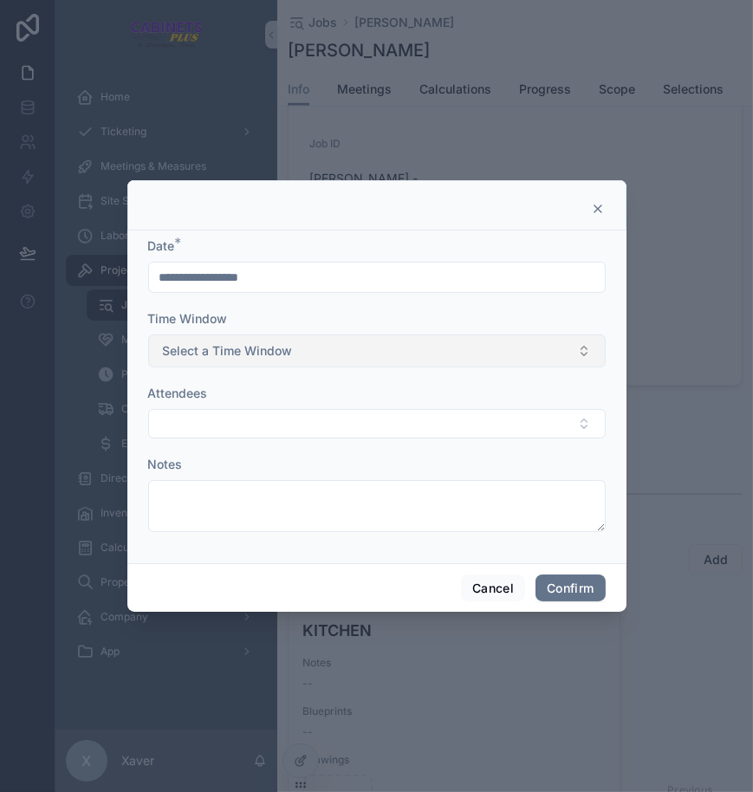
click at [315, 342] on button "Select a Time Window" at bounding box center [376, 350] width 457 height 33
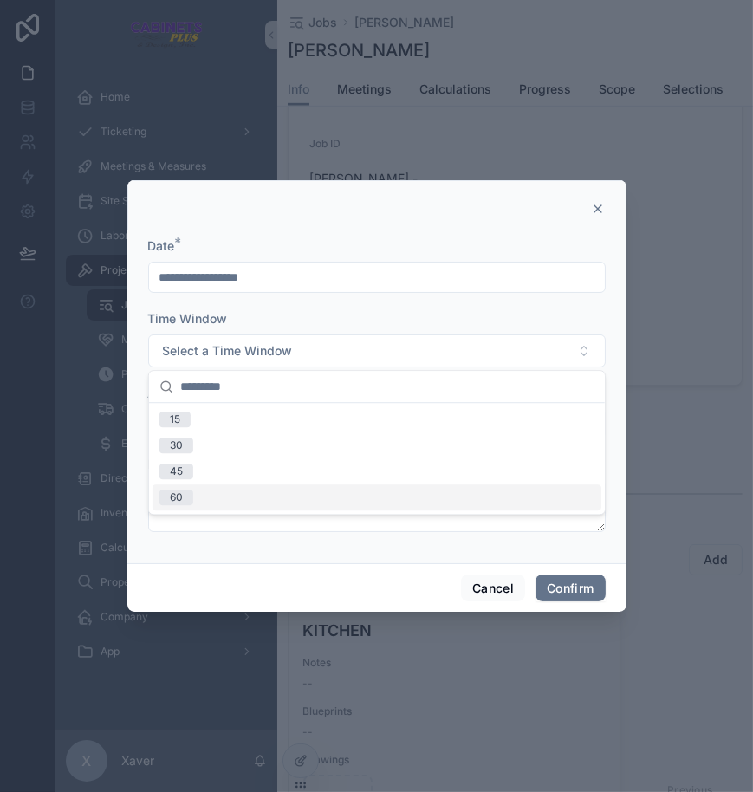
click at [176, 498] on div "60" at bounding box center [176, 498] width 13 height 16
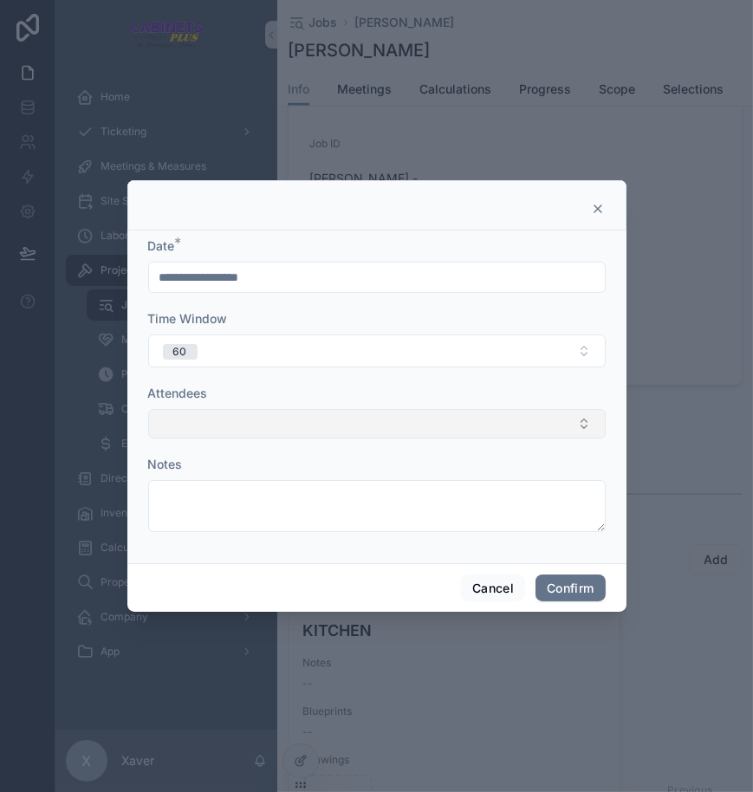
click at [182, 416] on button "Select Button" at bounding box center [376, 423] width 457 height 29
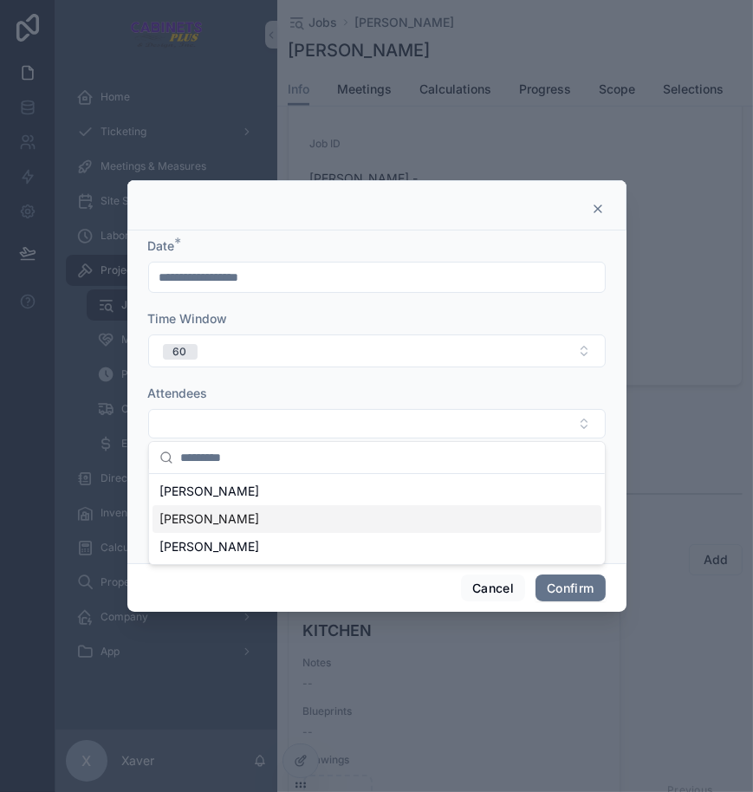
click at [187, 516] on span "[PERSON_NAME]" at bounding box center [209, 518] width 100 height 17
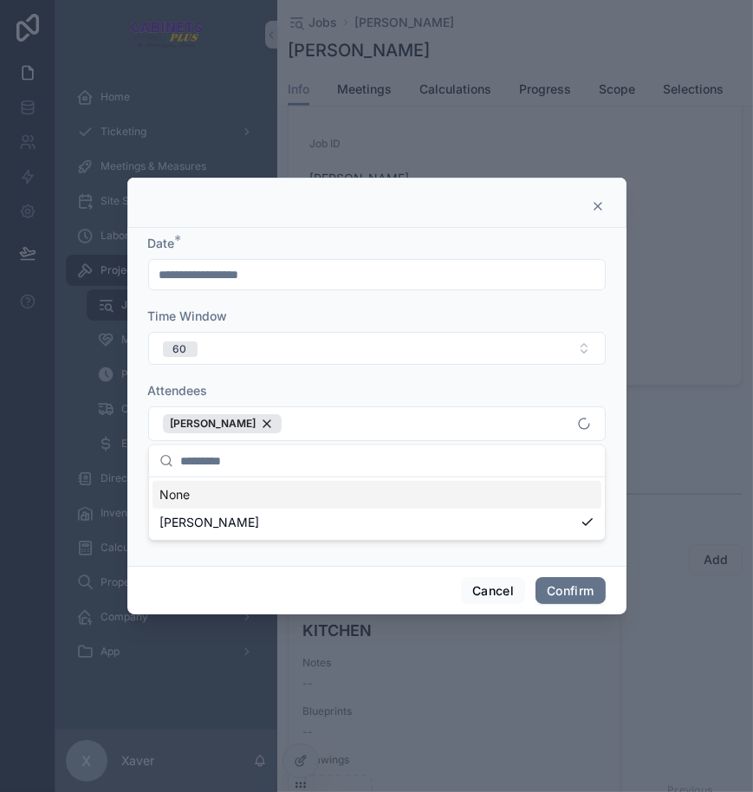
click at [141, 431] on div "**********" at bounding box center [376, 397] width 499 height 338
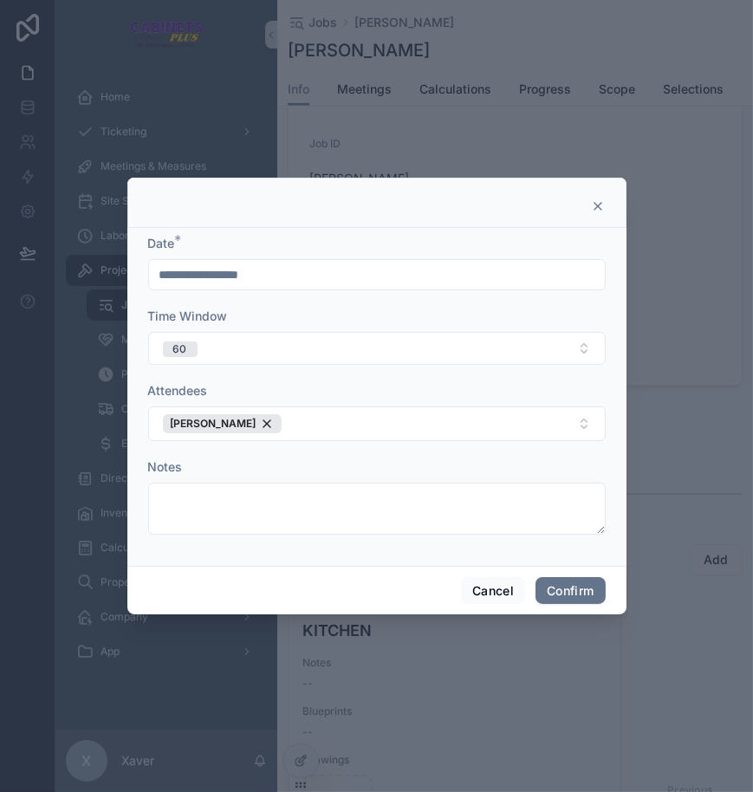
click at [209, 469] on div "Notes" at bounding box center [376, 466] width 457 height 17
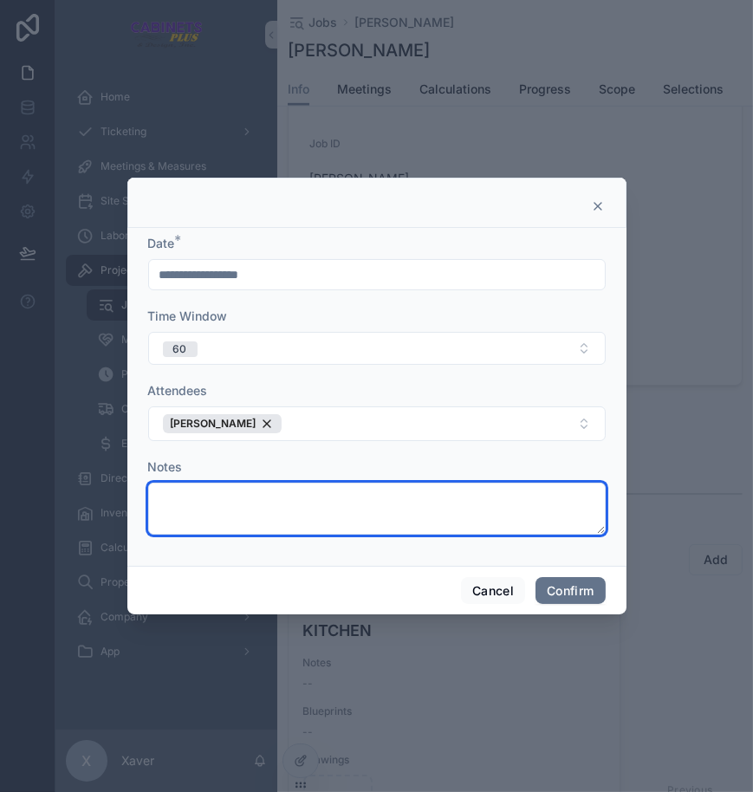
click at [243, 492] on textarea at bounding box center [376, 509] width 457 height 52
type textarea "**********"
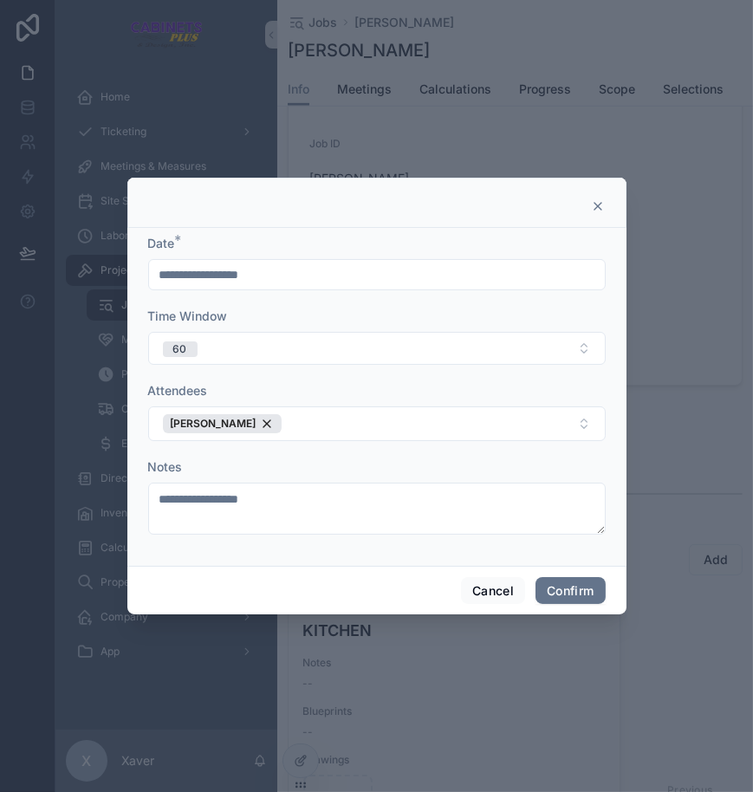
click at [246, 546] on form "**********" at bounding box center [376, 393] width 457 height 317
click at [563, 592] on button "Confirm" at bounding box center [569, 591] width 69 height 28
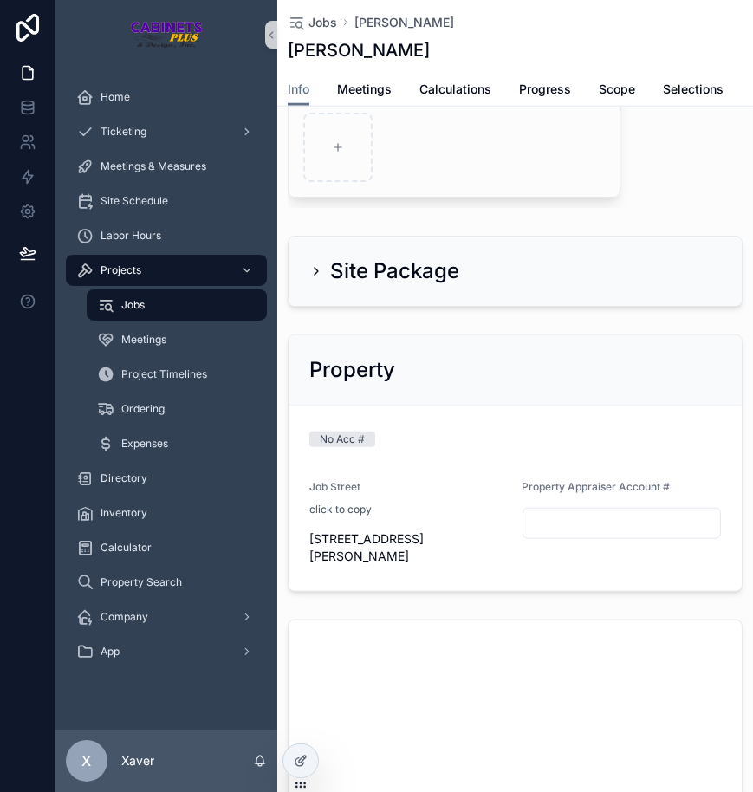
scroll to position [2143, 0]
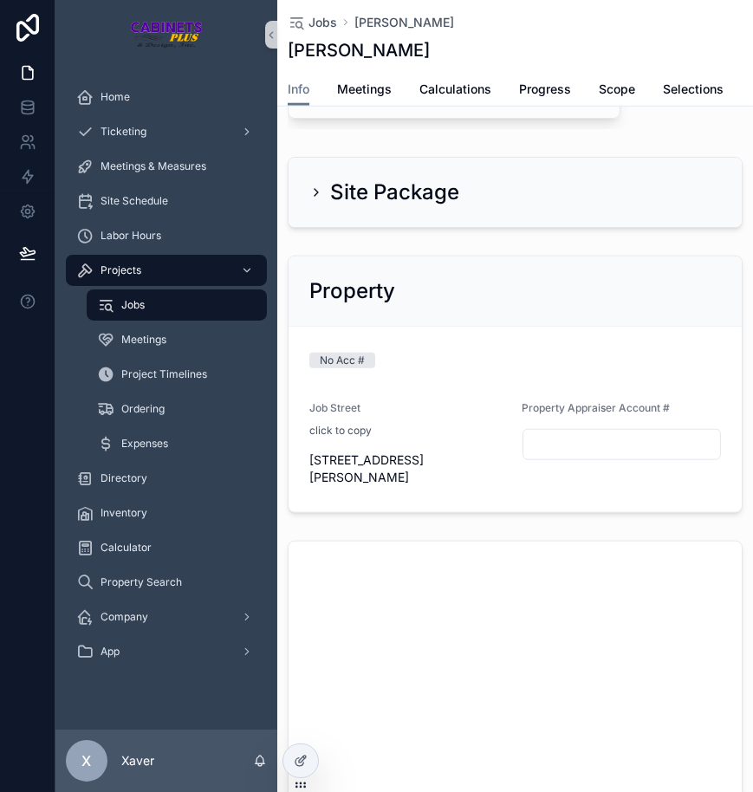
click at [313, 422] on div "Job Street" at bounding box center [408, 411] width 199 height 21
click at [302, 476] on icon "scrollable content" at bounding box center [299, 469] width 14 height 14
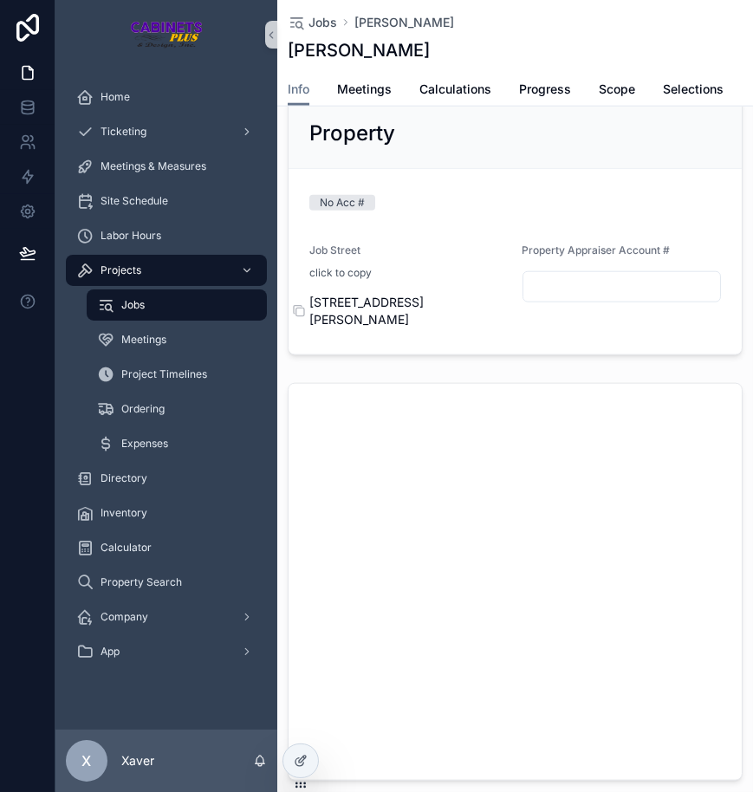
scroll to position [2380, 0]
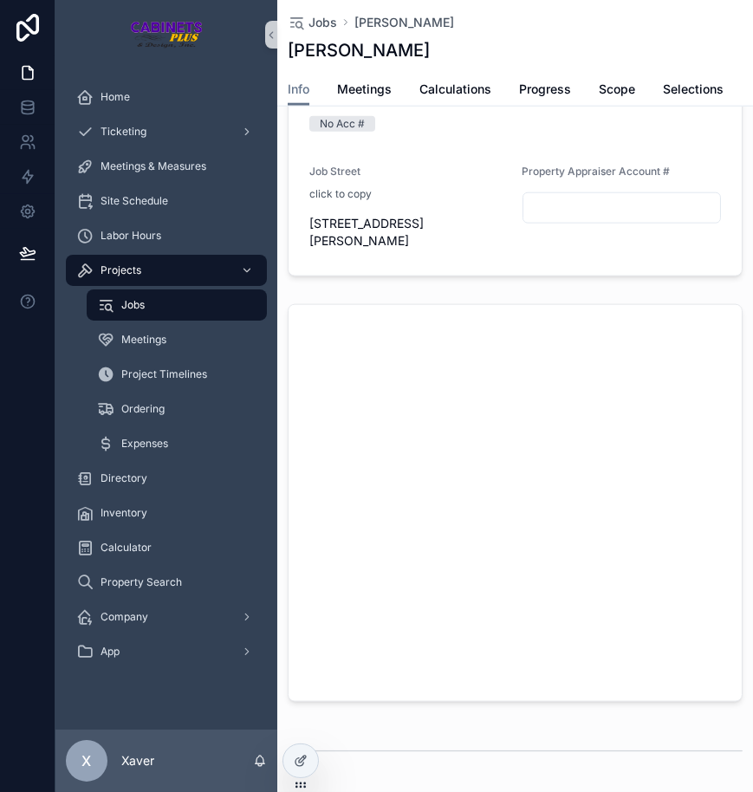
click at [564, 220] on input "scrollable content" at bounding box center [622, 208] width 198 height 24
paste input "*******"
type input "*******"
click at [540, 269] on form "No Acc # Job Street click to copy [STREET_ADDRESS][PERSON_NAME] Property Apprai…" at bounding box center [515, 182] width 453 height 185
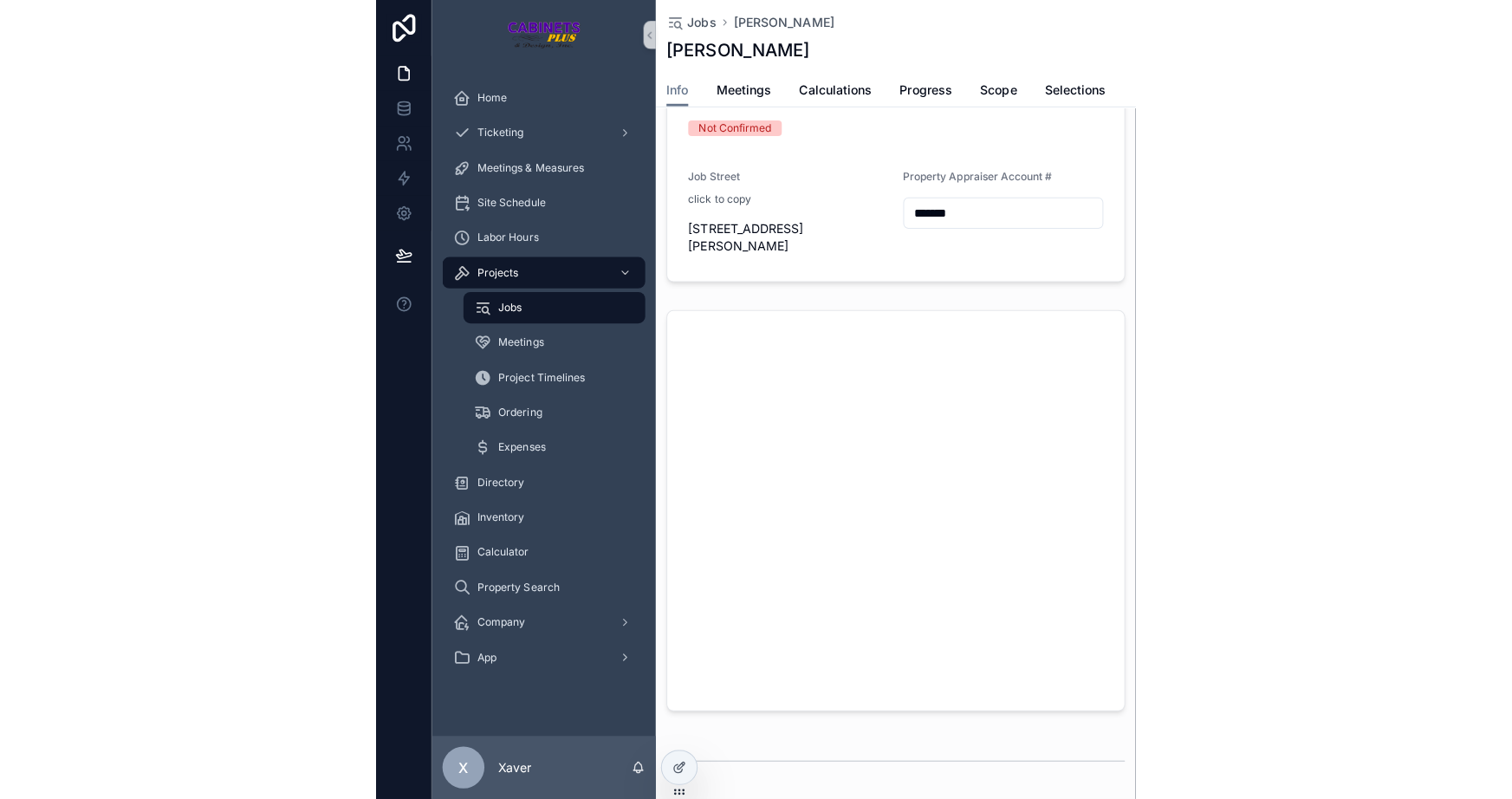
scroll to position [2301, 0]
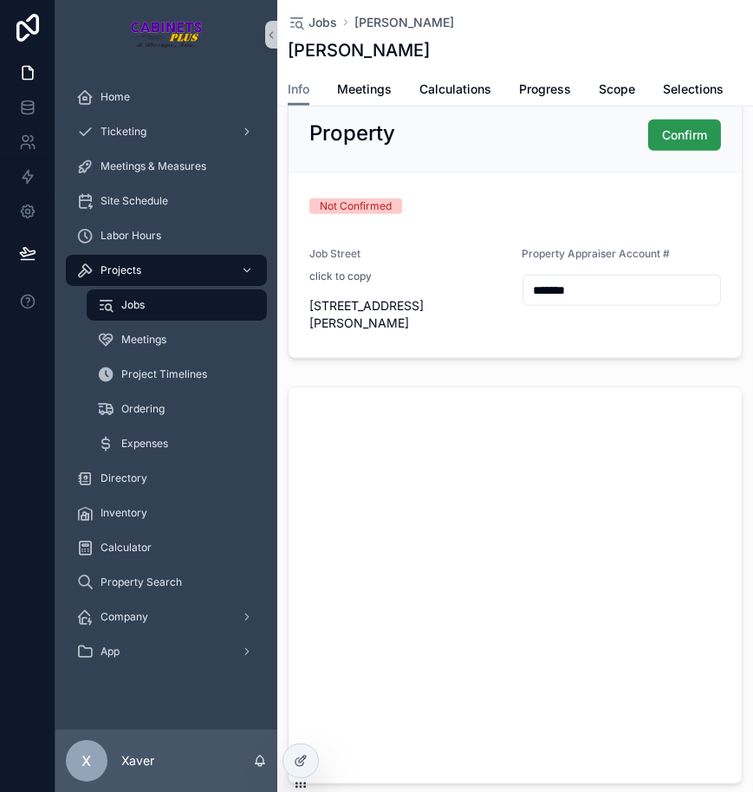
click at [662, 144] on span "Confirm" at bounding box center [684, 134] width 45 height 17
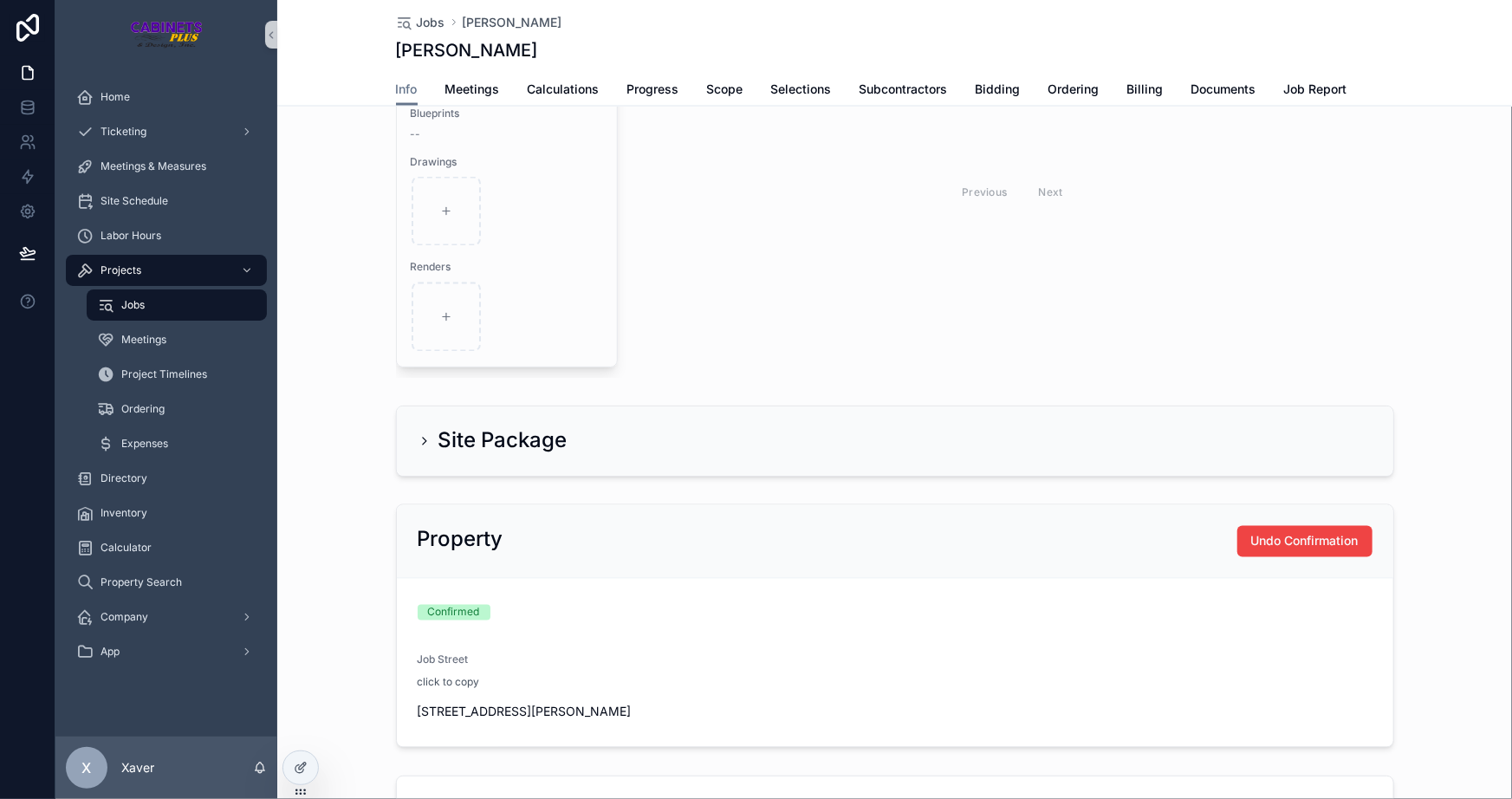
scroll to position [1410, 0]
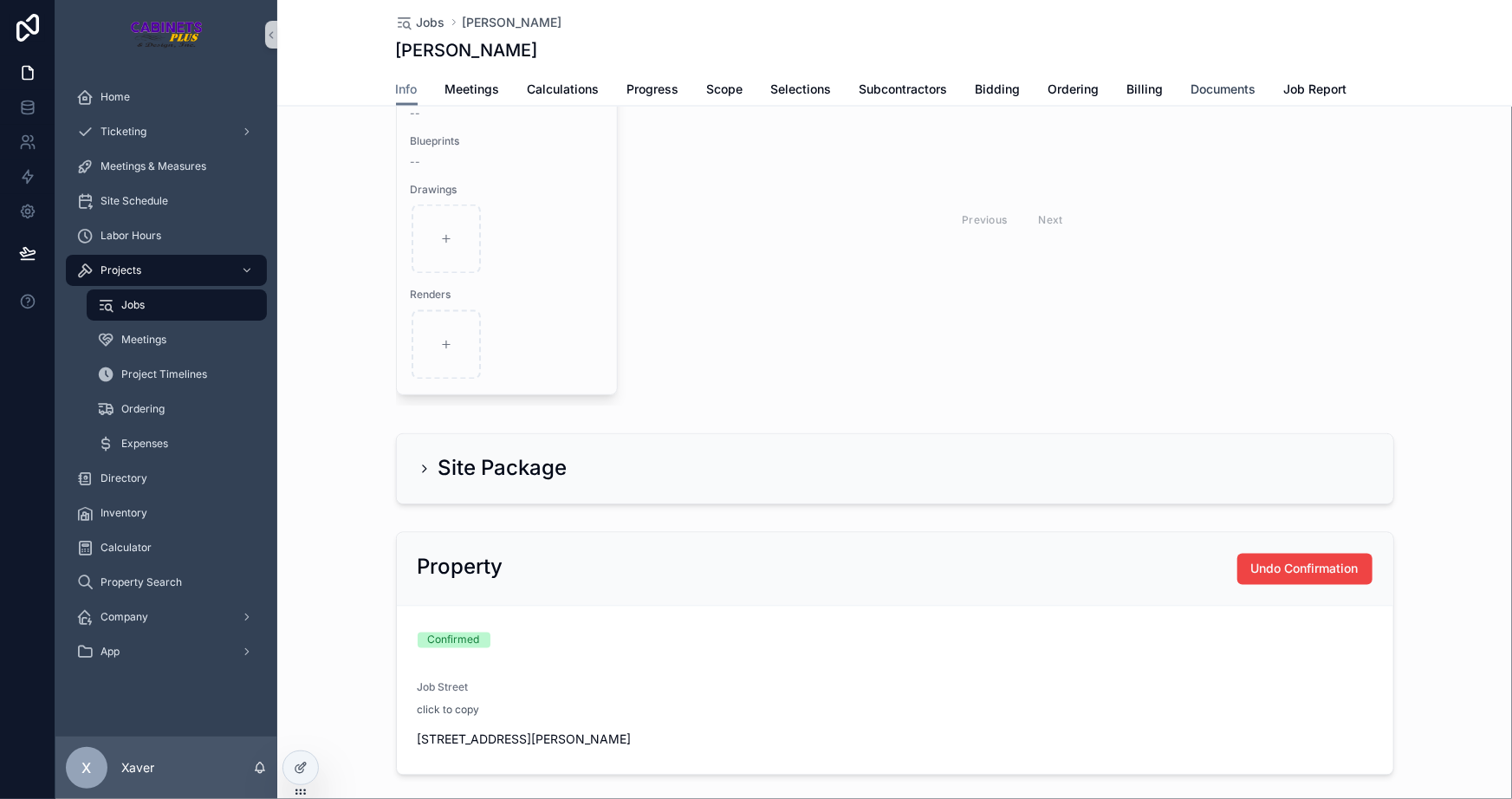
click at [1197, 87] on span "Documents" at bounding box center [1223, 89] width 65 height 17
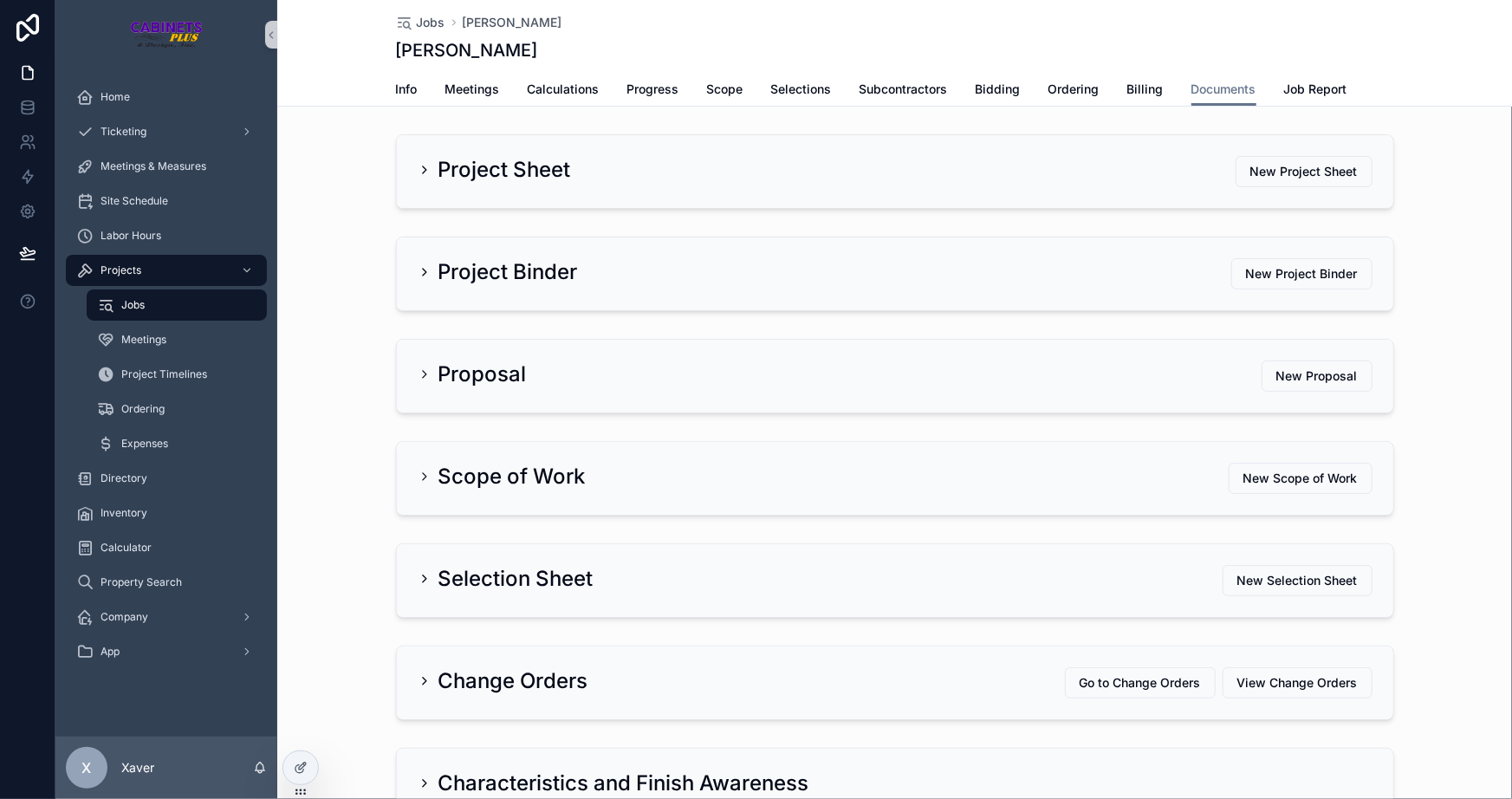
click at [1078, 158] on div "Project Sheet New Project Sheet" at bounding box center [895, 171] width 955 height 31
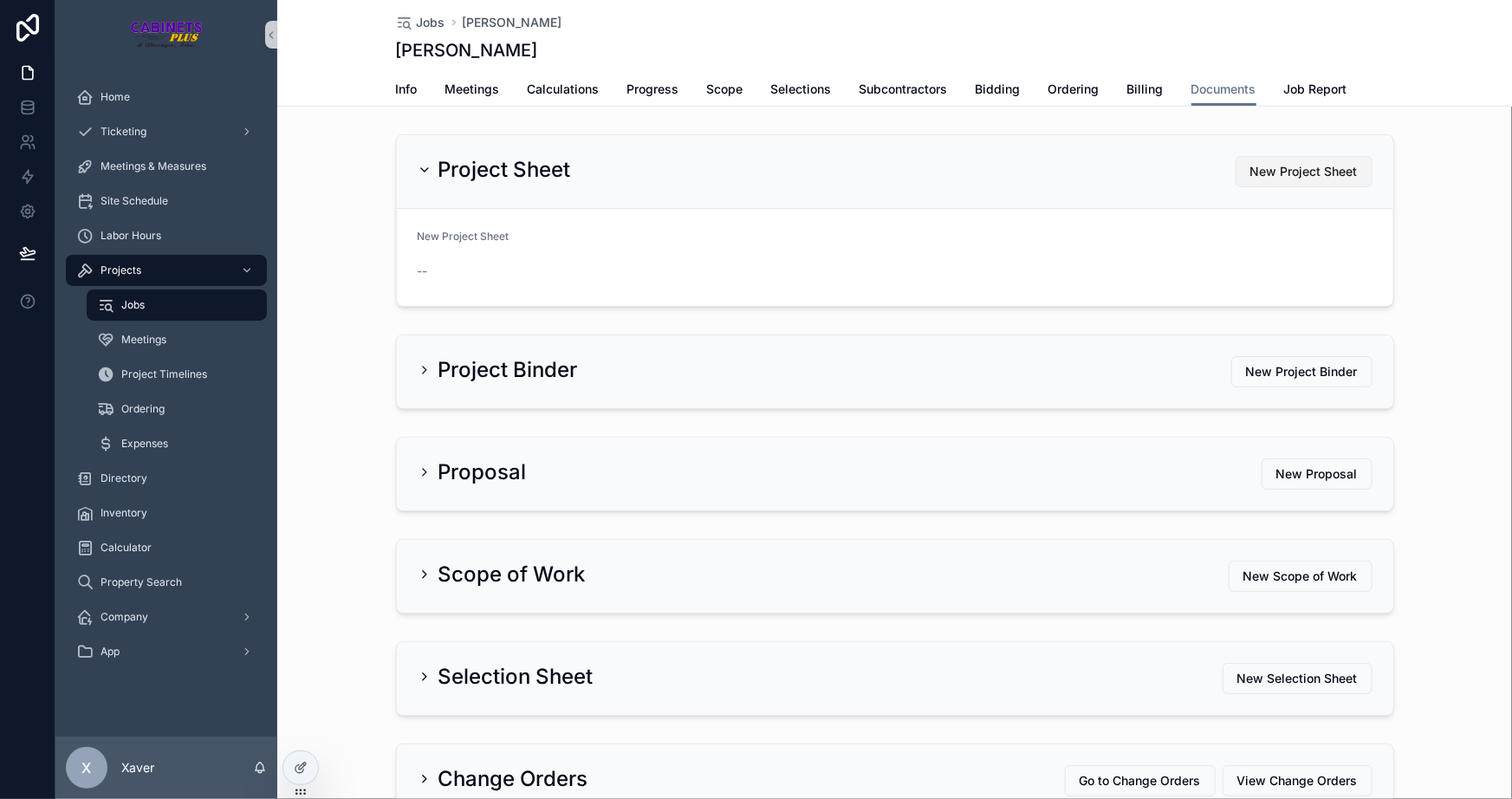
click at [1308, 169] on span "New Project Sheet" at bounding box center [1303, 171] width 107 height 17
click at [1438, 150] on div "Project Sheet New Project Sheet New Project Sheet --" at bounding box center [894, 220] width 1235 height 186
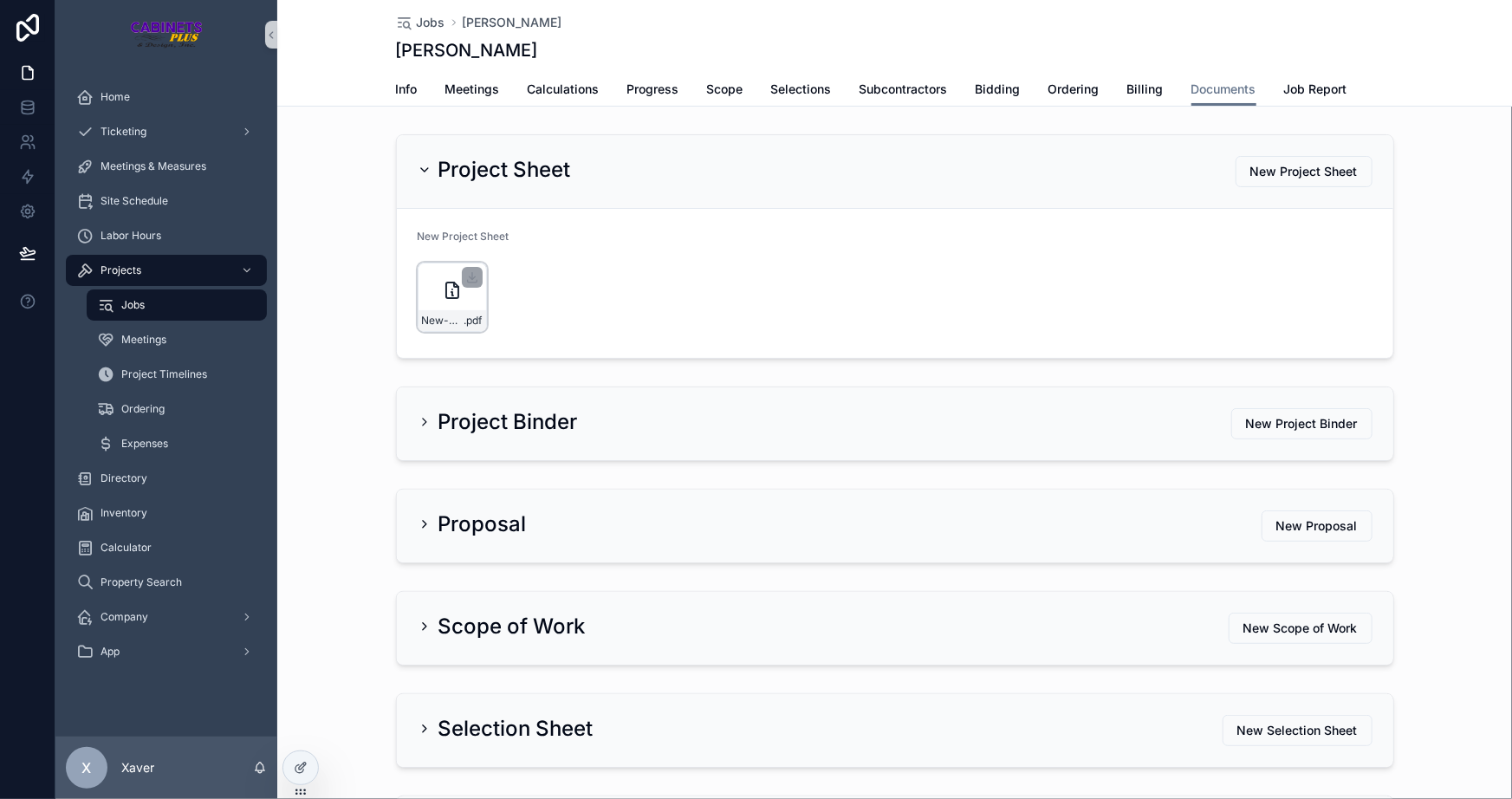
click at [434, 285] on div "New-Customer-Sheet---[PERSON_NAME] .pdf" at bounding box center [452, 297] width 69 height 69
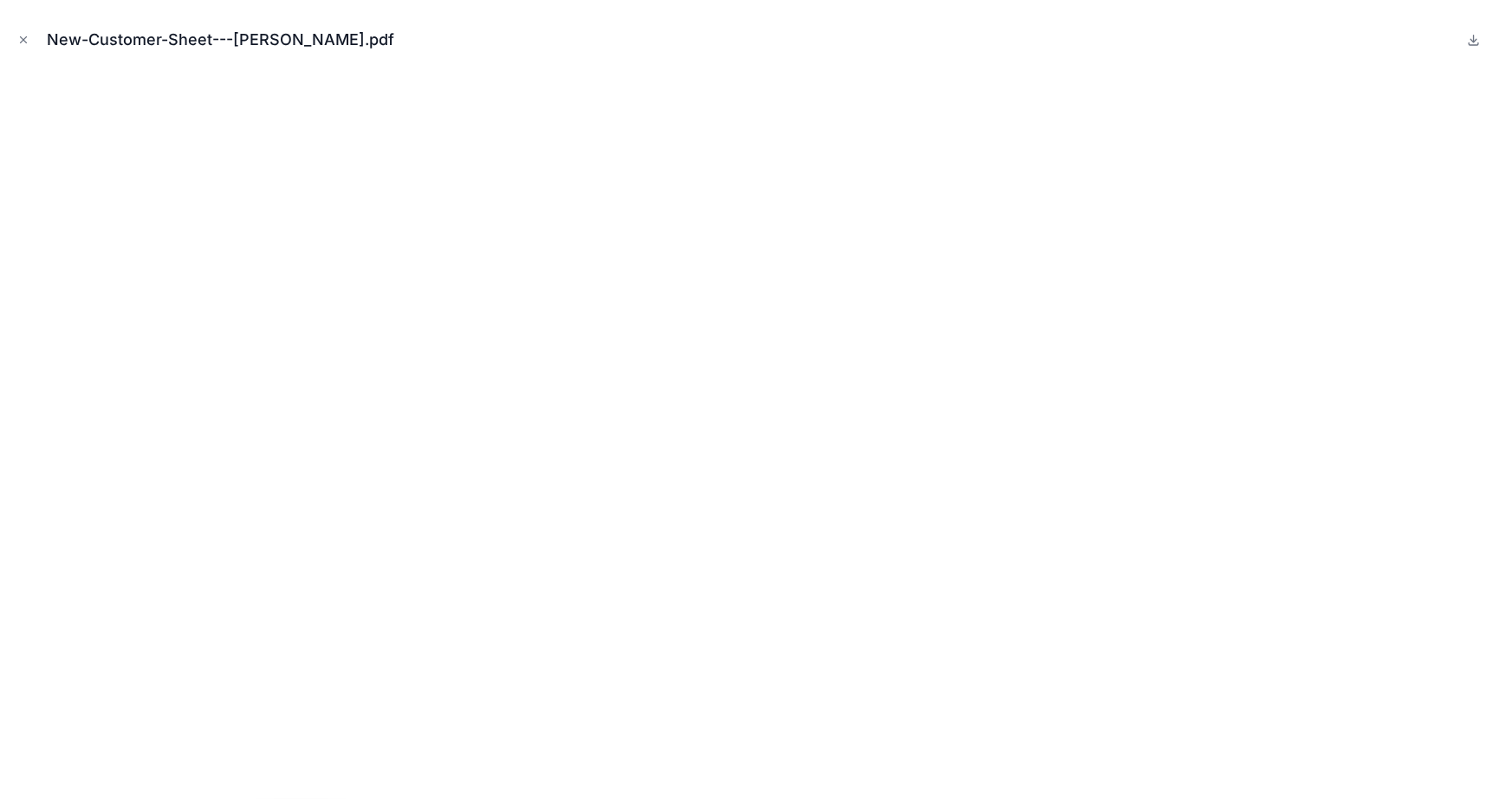
click at [19, 34] on icon "Close modal" at bounding box center [23, 40] width 12 height 12
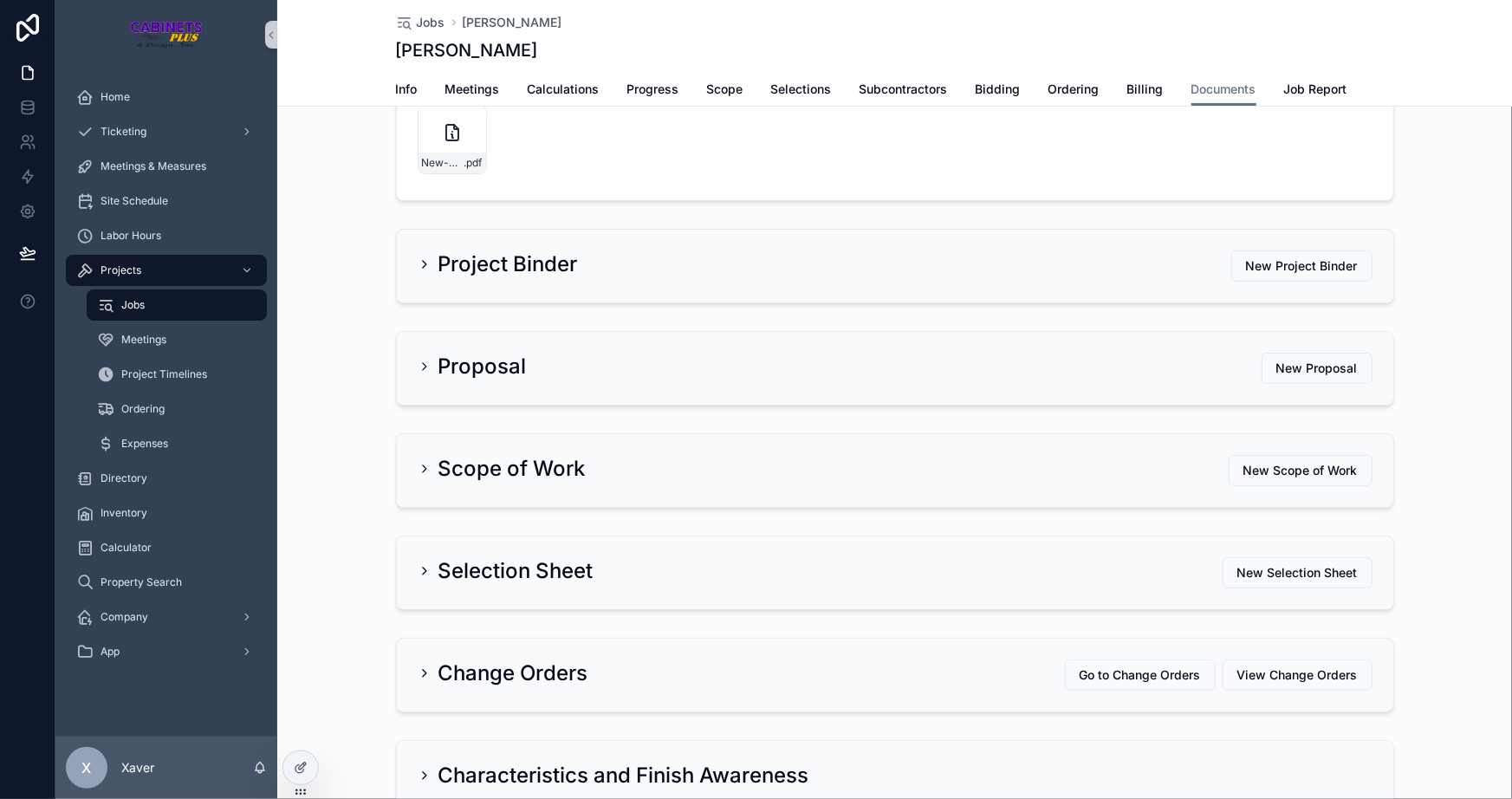
scroll to position [78, 0]
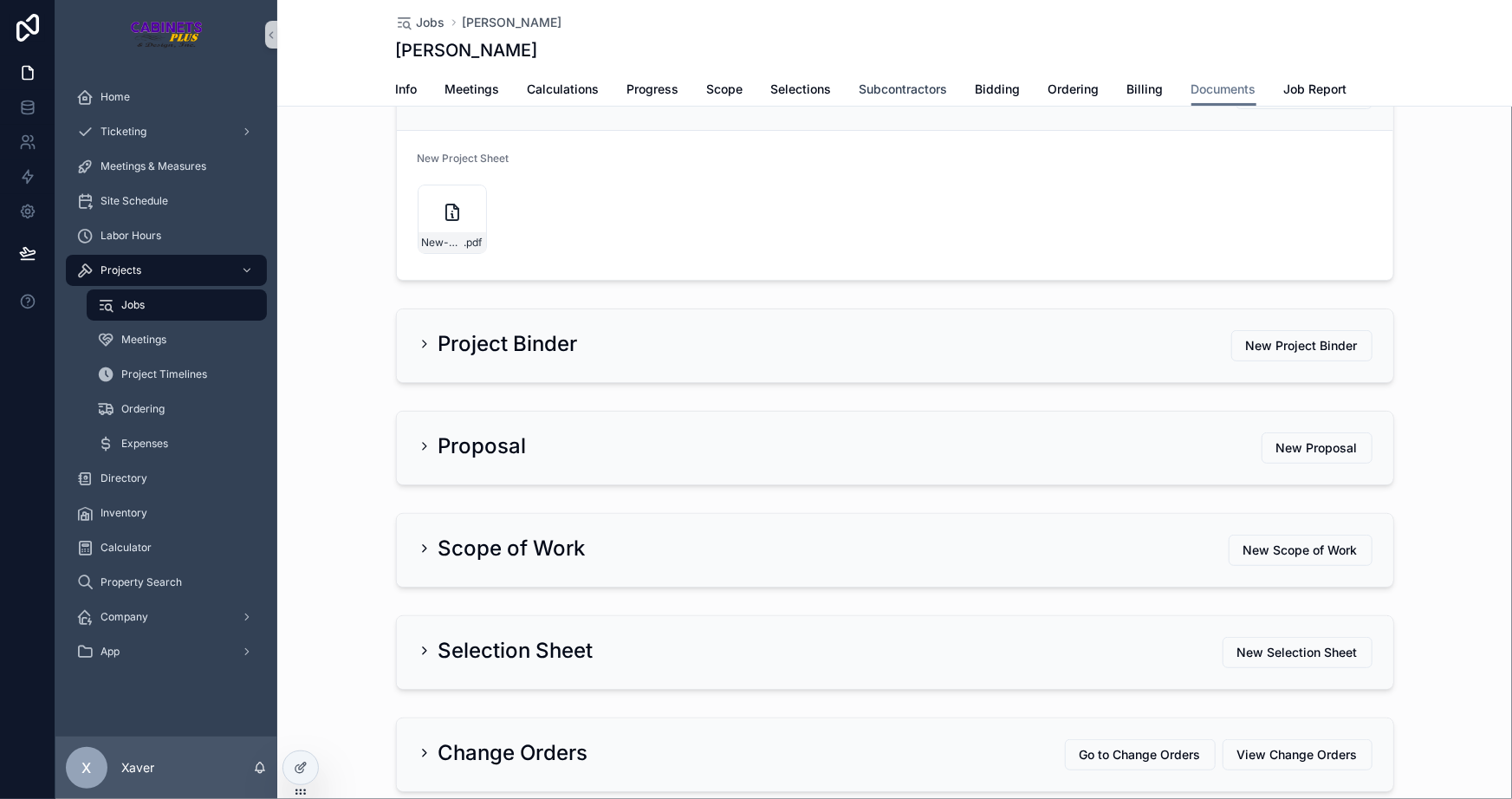
click at [925, 81] on span "Subcontractors" at bounding box center [903, 89] width 88 height 17
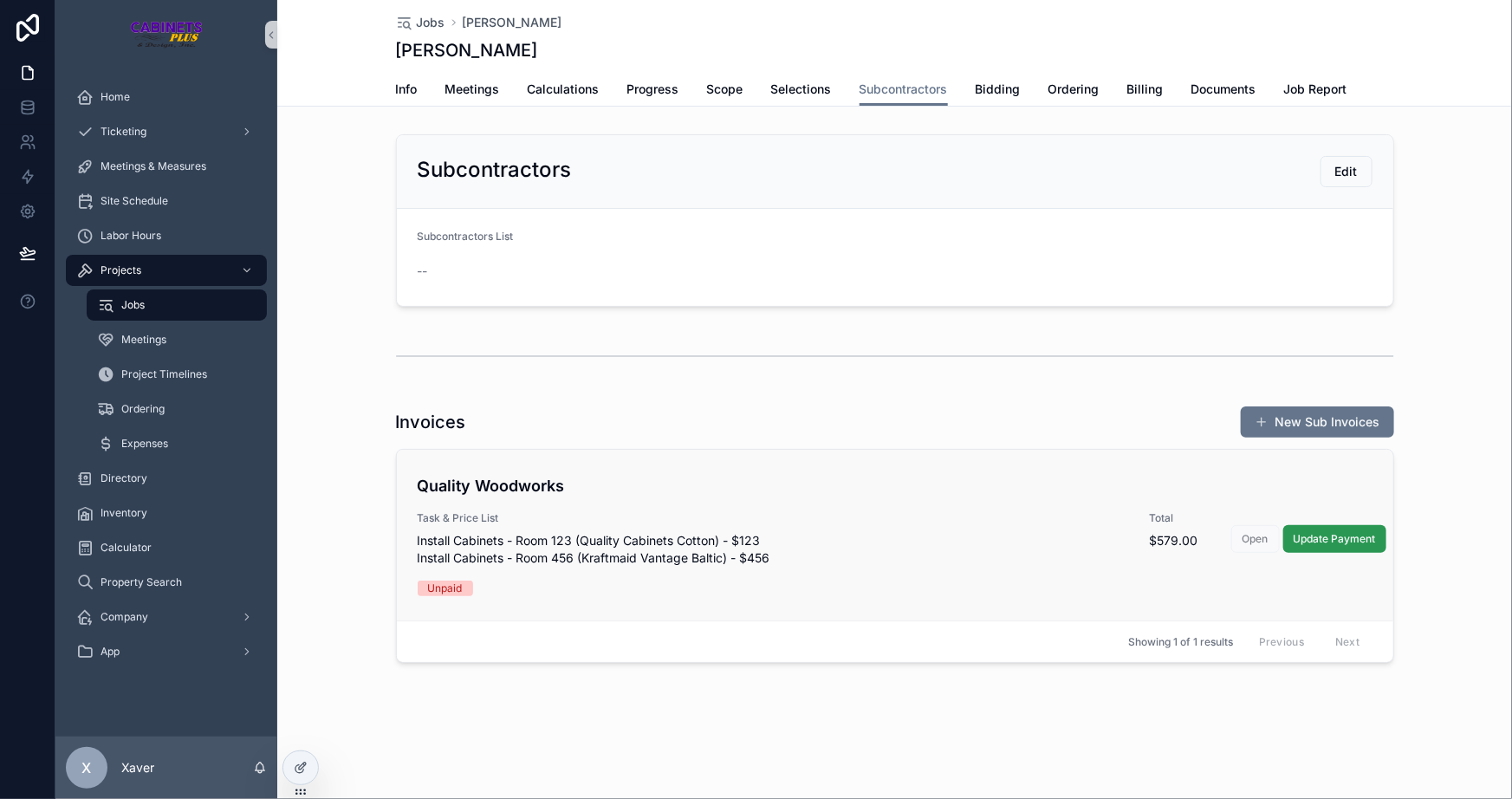
click at [1352, 541] on span "Update Payment" at bounding box center [1335, 539] width 82 height 14
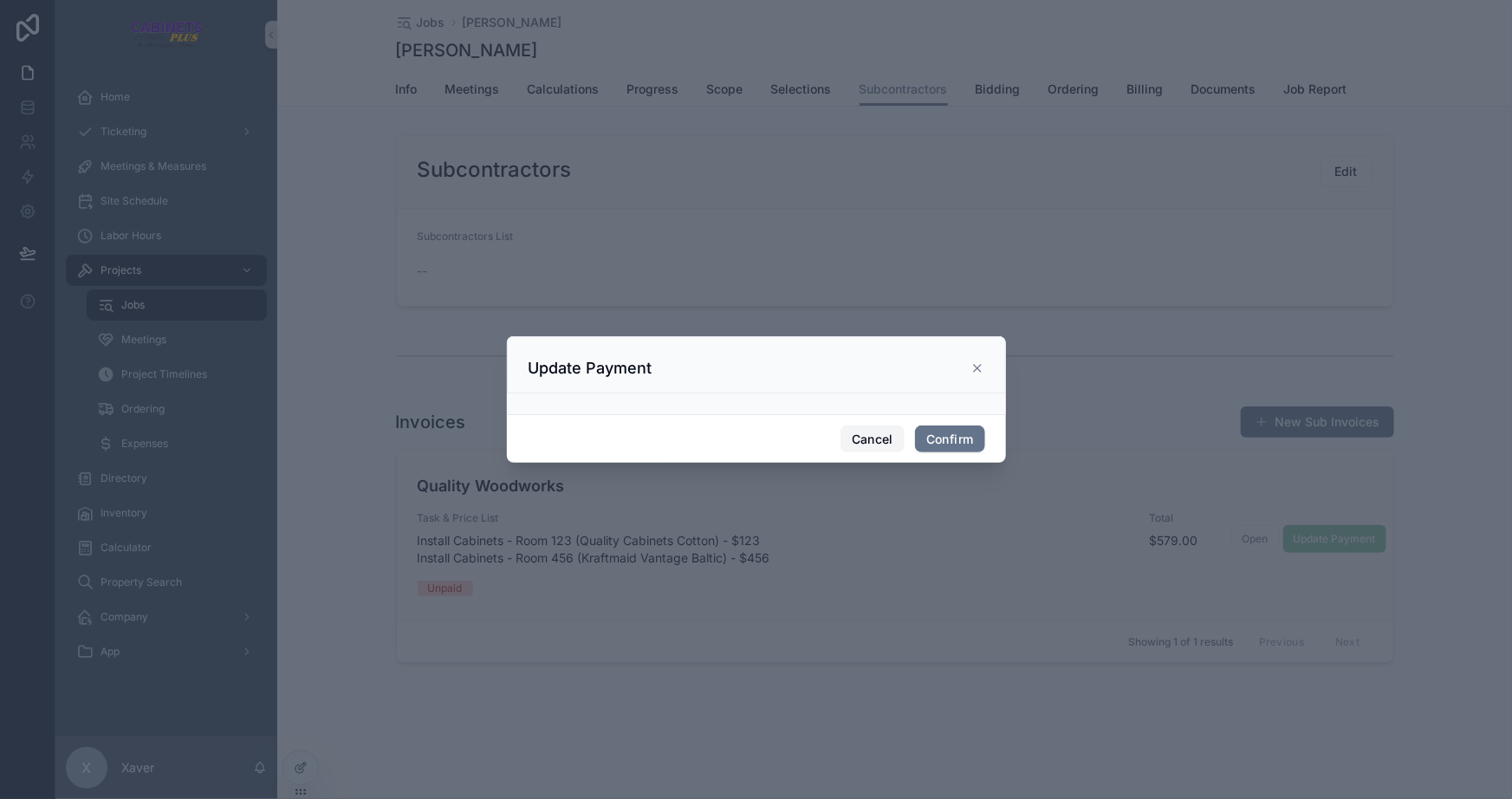
click at [863, 441] on button "Cancel" at bounding box center [872, 439] width 64 height 28
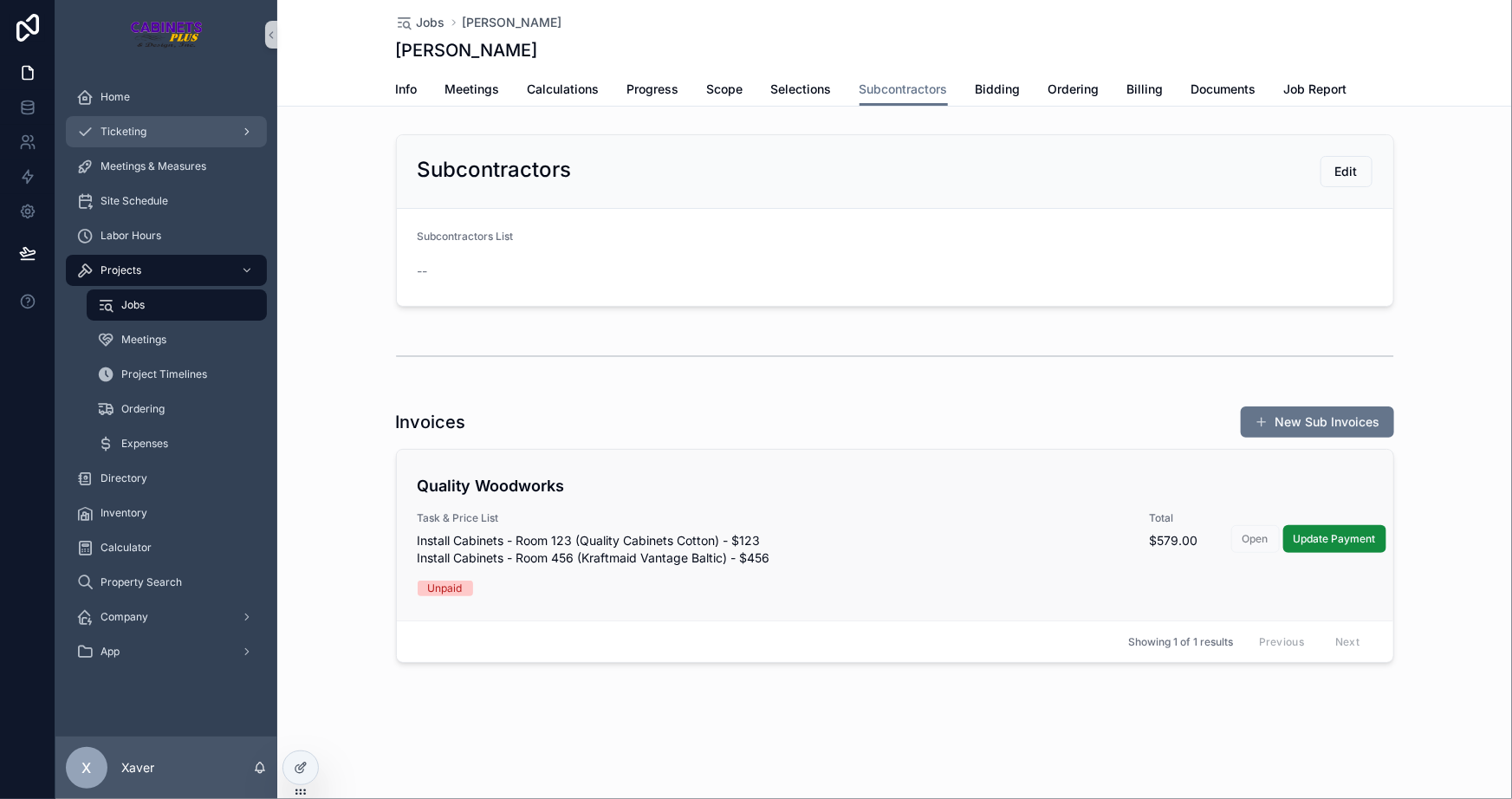
click at [132, 130] on span "Ticketing" at bounding box center [124, 132] width 46 height 14
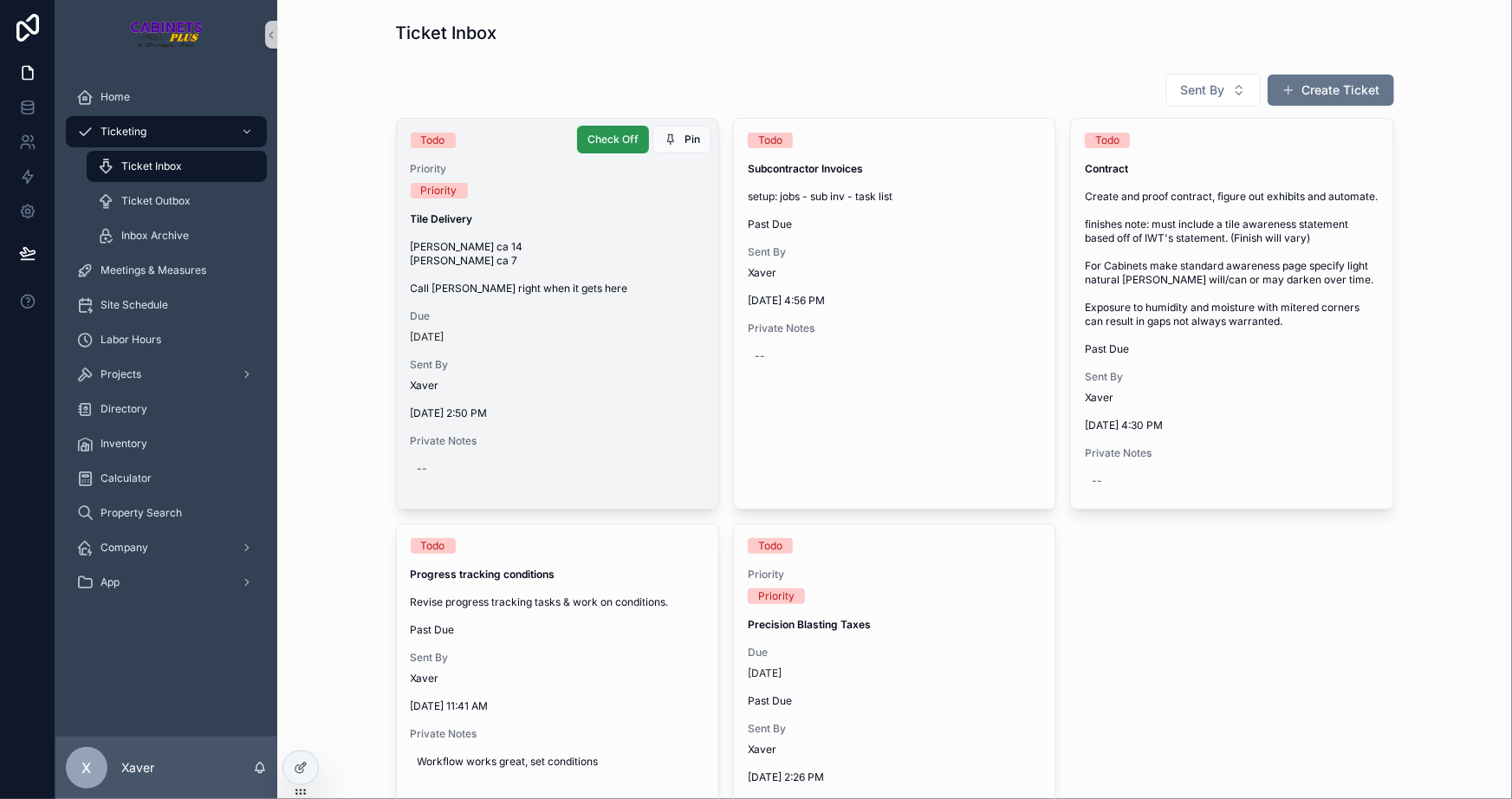
click at [593, 139] on span "Check Off" at bounding box center [612, 140] width 51 height 14
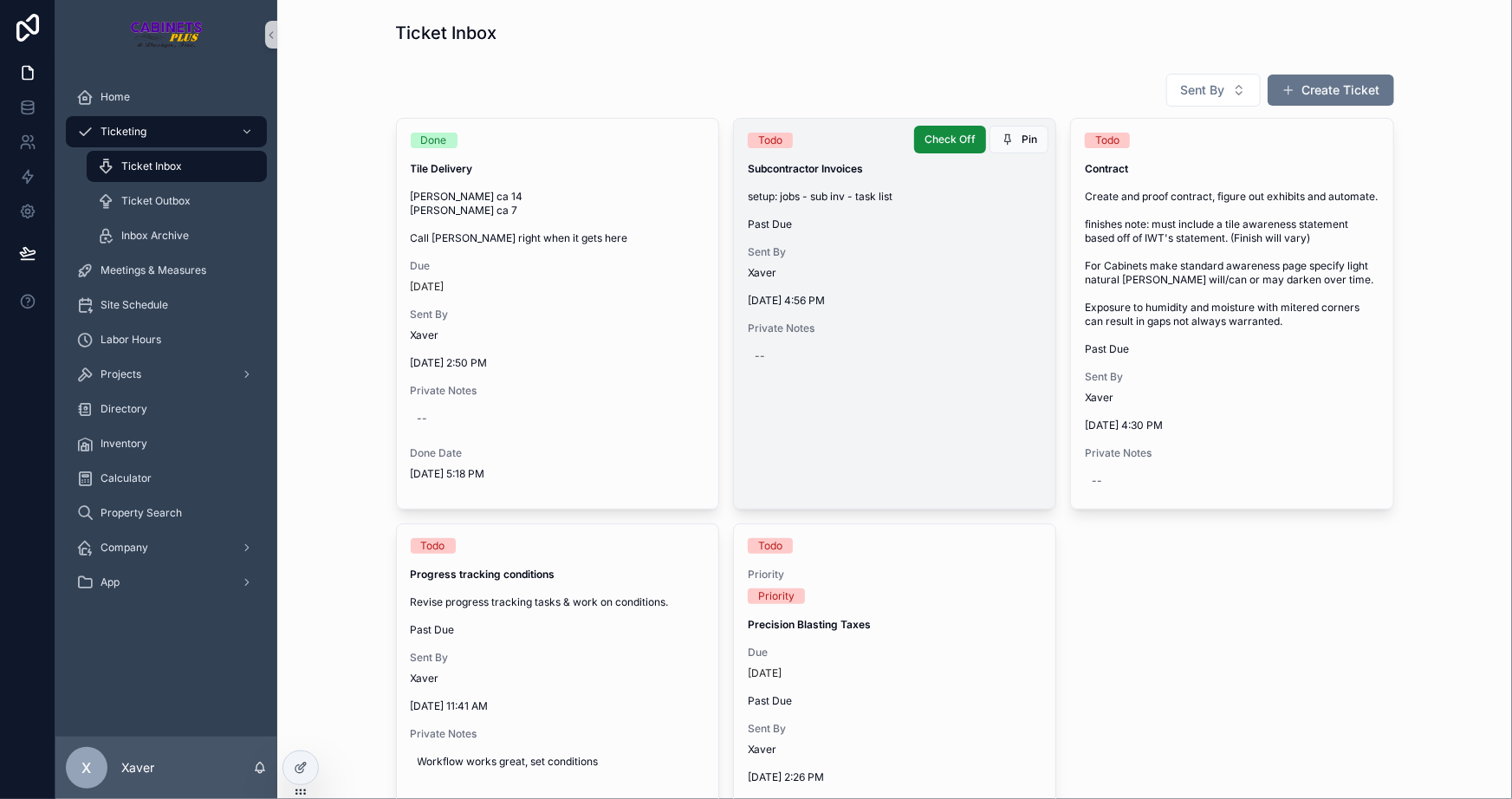
click at [857, 245] on span "Sent By" at bounding box center [895, 252] width 294 height 14
click at [755, 352] on div "--" at bounding box center [760, 356] width 10 height 14
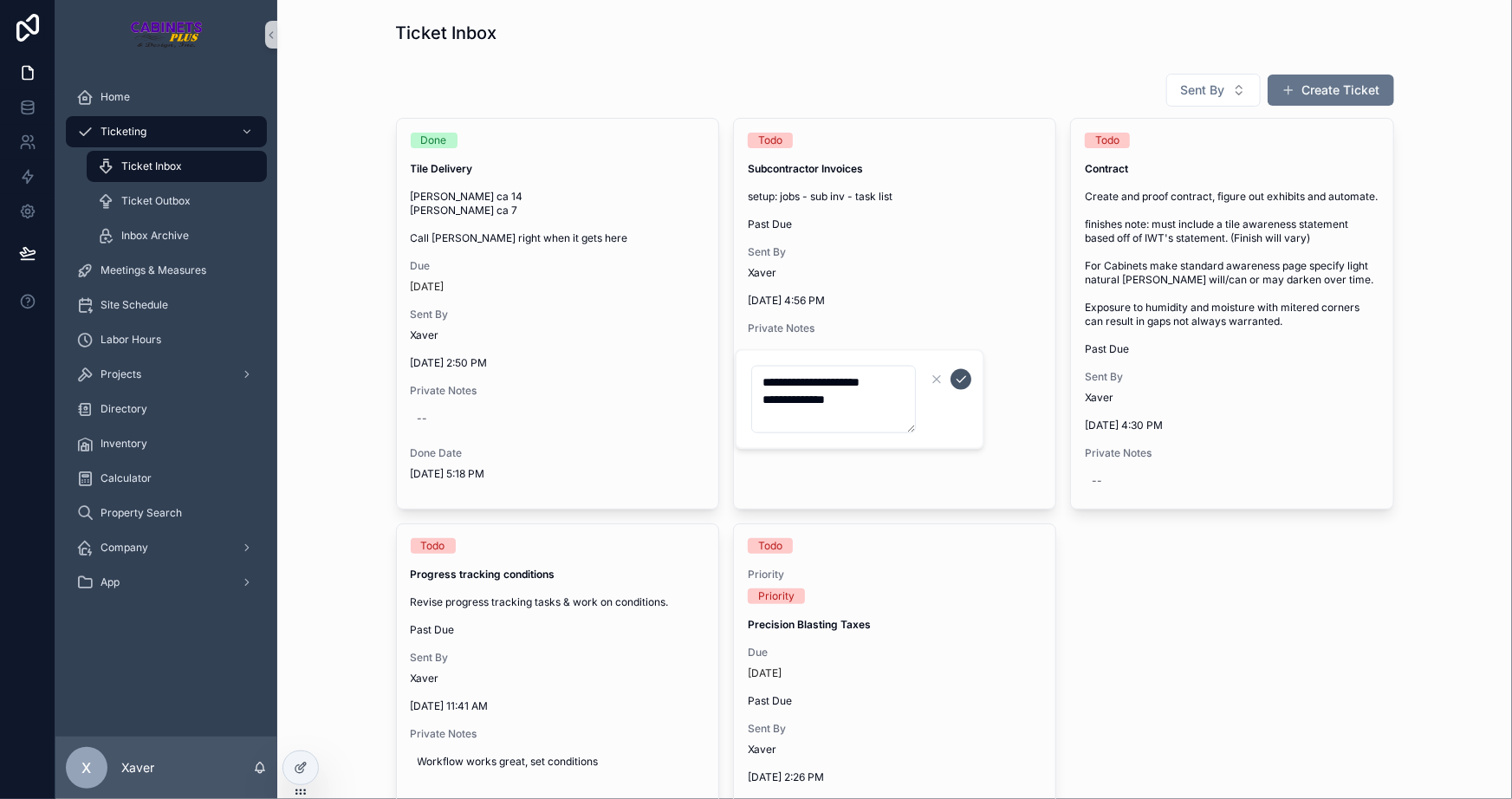
type textarea "**********"
click at [956, 377] on icon "scrollable content" at bounding box center [961, 380] width 14 height 14
drag, startPoint x: 638, startPoint y: 66, endPoint x: 657, endPoint y: 57, distance: 20.9
click at [638, 66] on div "Sent By Create Ticket Done Tile Delivery [PERSON_NAME] ca 14 [PERSON_NAME] ca 7…" at bounding box center [894, 716] width 1207 height 1300
